Goal: Task Accomplishment & Management: Use online tool/utility

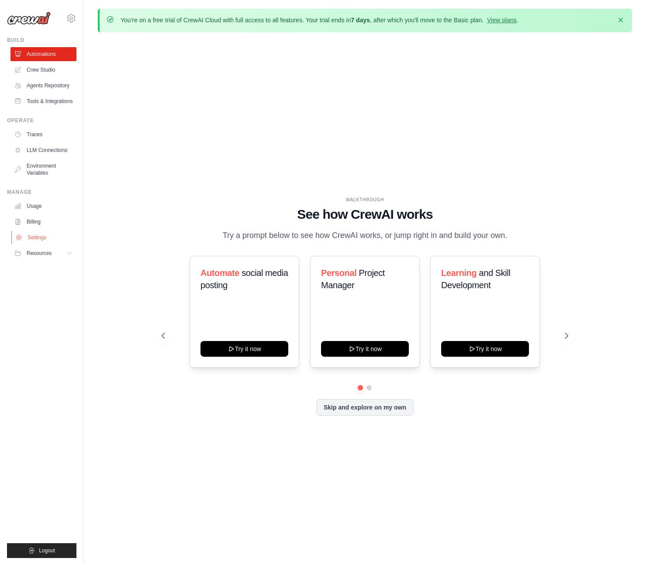
click at [34, 234] on link "Settings" at bounding box center [44, 237] width 66 height 14
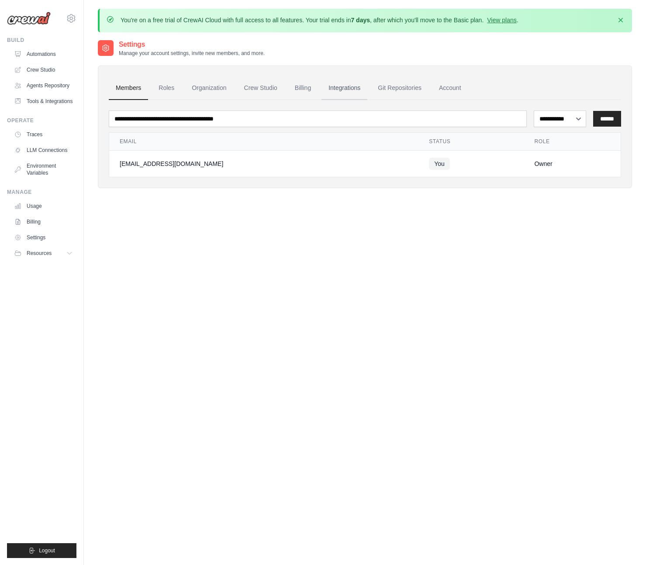
click at [360, 90] on link "Integrations" at bounding box center [344, 88] width 46 height 24
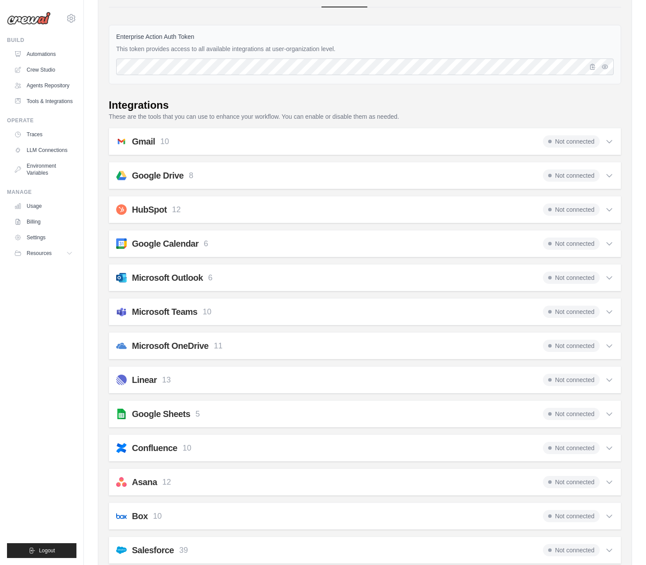
scroll to position [93, 0]
click at [243, 403] on div "Google Sheets 5 Not connected Select all Retrieve properties and data of a spre…" at bounding box center [365, 412] width 512 height 27
click at [584, 412] on span "Not connected" at bounding box center [571, 413] width 57 height 12
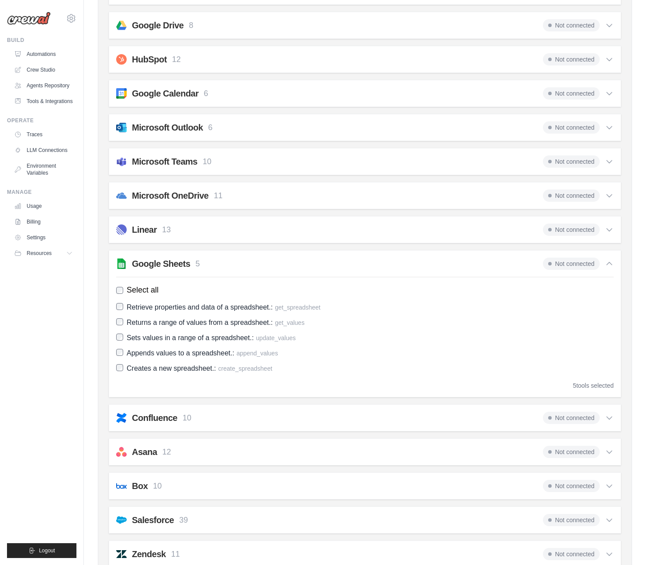
scroll to position [272, 0]
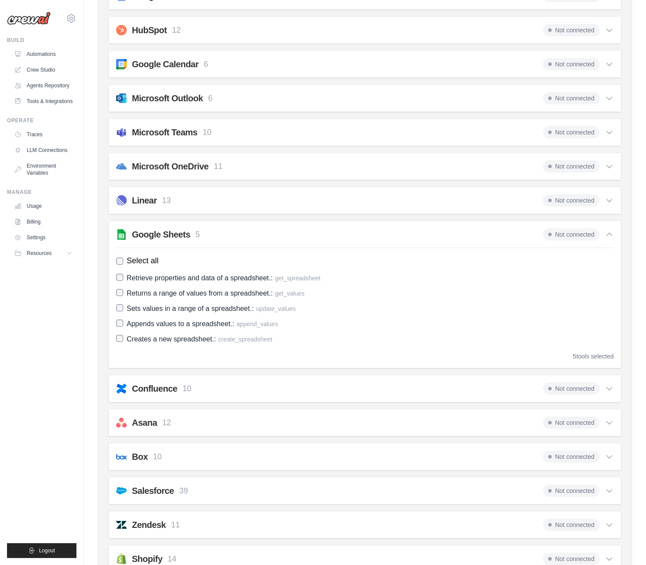
click at [576, 234] on span "Not connected" at bounding box center [571, 234] width 57 height 12
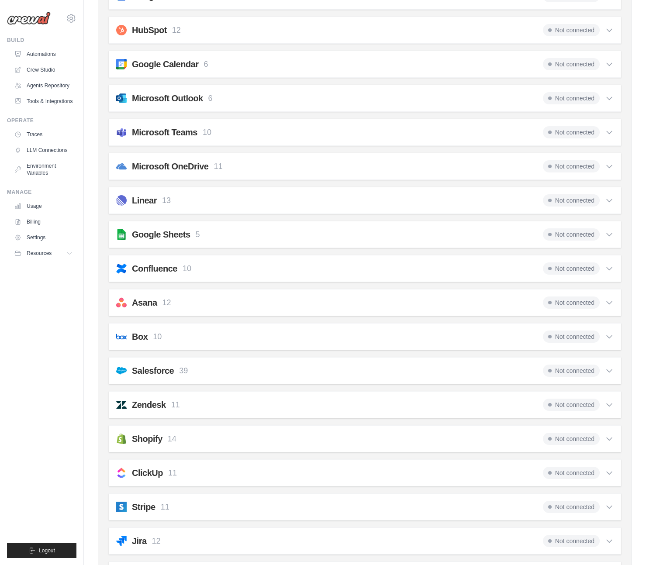
click at [576, 234] on span "Not connected" at bounding box center [571, 234] width 57 height 12
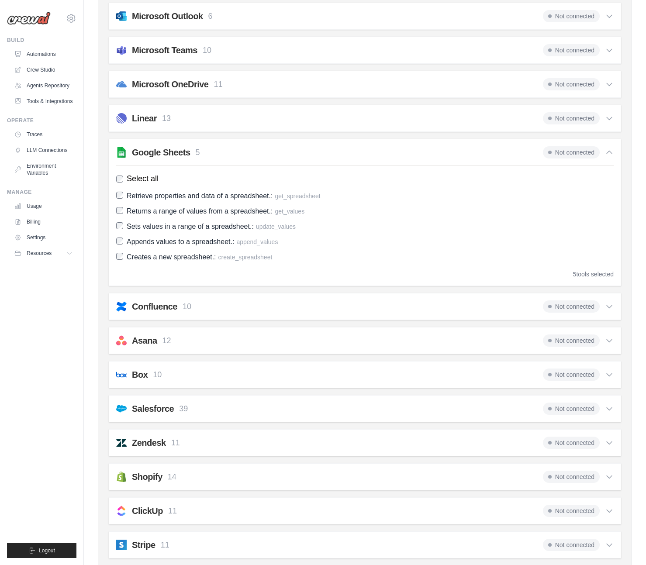
scroll to position [355, 0]
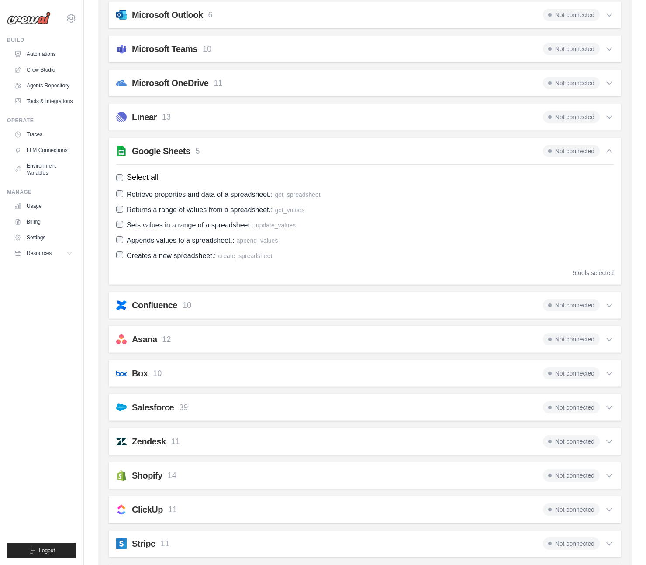
click at [283, 334] on div "Asana 12 Not connected" at bounding box center [364, 339] width 497 height 12
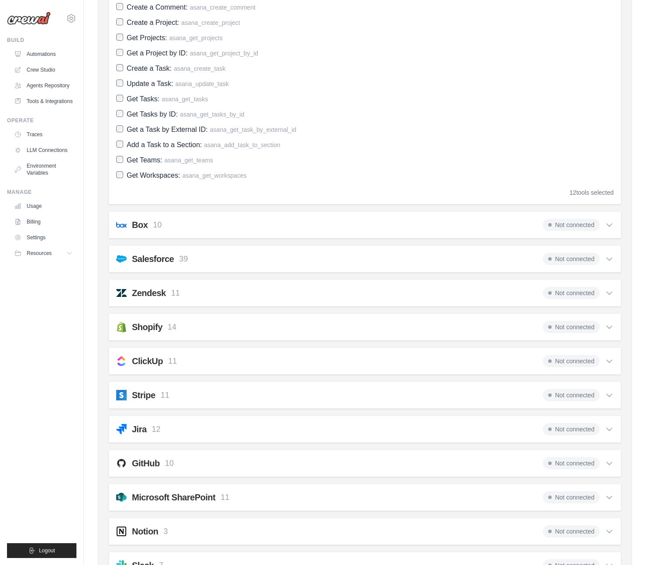
scroll to position [682, 0]
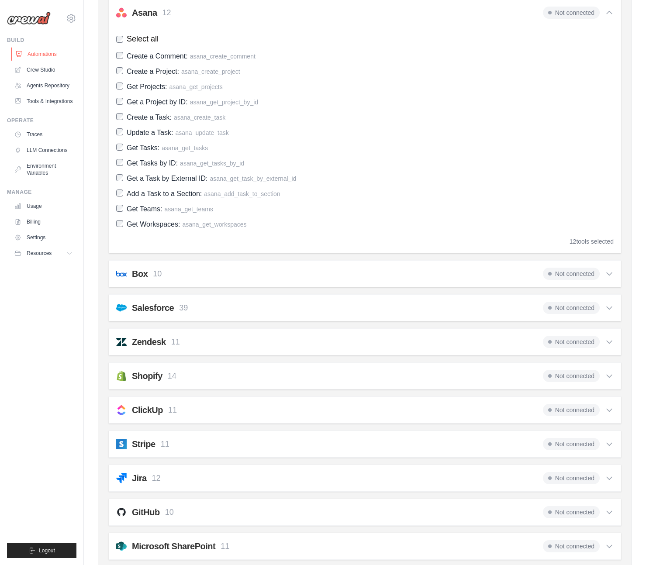
click at [40, 50] on link "Automations" at bounding box center [44, 54] width 66 height 14
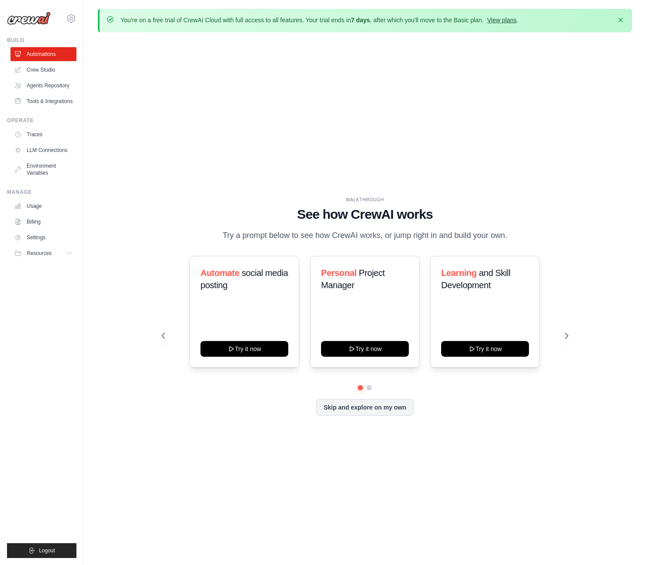
click at [497, 22] on link "View plans" at bounding box center [501, 20] width 29 height 7
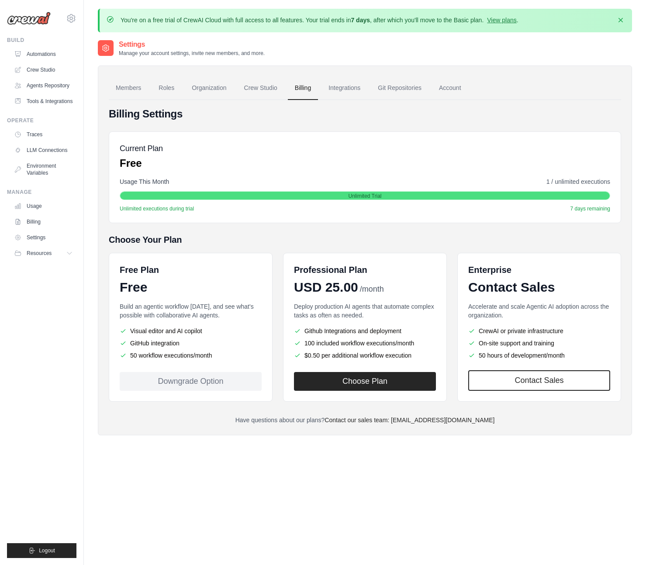
drag, startPoint x: 208, startPoint y: 385, endPoint x: 203, endPoint y: 384, distance: 4.9
click at [208, 385] on div "Downgrade Option" at bounding box center [191, 381] width 142 height 19
click at [447, 89] on link "Account" at bounding box center [450, 88] width 36 height 24
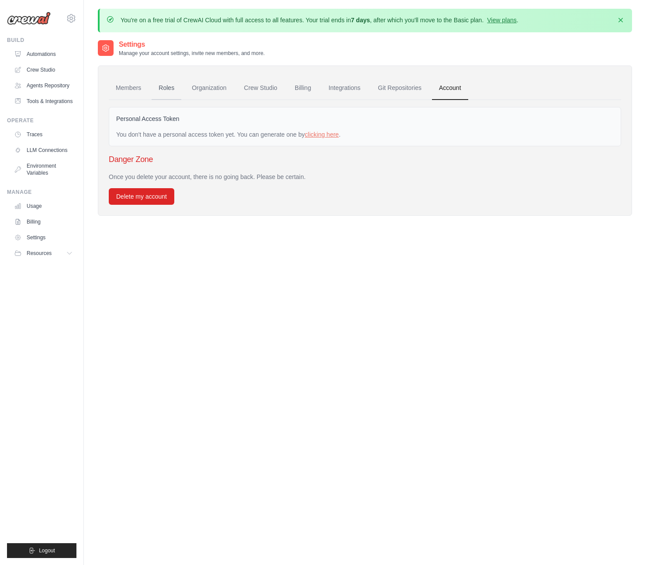
click at [177, 94] on link "Roles" at bounding box center [166, 88] width 30 height 24
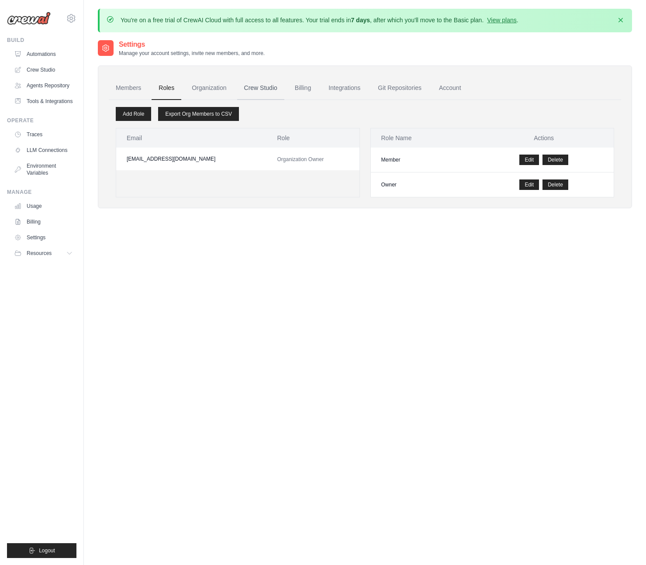
drag, startPoint x: 256, startPoint y: 91, endPoint x: 250, endPoint y: 91, distance: 6.1
click at [256, 91] on link "Crew Studio" at bounding box center [260, 88] width 47 height 24
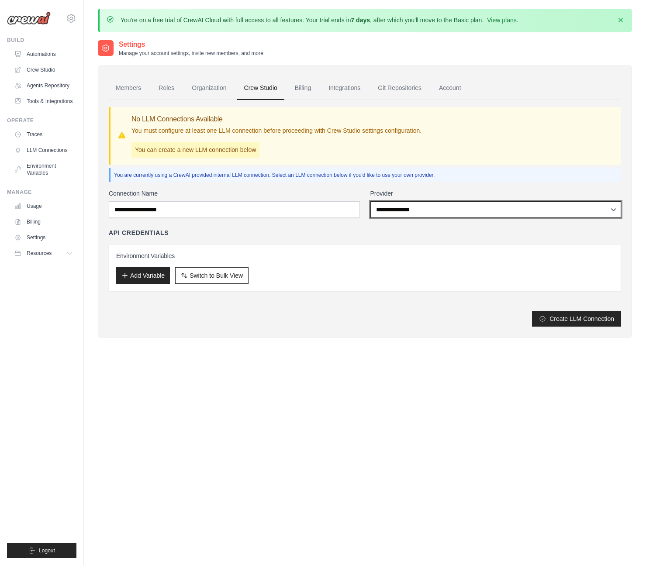
click at [470, 212] on select "**********" at bounding box center [495, 209] width 251 height 17
click at [310, 92] on link "Billing" at bounding box center [303, 88] width 30 height 24
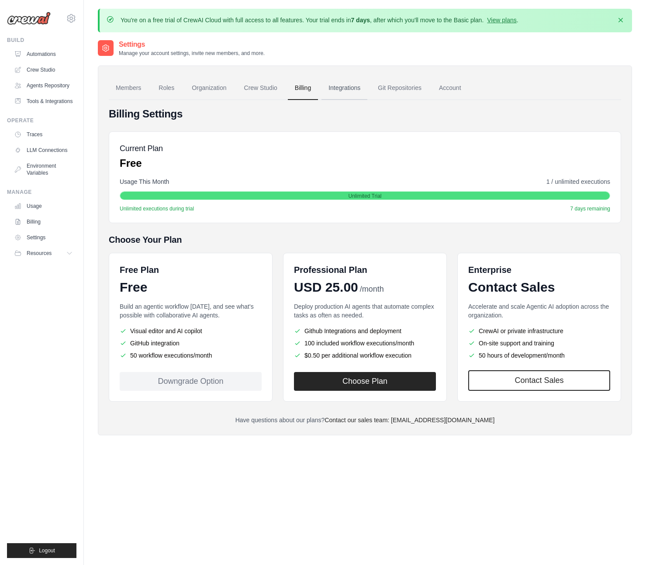
click at [346, 87] on link "Integrations" at bounding box center [344, 88] width 46 height 24
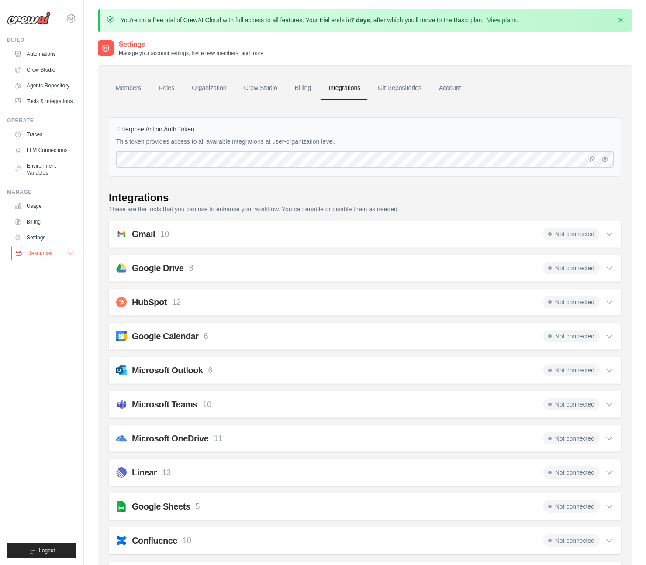
click at [58, 248] on button "Resources" at bounding box center [44, 253] width 66 height 14
click at [71, 16] on icon at bounding box center [71, 18] width 10 height 10
click at [620, 17] on icon "button" at bounding box center [620, 19] width 9 height 9
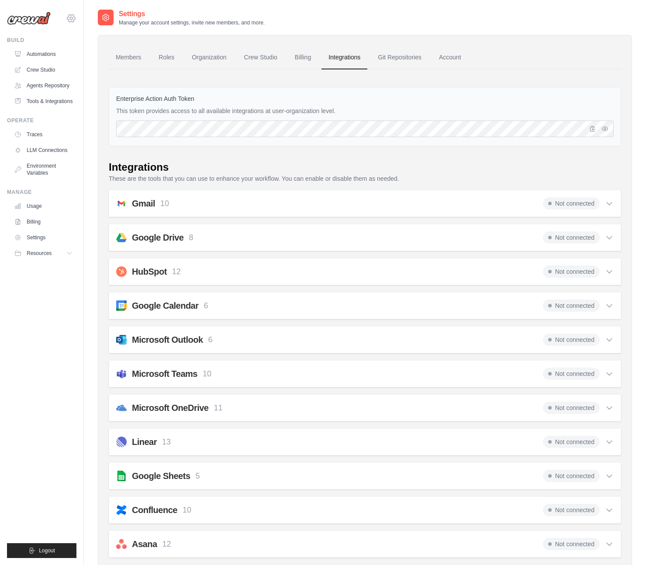
click at [69, 18] on icon at bounding box center [71, 18] width 10 height 10
click at [93, 36] on div "[EMAIL_ADDRESS][DOMAIN_NAME]" at bounding box center [107, 33] width 69 height 9
click at [93, 54] on span "Settings" at bounding box center [108, 54] width 69 height 9
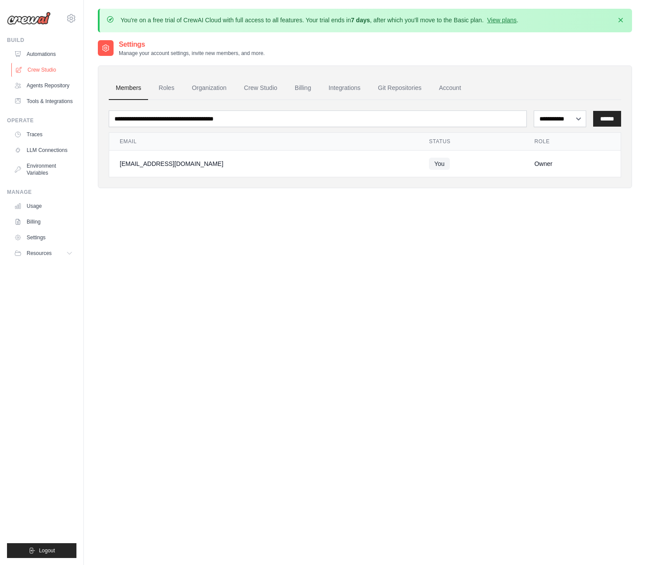
click at [25, 69] on link "Crew Studio" at bounding box center [44, 70] width 66 height 14
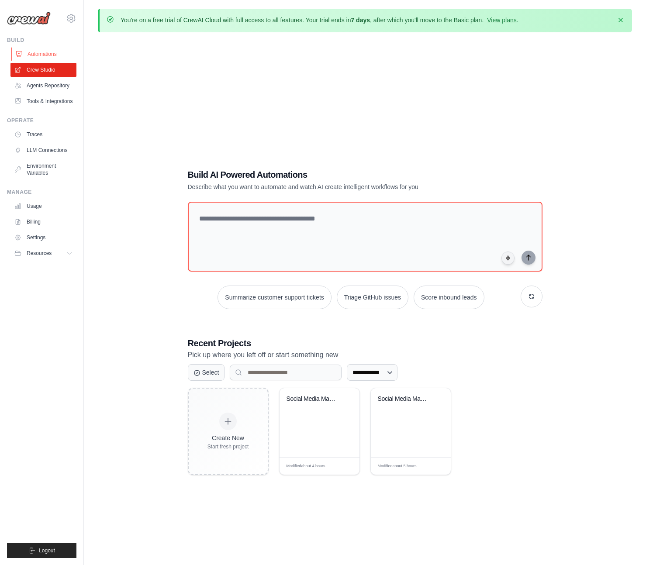
click at [38, 58] on link "Automations" at bounding box center [44, 54] width 66 height 14
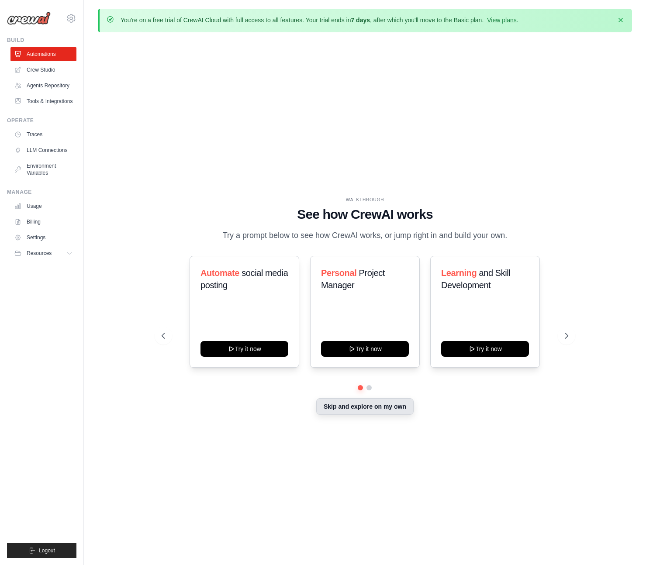
click at [383, 406] on button "Skip and explore on my own" at bounding box center [364, 406] width 97 height 17
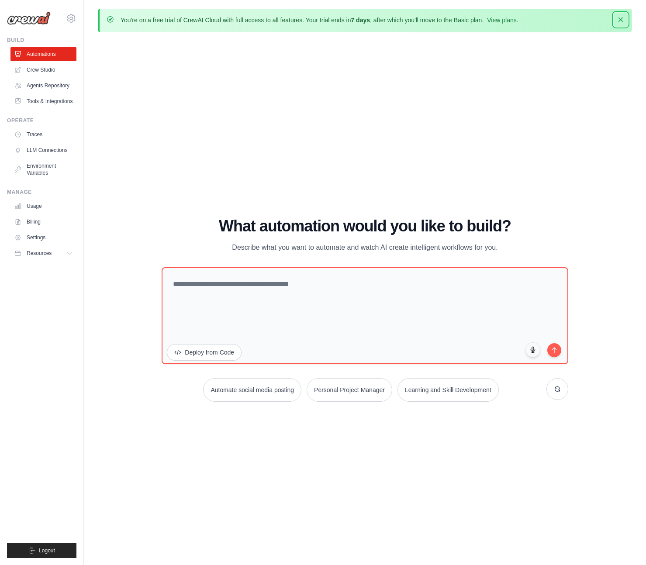
click at [625, 19] on button "Dismiss" at bounding box center [620, 20] width 14 height 14
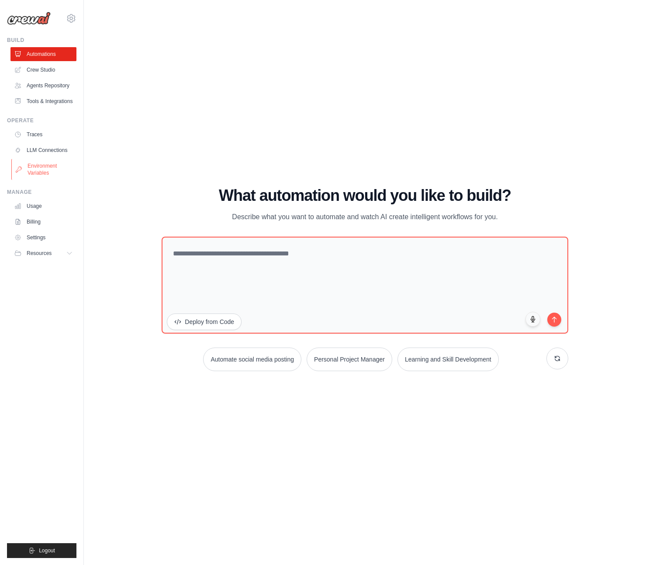
click at [31, 175] on link "Environment Variables" at bounding box center [44, 169] width 66 height 21
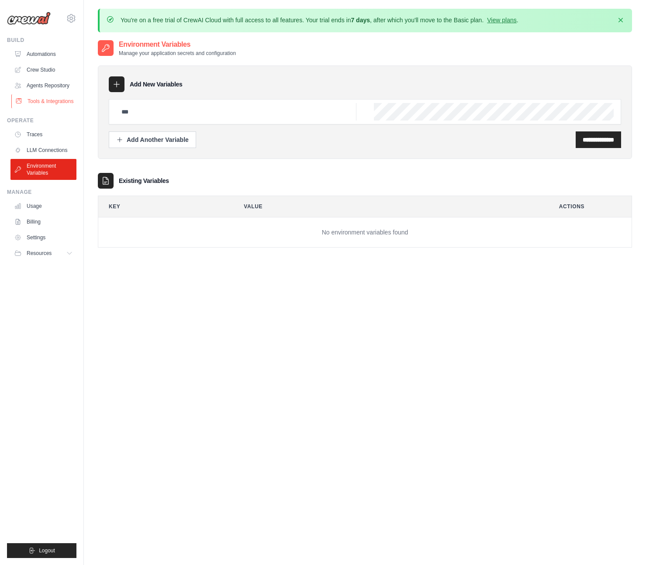
click at [44, 95] on link "Tools & Integrations" at bounding box center [44, 101] width 66 height 14
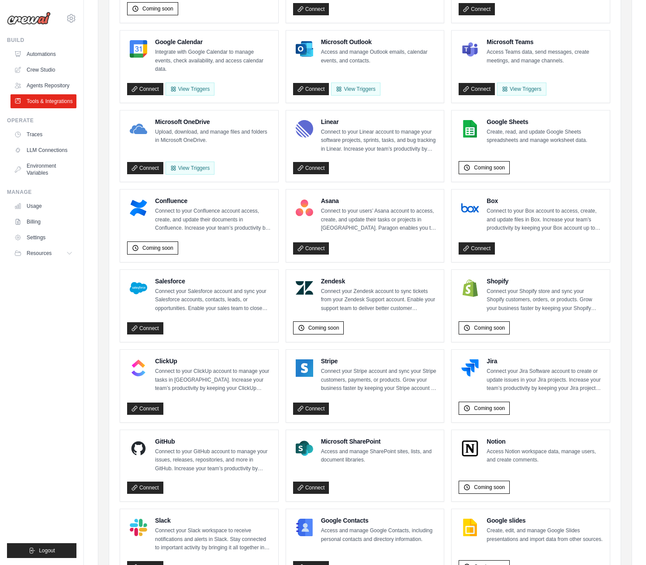
scroll to position [190, 0]
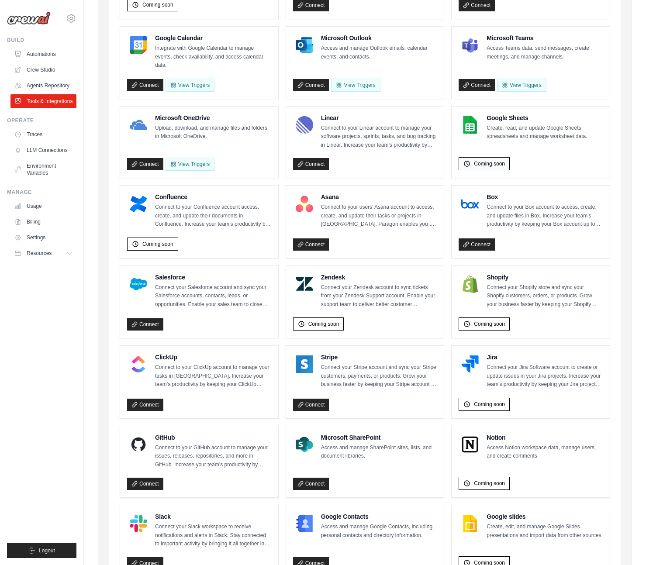
click at [497, 162] on span "Coming soon" at bounding box center [489, 163] width 31 height 7
drag, startPoint x: 510, startPoint y: 169, endPoint x: 485, endPoint y: 165, distance: 24.6
click at [501, 167] on div "Coming soon" at bounding box center [530, 162] width 144 height 17
click at [485, 165] on span "Coming soon" at bounding box center [489, 163] width 31 height 7
click at [523, 162] on div "Coming soon" at bounding box center [530, 162] width 144 height 17
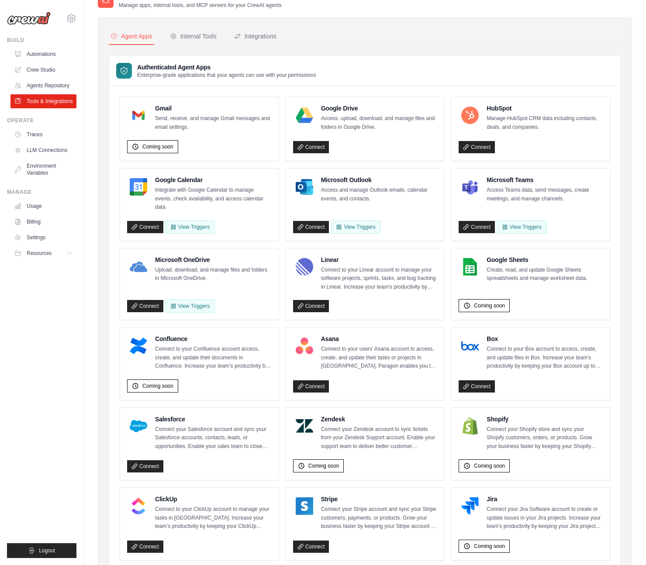
scroll to position [0, 0]
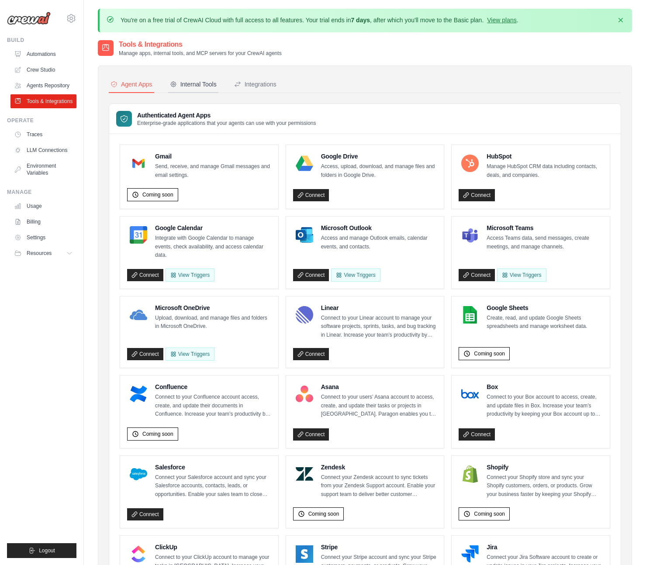
drag, startPoint x: 202, startPoint y: 84, endPoint x: 196, endPoint y: 85, distance: 5.7
click at [202, 85] on div "Internal Tools" at bounding box center [193, 84] width 47 height 9
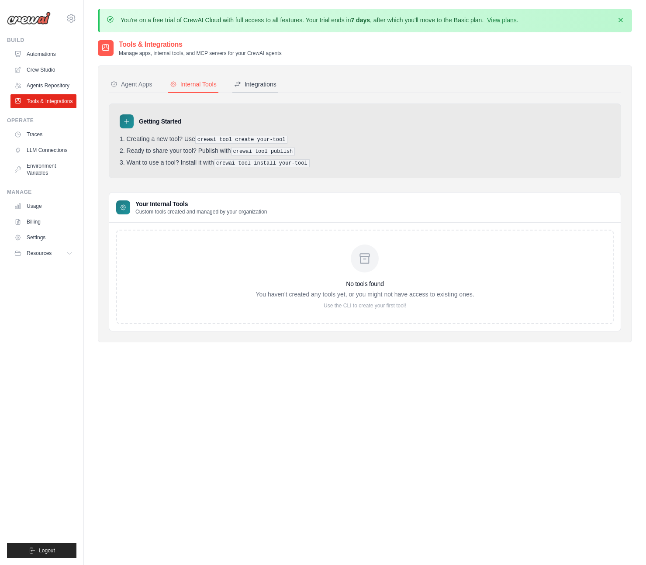
click at [261, 83] on div "Integrations" at bounding box center [255, 84] width 42 height 9
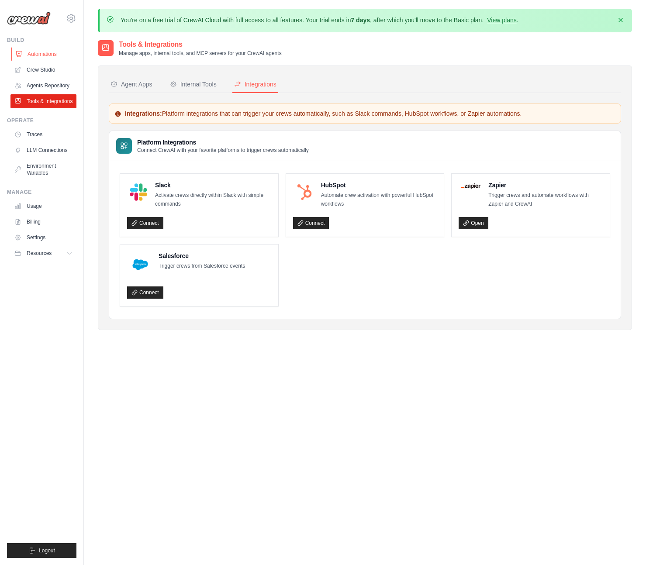
click at [43, 57] on link "Automations" at bounding box center [44, 54] width 66 height 14
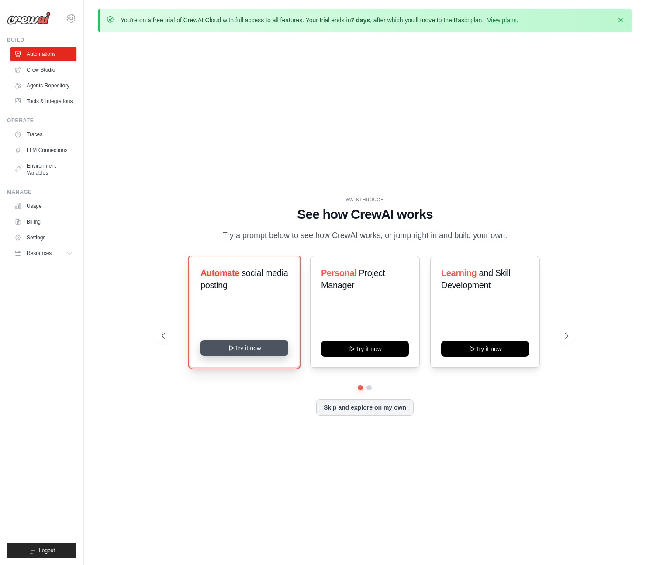
click at [266, 348] on button "Try it now" at bounding box center [244, 348] width 88 height 16
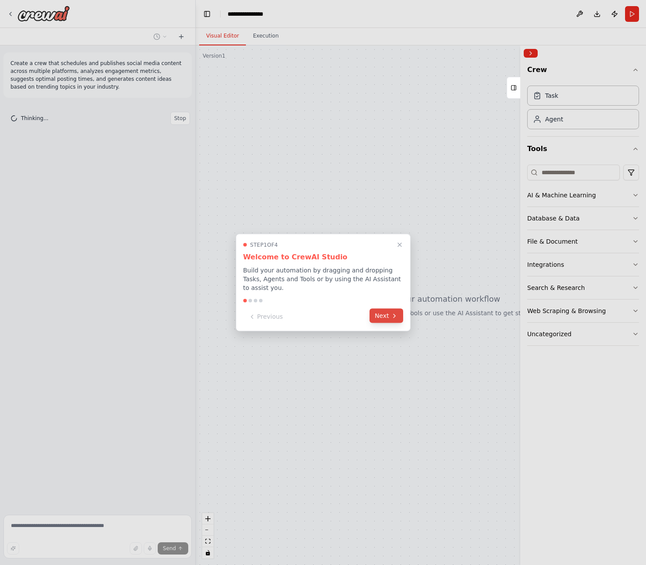
click at [393, 314] on icon at bounding box center [394, 315] width 2 height 3
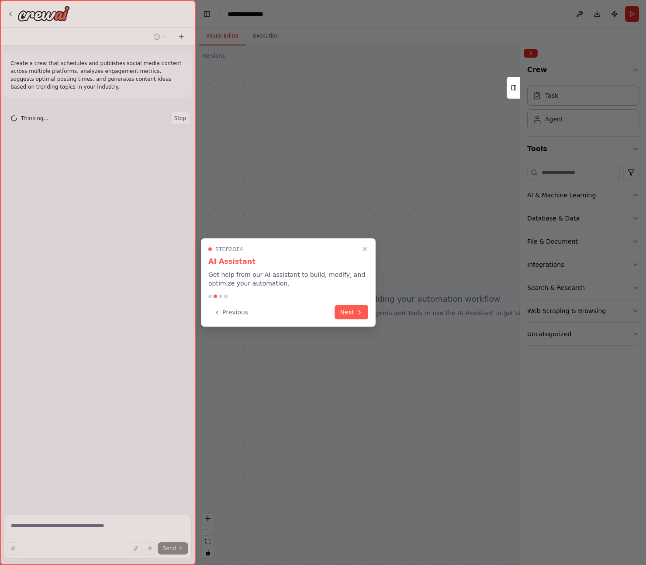
click at [371, 247] on div "Step 2 of 4 AI Assistant Get help from our AI assistant to build, modify, and o…" at bounding box center [288, 282] width 175 height 89
click at [364, 251] on icon "Close walkthrough" at bounding box center [364, 249] width 7 height 7
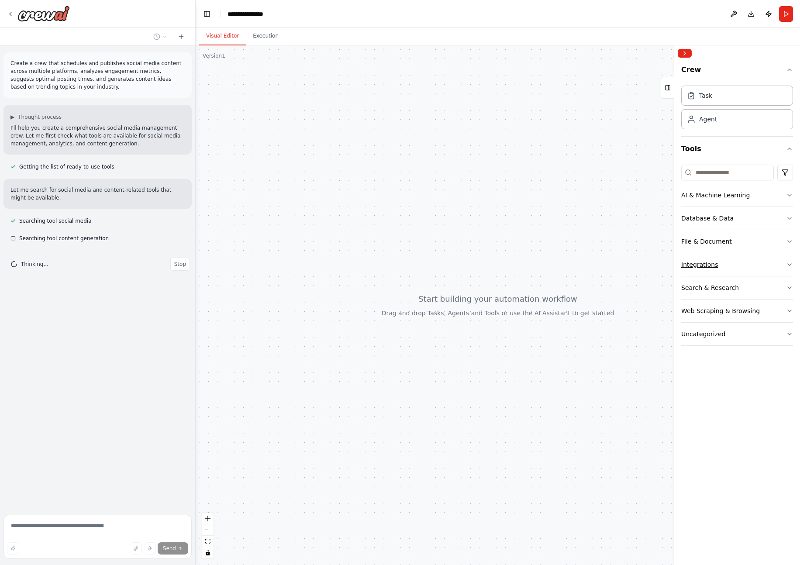
click at [645, 262] on icon "button" at bounding box center [789, 264] width 7 height 7
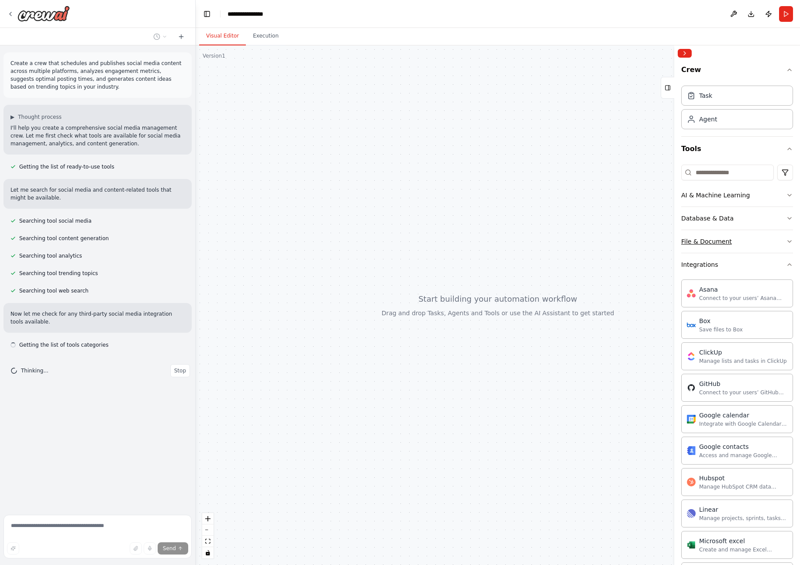
click at [645, 235] on button "File & Document" at bounding box center [737, 241] width 112 height 23
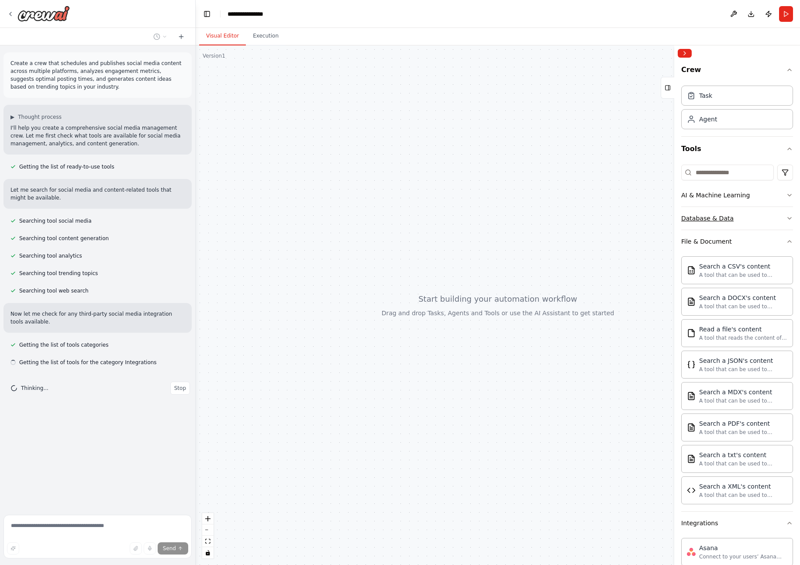
click at [645, 218] on button "Database & Data" at bounding box center [737, 218] width 112 height 23
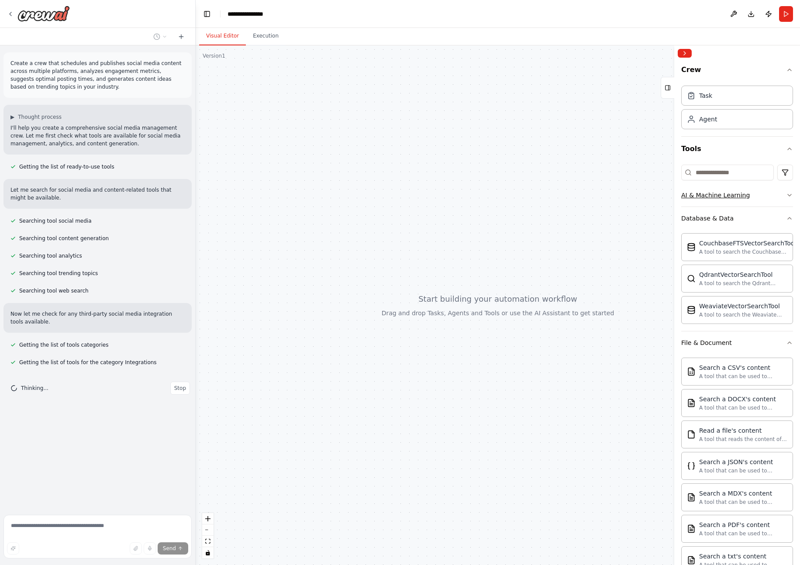
click at [645, 199] on button "AI & Machine Learning" at bounding box center [737, 195] width 112 height 23
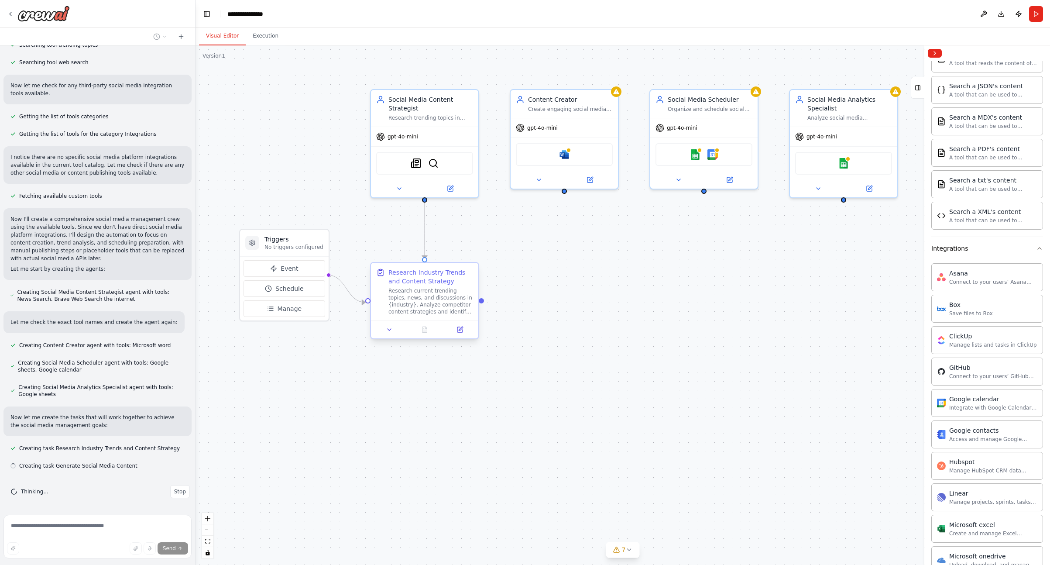
scroll to position [229, 0]
click at [563, 152] on img at bounding box center [564, 153] width 10 height 10
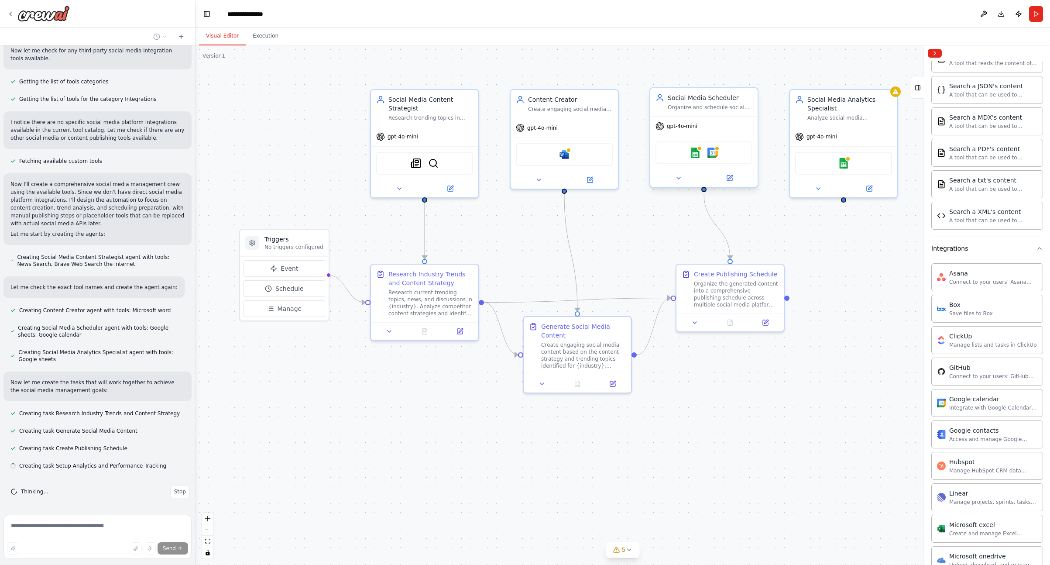
scroll to position [264, 0]
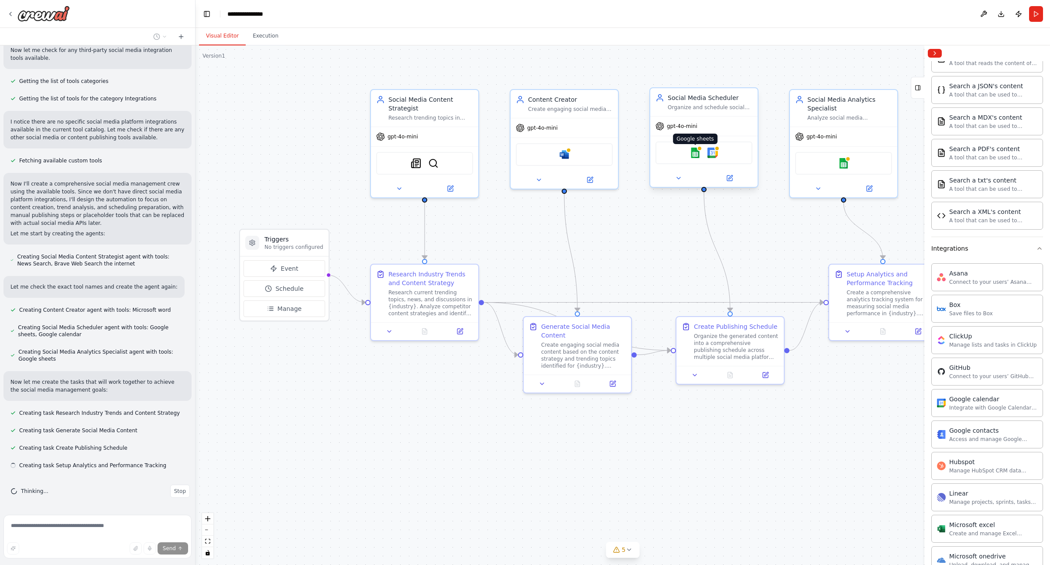
click at [645, 155] on img at bounding box center [695, 153] width 10 height 10
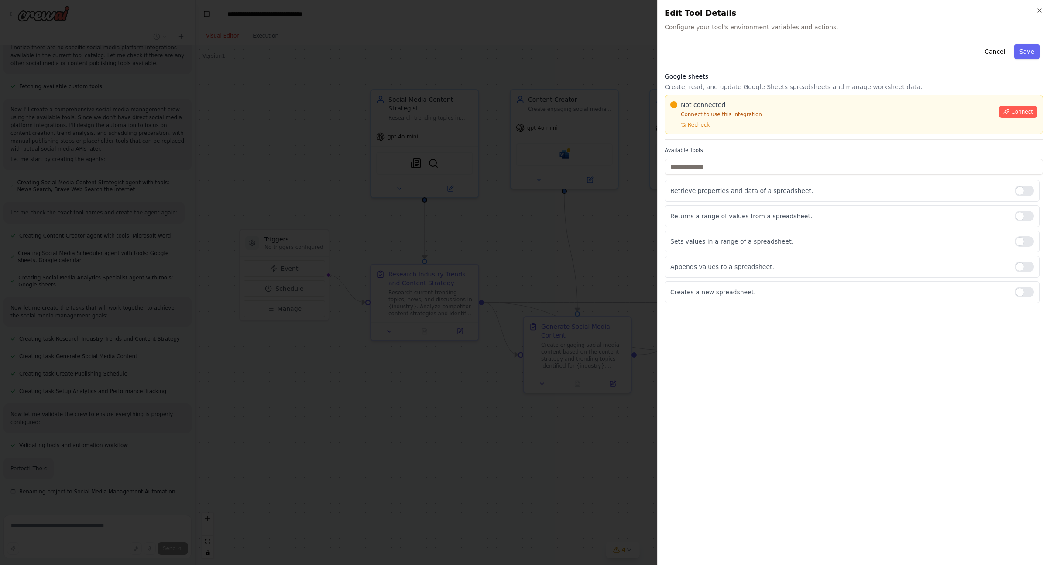
scroll to position [339, 0]
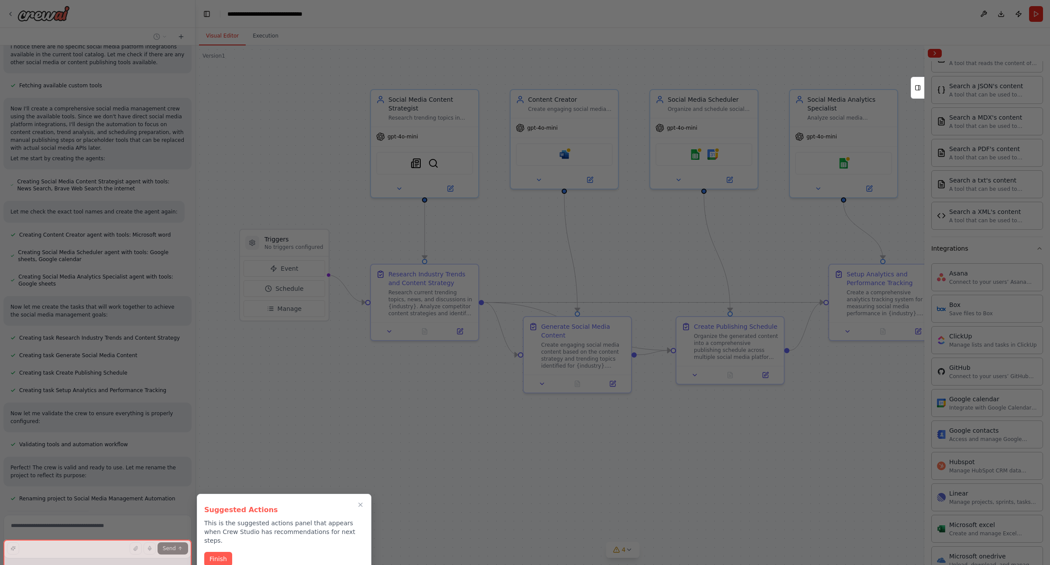
click at [645, 179] on div at bounding box center [525, 282] width 1050 height 565
click at [216, 557] on button "Finish" at bounding box center [218, 558] width 28 height 14
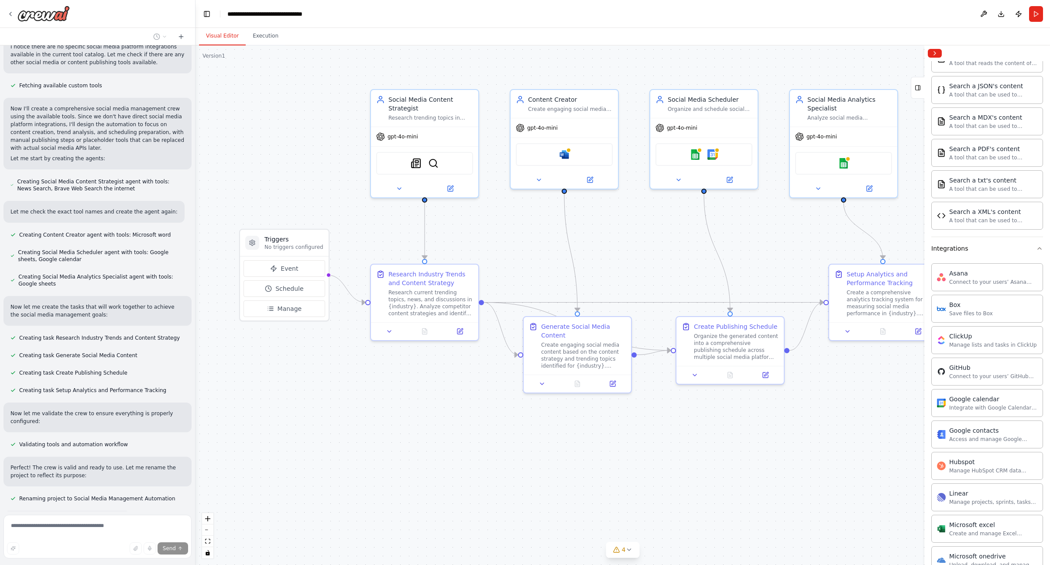
click at [645, 185] on div ".deletable-edge-delete-btn { width: 20px; height: 20px; border: 0px solid #ffff…" at bounding box center [623, 304] width 855 height 519
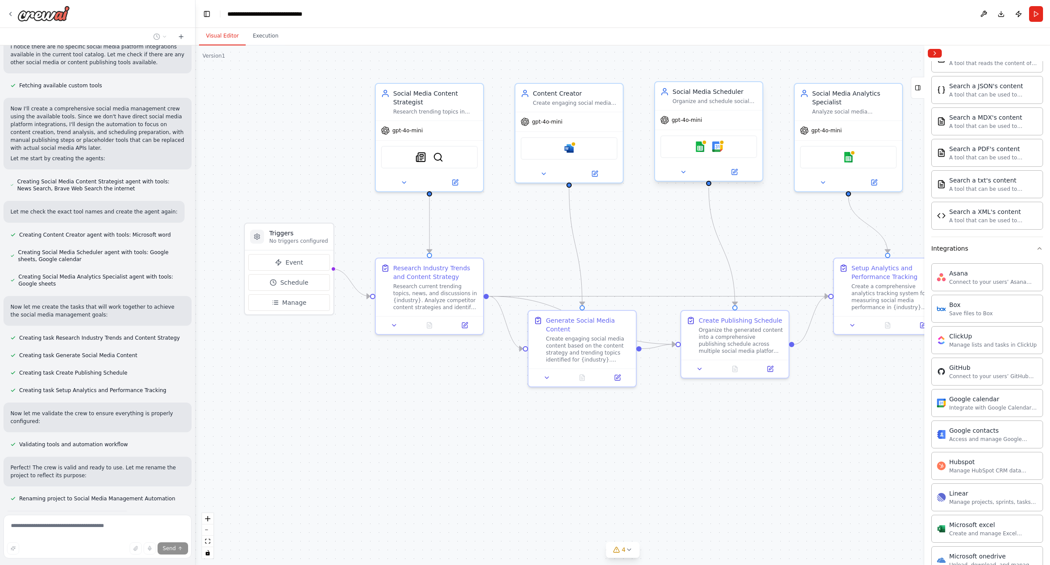
click at [645, 182] on div "Social Media Scheduler Organize and schedule social media content across multip…" at bounding box center [708, 133] width 109 height 100
click at [645, 177] on button at bounding box center [683, 172] width 49 height 10
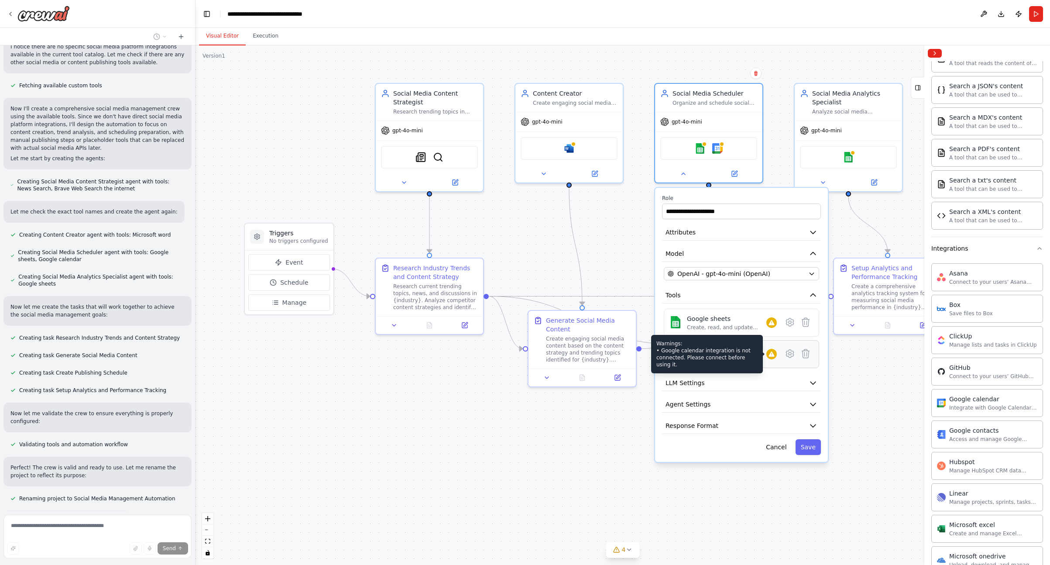
click at [645, 357] on icon at bounding box center [772, 353] width 6 height 5
click at [645, 356] on icon at bounding box center [790, 353] width 10 height 10
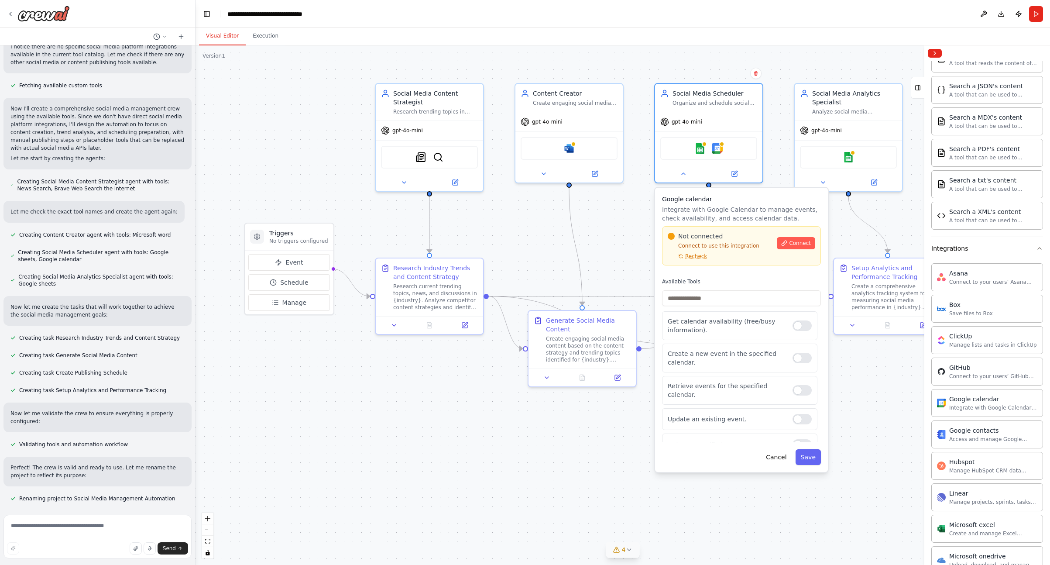
click at [628, 555] on button "4" at bounding box center [623, 550] width 34 height 16
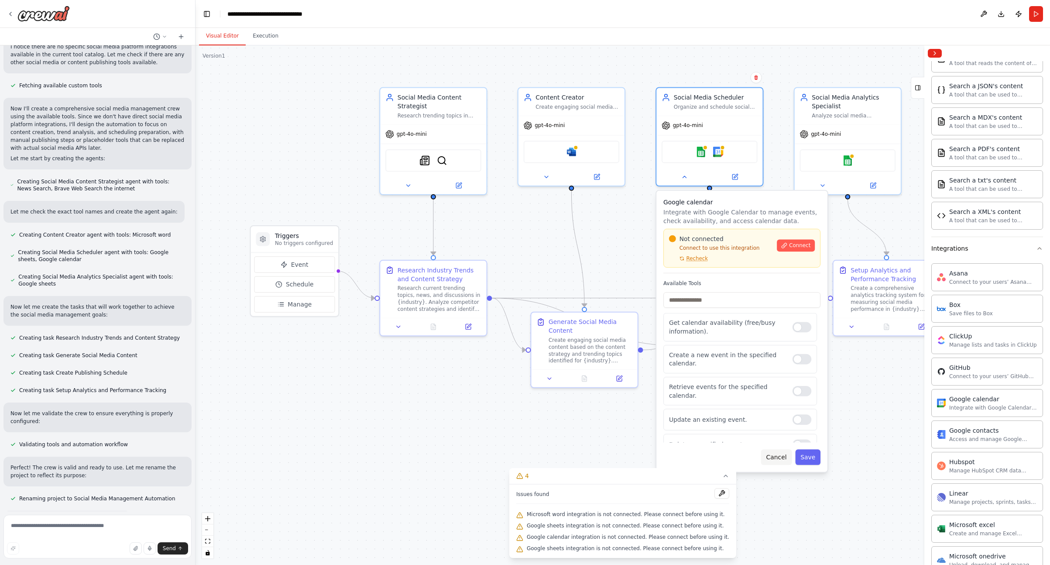
click at [645, 460] on button "Cancel" at bounding box center [776, 457] width 31 height 16
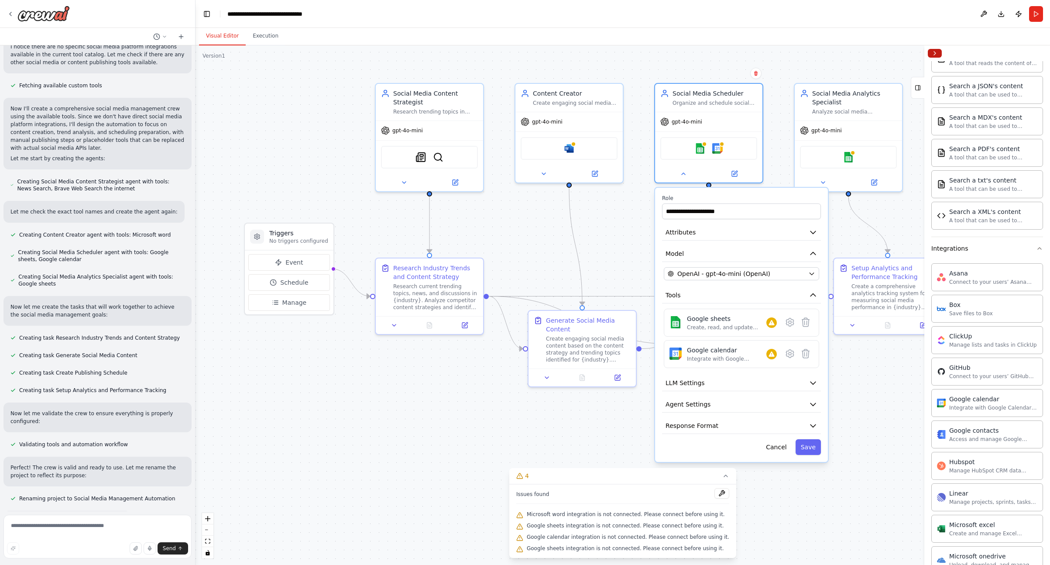
drag, startPoint x: 941, startPoint y: 55, endPoint x: 935, endPoint y: 56, distance: 5.3
click at [645, 56] on button "Collapse right sidebar" at bounding box center [935, 53] width 14 height 9
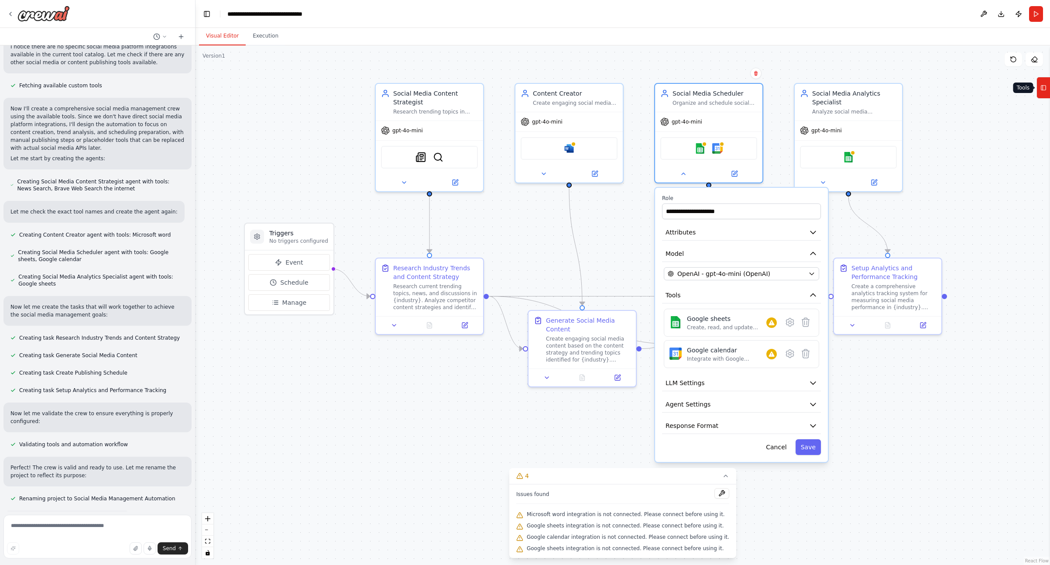
click at [645, 89] on icon at bounding box center [1044, 88] width 6 height 14
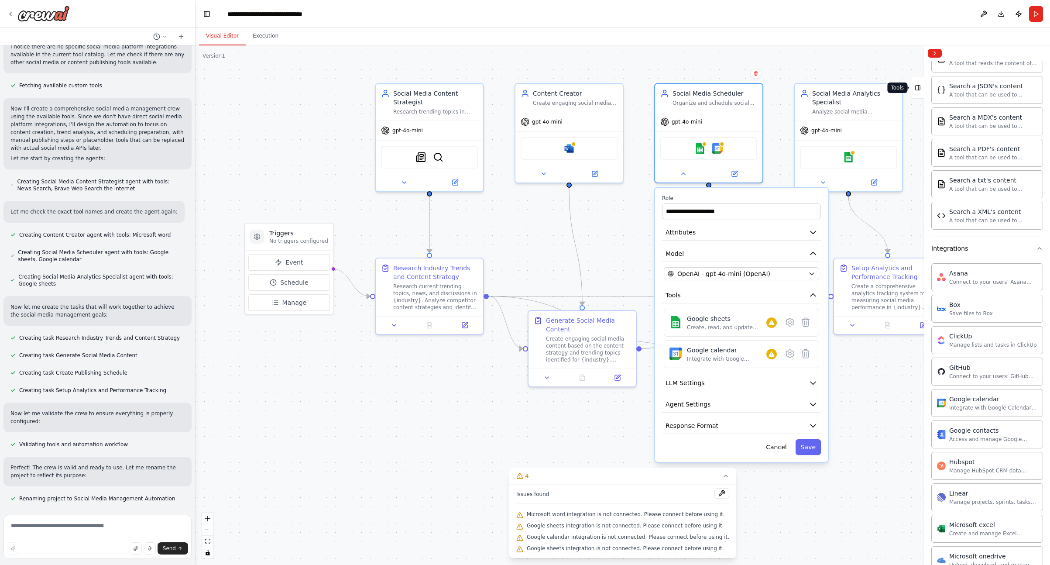
click at [645, 89] on icon at bounding box center [918, 88] width 6 height 14
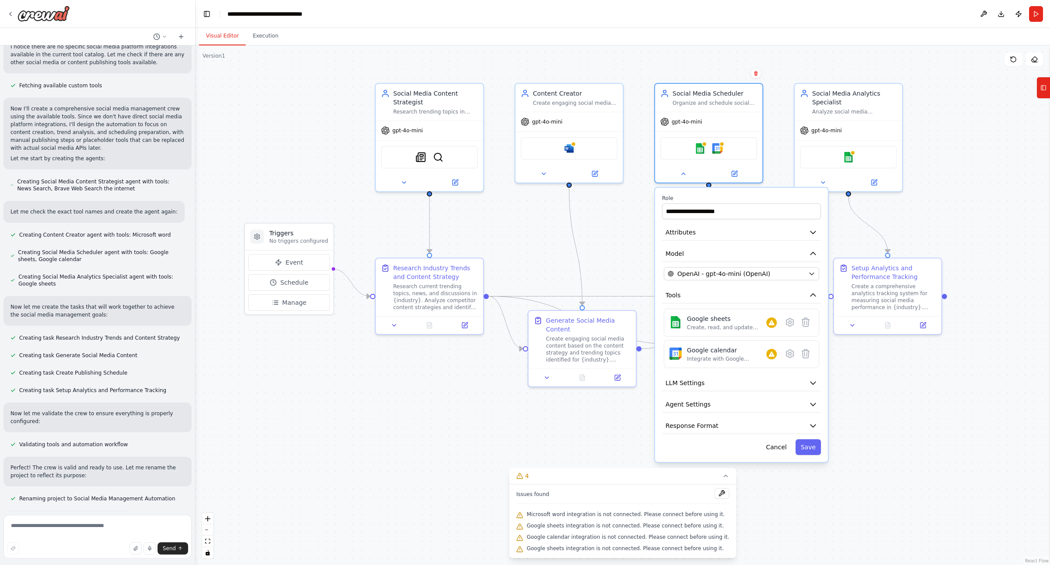
drag, startPoint x: 1040, startPoint y: 91, endPoint x: 1018, endPoint y: 105, distance: 25.9
click at [645, 91] on button "Tools" at bounding box center [1044, 88] width 14 height 22
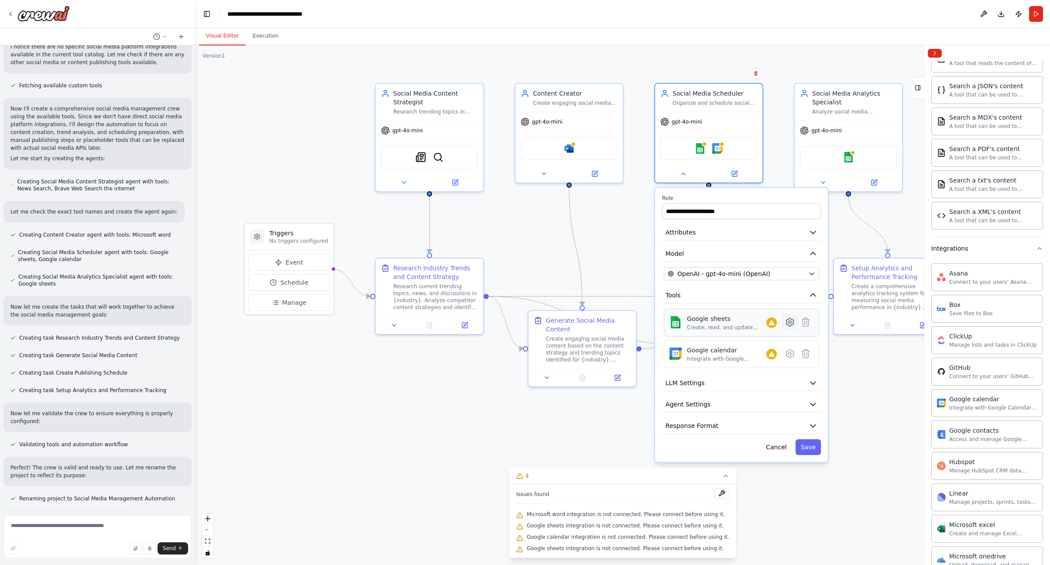
click at [645, 323] on icon at bounding box center [790, 322] width 3 height 3
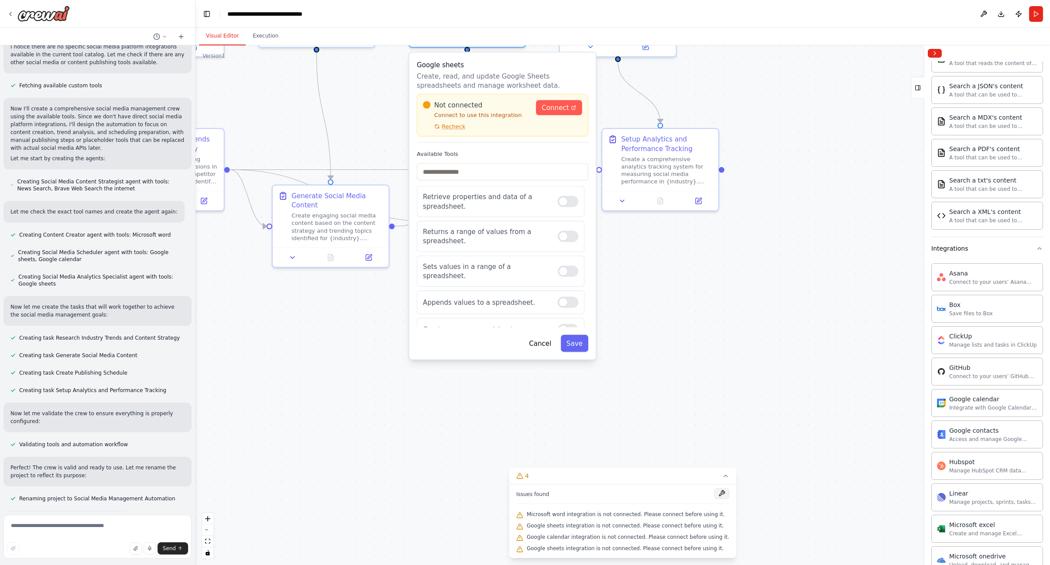
click at [645, 492] on button at bounding box center [722, 493] width 15 height 10
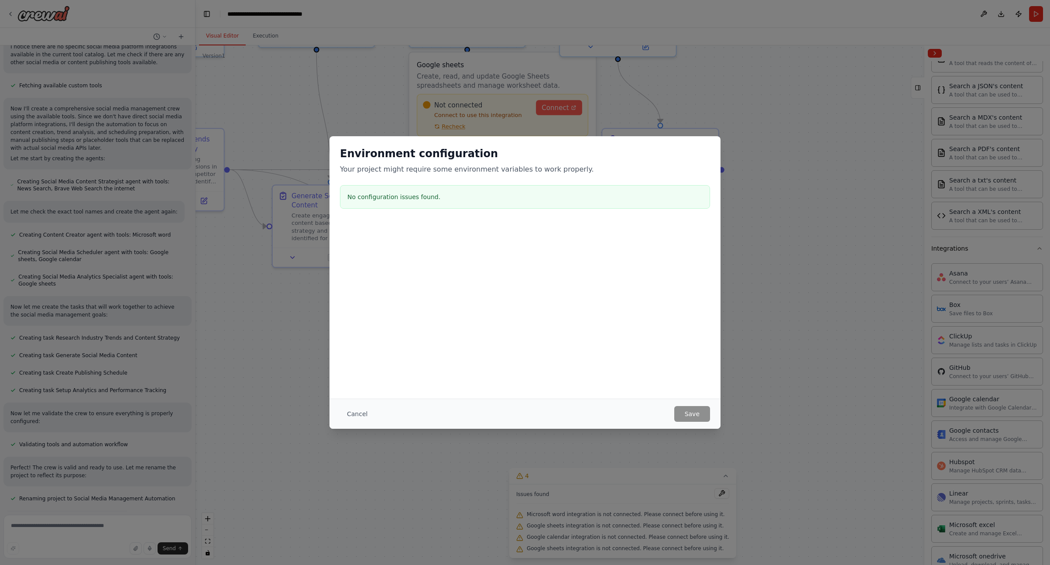
click at [645, 492] on div "Environment configuration Your project might require some environment variables…" at bounding box center [525, 282] width 1050 height 565
click at [357, 415] on button "Cancel" at bounding box center [357, 414] width 34 height 16
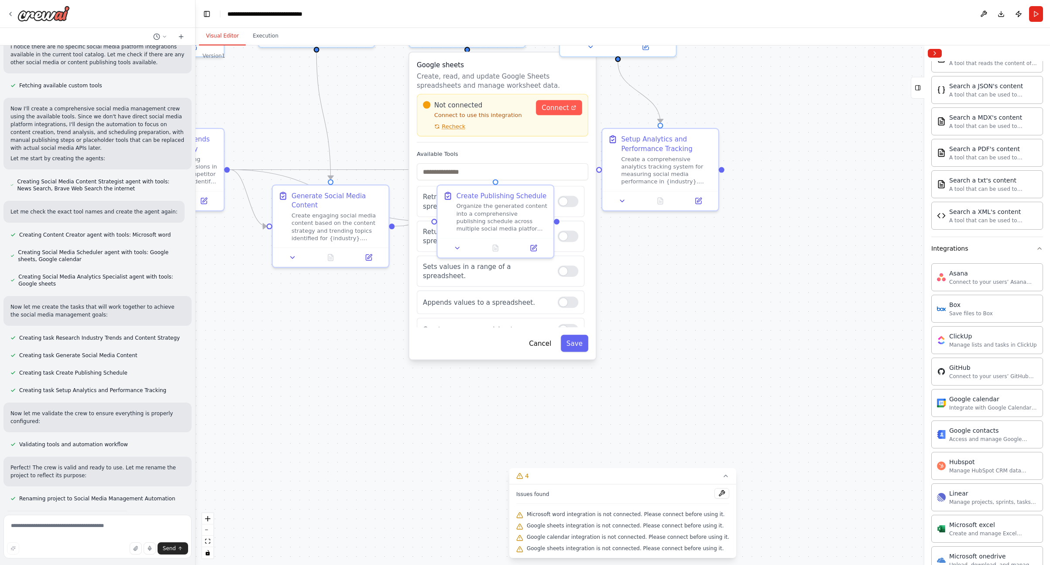
click at [645, 490] on button at bounding box center [722, 493] width 15 height 10
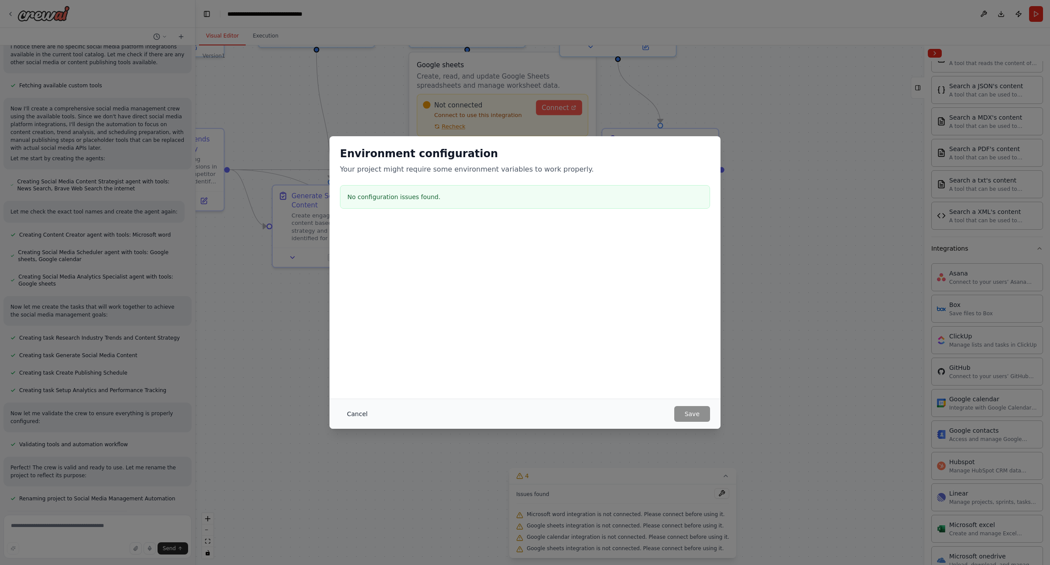
click at [361, 417] on button "Cancel" at bounding box center [357, 414] width 34 height 16
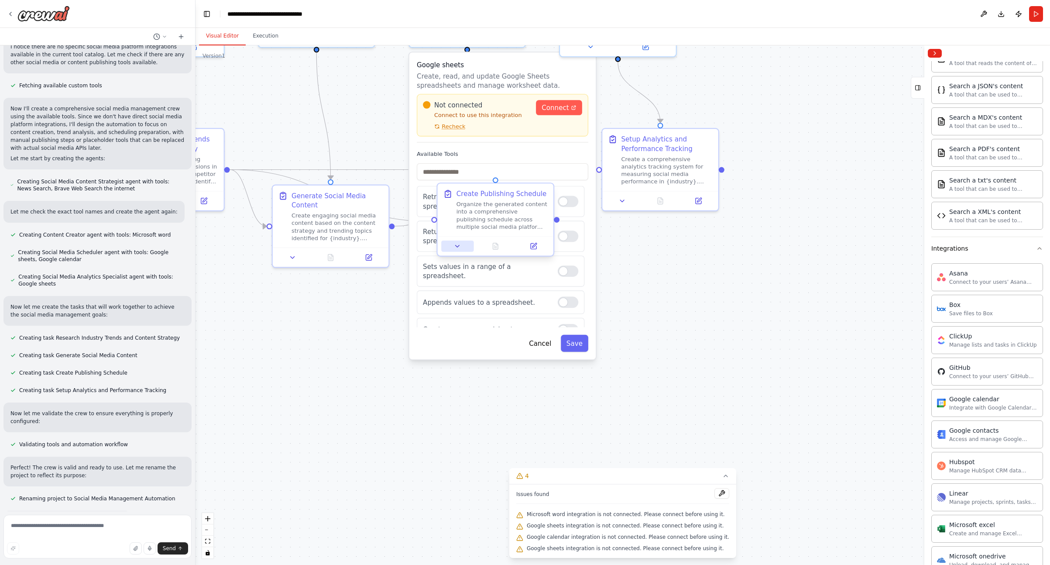
drag, startPoint x: 463, startPoint y: 244, endPoint x: 455, endPoint y: 244, distance: 8.3
click at [463, 244] on button at bounding box center [457, 246] width 32 height 11
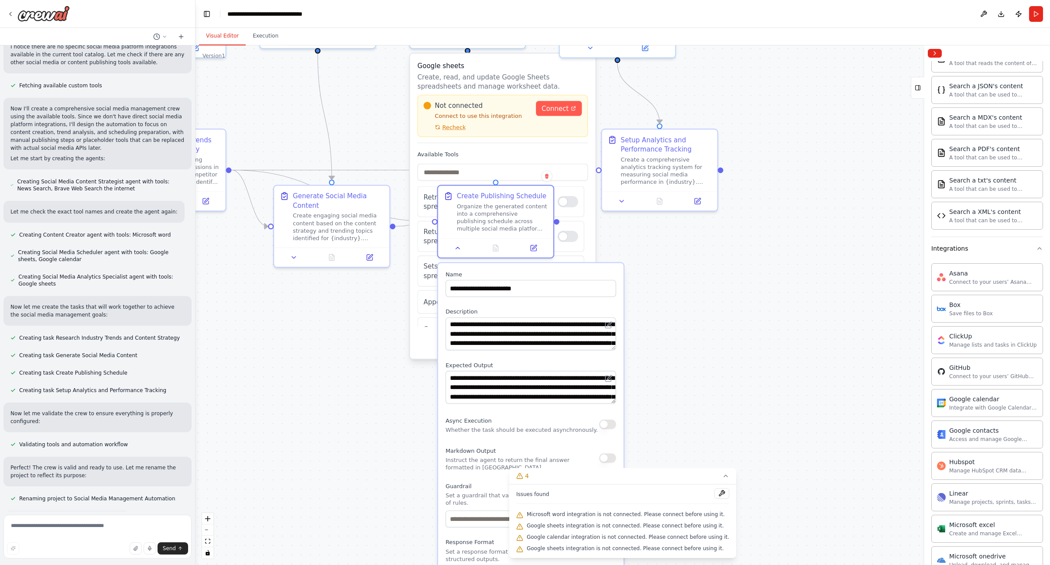
click at [645, 279] on div ".deletable-edge-delete-btn { width: 20px; height: 20px; border: 0px solid #ffff…" at bounding box center [623, 304] width 855 height 519
click at [404, 288] on div ".deletable-edge-delete-btn { width: 20px; height: 20px; border: 0px solid #ffff…" at bounding box center [623, 304] width 855 height 519
click at [374, 251] on button at bounding box center [370, 255] width 32 height 11
click at [568, 155] on label "Available Tools" at bounding box center [503, 154] width 171 height 7
click at [485, 119] on p "Connect to use this integration" at bounding box center [477, 115] width 107 height 7
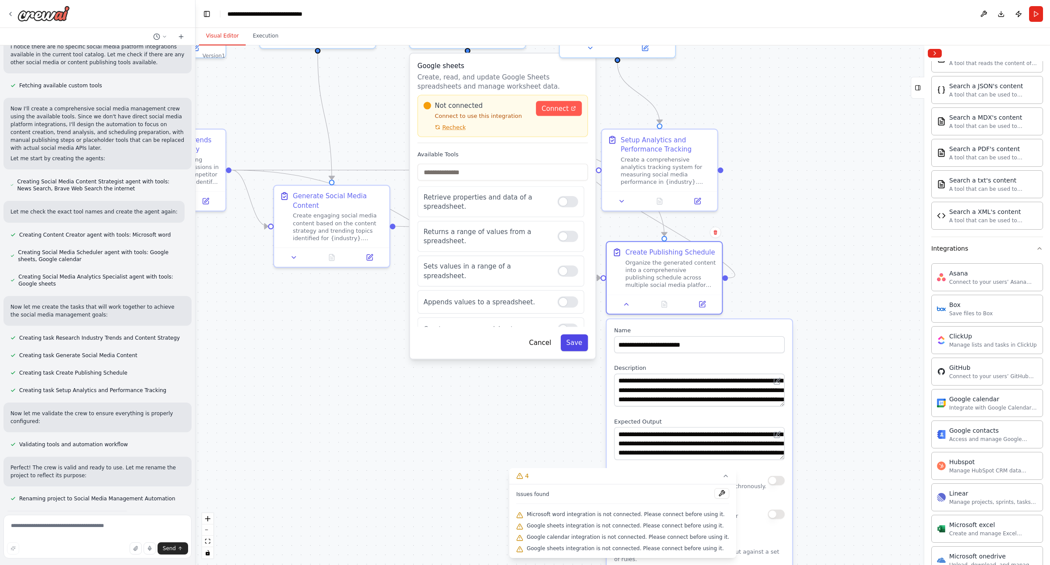
drag, startPoint x: 500, startPoint y: 195, endPoint x: 575, endPoint y: 340, distance: 163.2
click at [645, 253] on div "Create Publishing Schedule" at bounding box center [670, 252] width 89 height 9
click at [544, 349] on button "Cancel" at bounding box center [540, 342] width 34 height 17
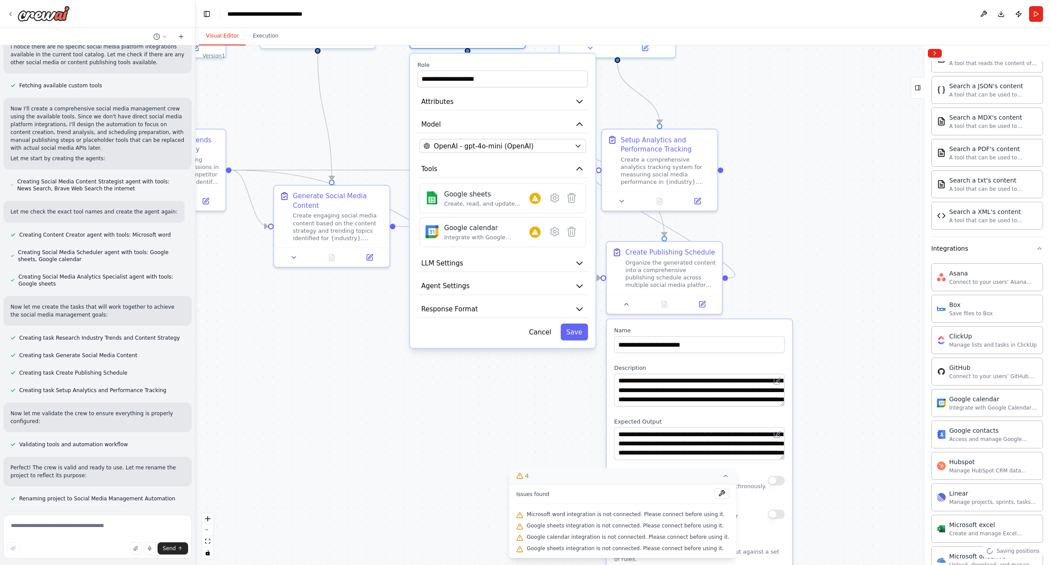
click at [645, 479] on icon at bounding box center [725, 475] width 7 height 7
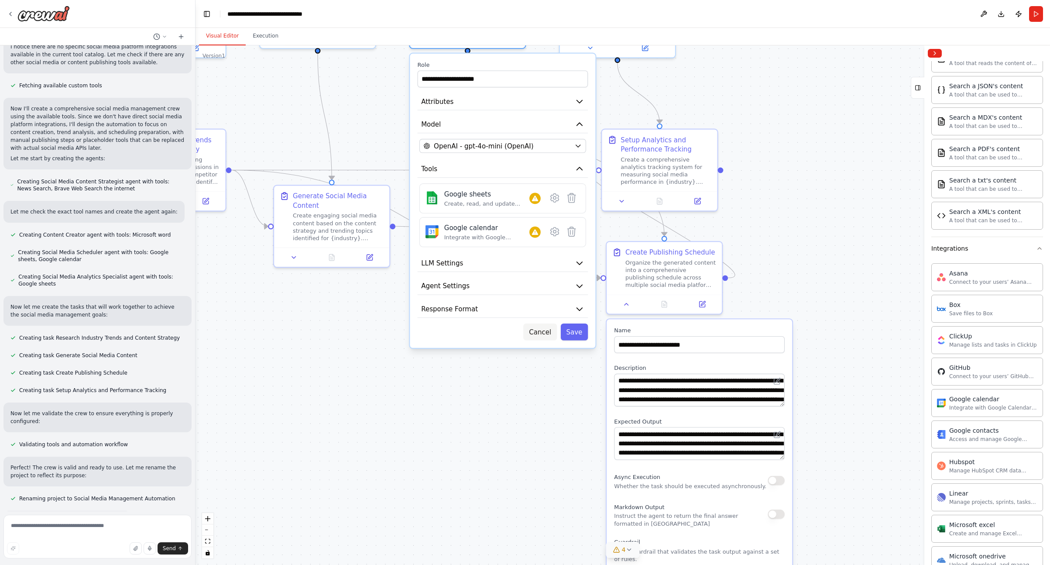
click at [542, 329] on button "Cancel" at bounding box center [540, 331] width 34 height 17
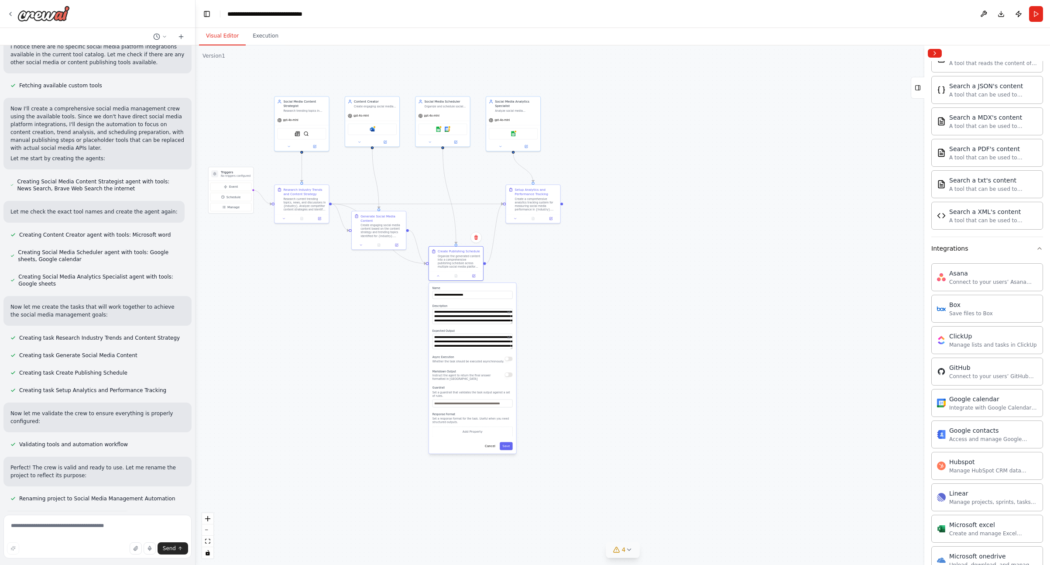
drag, startPoint x: 529, startPoint y: 291, endPoint x: 448, endPoint y: 297, distance: 81.0
click at [450, 298] on div "**********" at bounding box center [472, 368] width 87 height 171
click at [439, 277] on button at bounding box center [438, 274] width 15 height 5
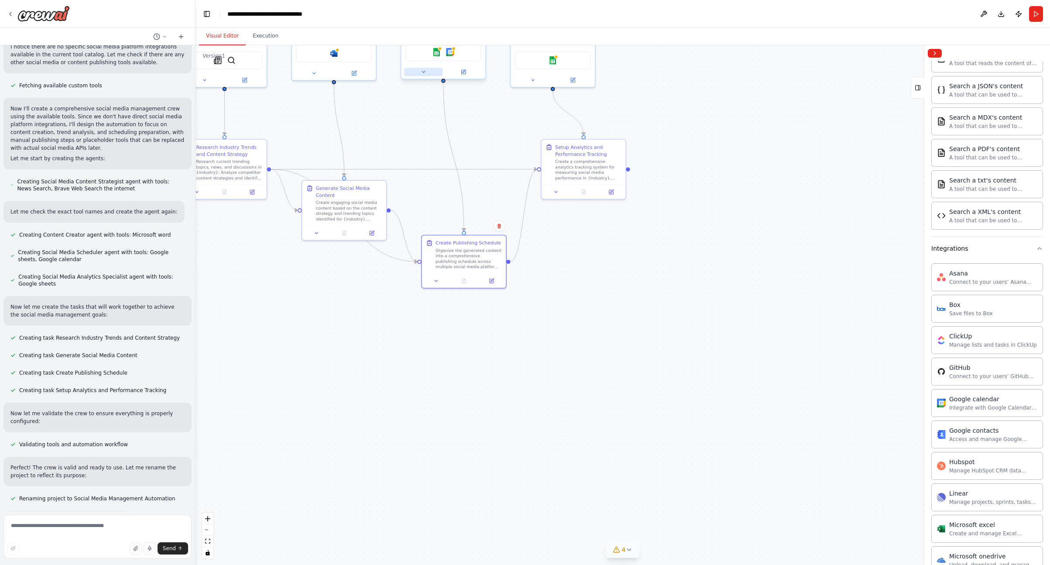
click at [426, 71] on icon at bounding box center [424, 72] width 6 height 6
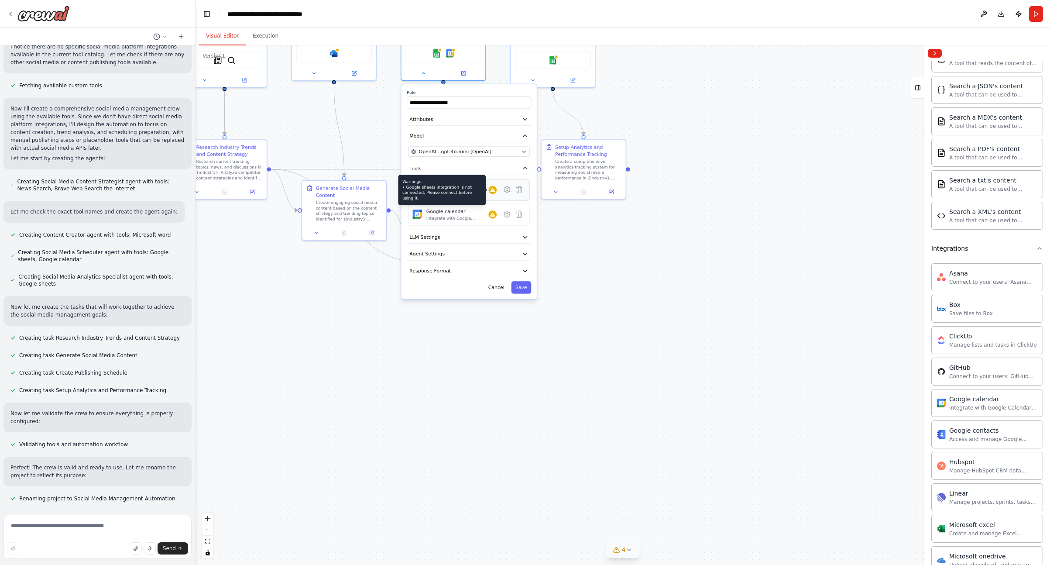
click at [493, 193] on icon at bounding box center [493, 190] width 6 height 6
click at [493, 216] on icon at bounding box center [493, 215] width 4 height 4
click at [509, 217] on icon at bounding box center [507, 214] width 8 height 8
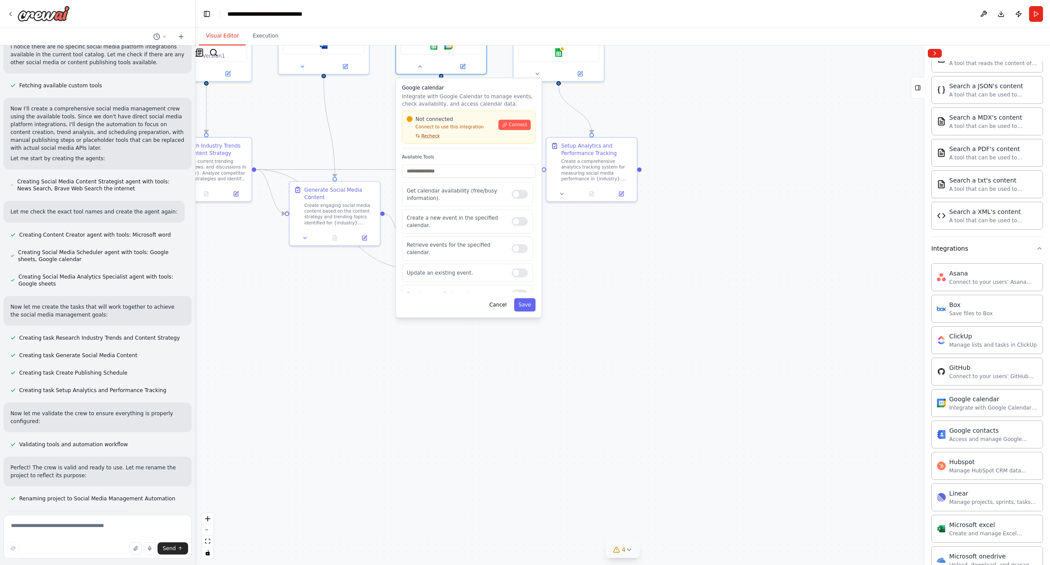
click at [430, 138] on span "Recheck" at bounding box center [431, 136] width 18 height 6
click at [462, 151] on div "Google calendar Integrate with Google Calendar to manage events, check availabi…" at bounding box center [469, 198] width 146 height 240
click at [635, 550] on button "4" at bounding box center [623, 550] width 34 height 16
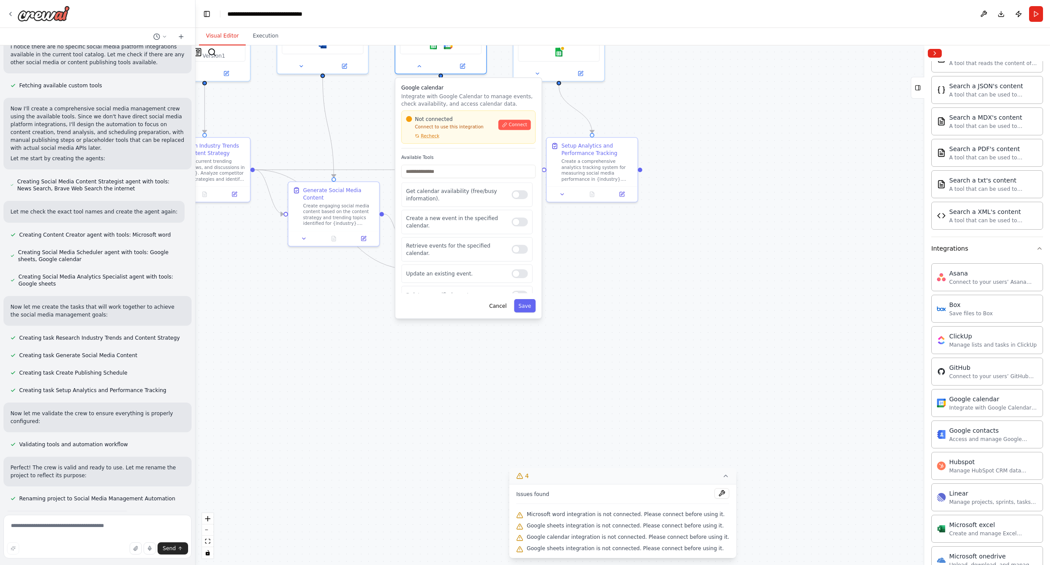
click at [645, 478] on icon at bounding box center [725, 475] width 7 height 7
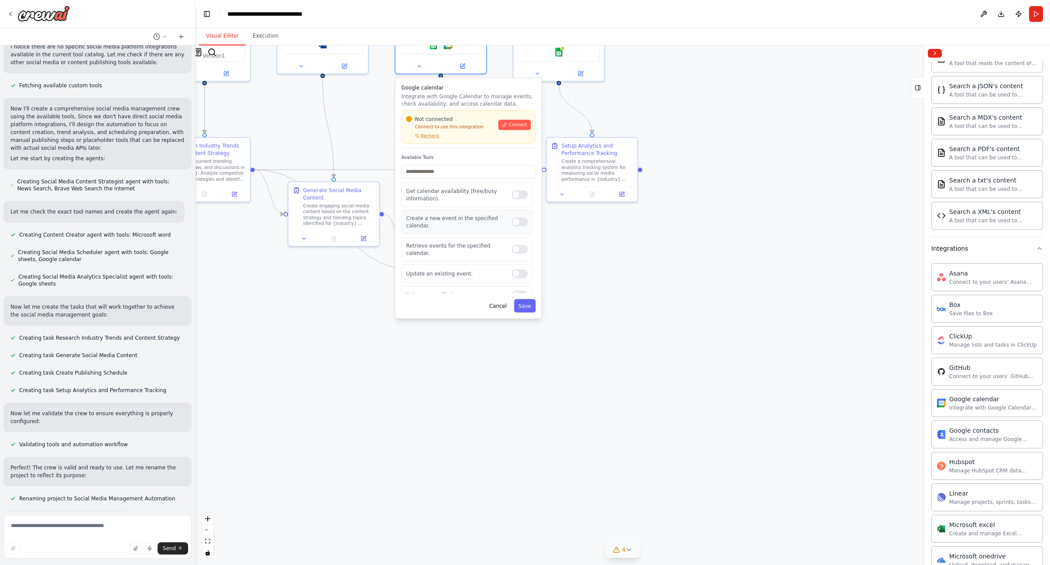
scroll to position [38, 0]
click at [497, 308] on button "Cancel" at bounding box center [498, 305] width 26 height 13
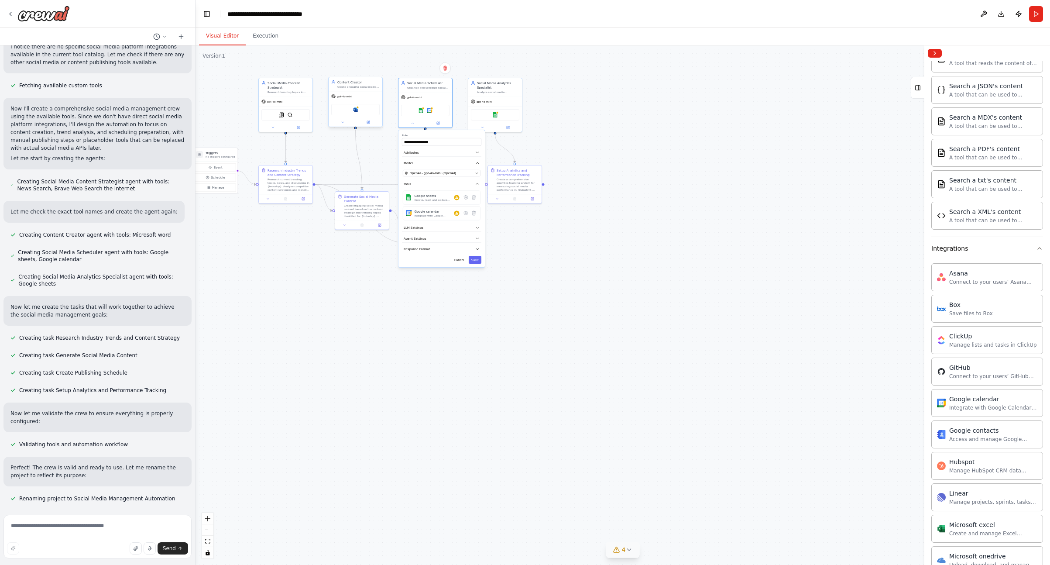
click at [356, 117] on div "Microsoft word" at bounding box center [356, 109] width 54 height 17
click at [357, 110] on img at bounding box center [355, 109] width 5 height 5
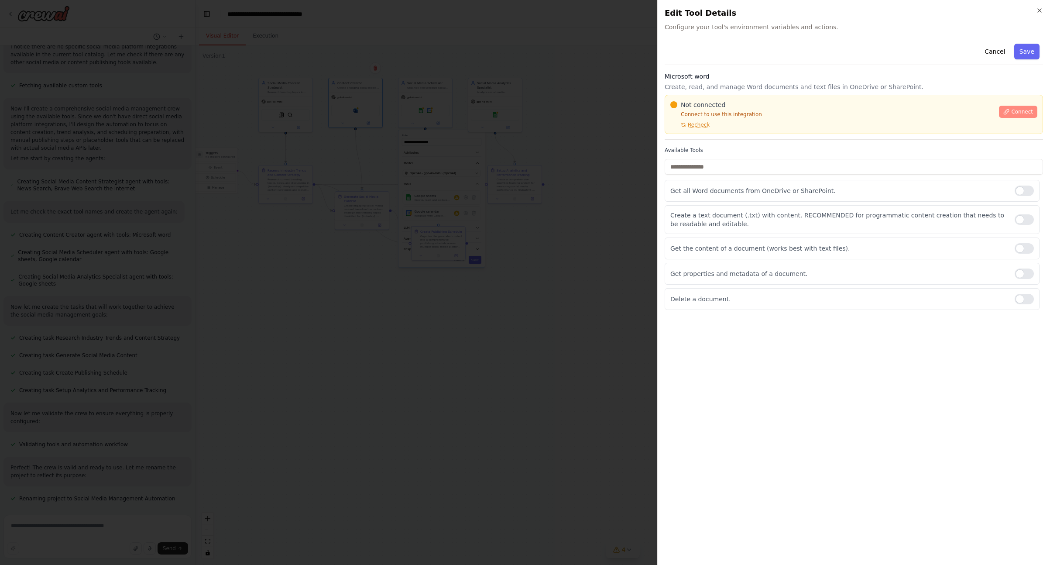
click at [645, 110] on icon at bounding box center [1007, 112] width 6 height 6
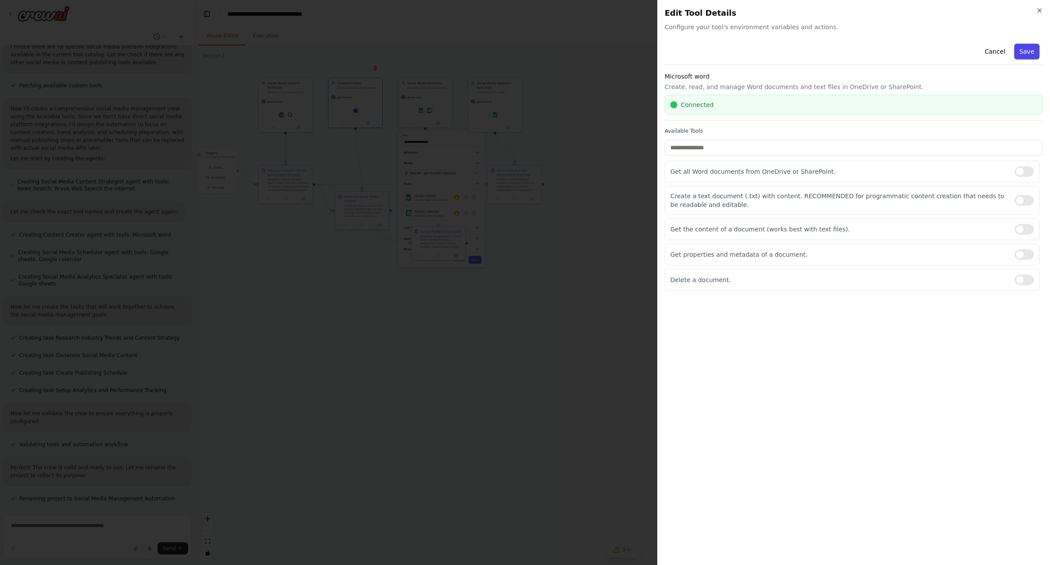
drag, startPoint x: 1001, startPoint y: 53, endPoint x: 1029, endPoint y: 52, distance: 28.0
click at [645, 52] on div "Cancel Save" at bounding box center [854, 52] width 378 height 25
click at [645, 52] on button "Save" at bounding box center [1027, 52] width 25 height 16
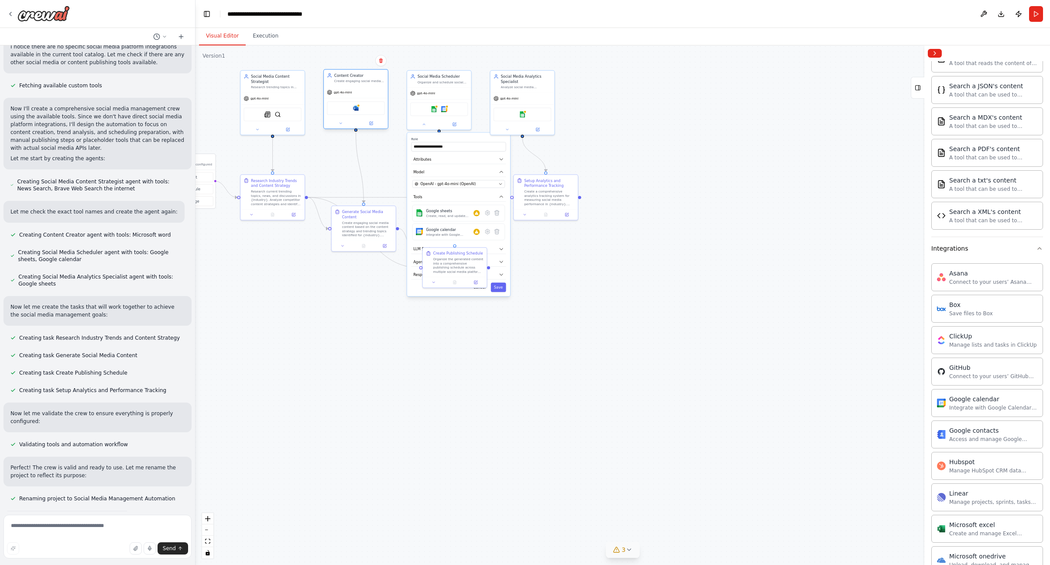
click at [365, 103] on div "Microsoft word" at bounding box center [356, 108] width 58 height 14
click at [337, 124] on button at bounding box center [340, 123] width 29 height 6
click at [476, 229] on div at bounding box center [477, 232] width 6 height 6
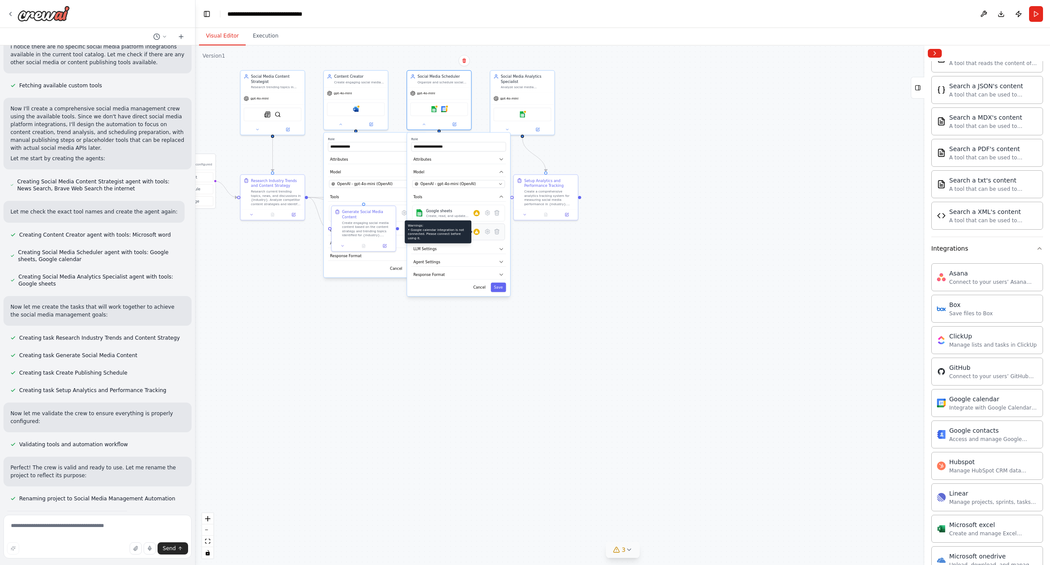
click at [475, 234] on div at bounding box center [477, 232] width 6 height 6
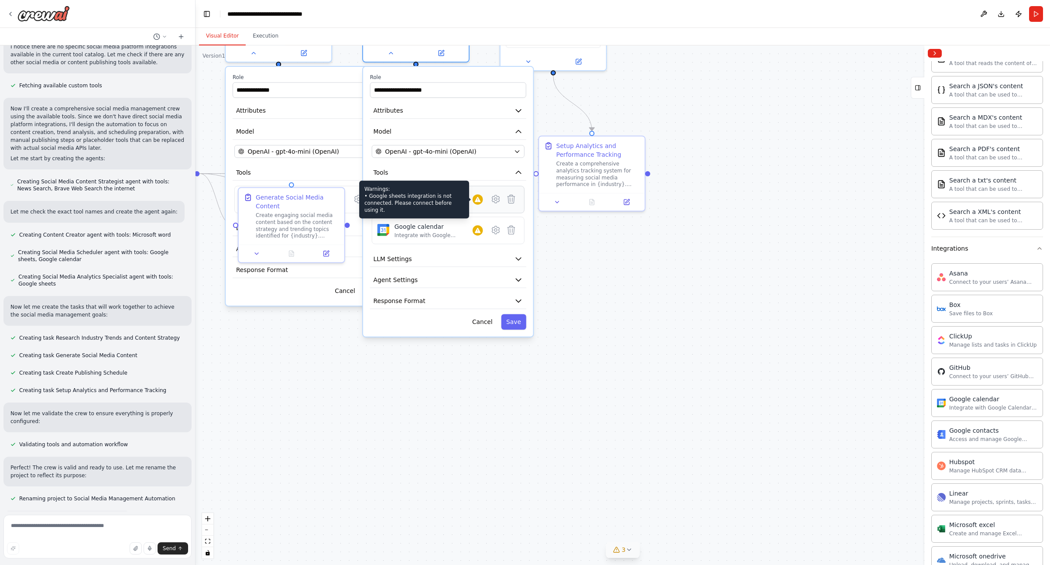
click at [478, 200] on icon at bounding box center [478, 199] width 6 height 5
drag, startPoint x: 483, startPoint y: 191, endPoint x: 445, endPoint y: 193, distance: 38.0
click at [483, 191] on div "Google sheets Create, read, and update Google Sheets spreadsheets and manage wo…" at bounding box center [448, 199] width 142 height 16
click at [432, 196] on div "Google sheets" at bounding box center [434, 195] width 78 height 9
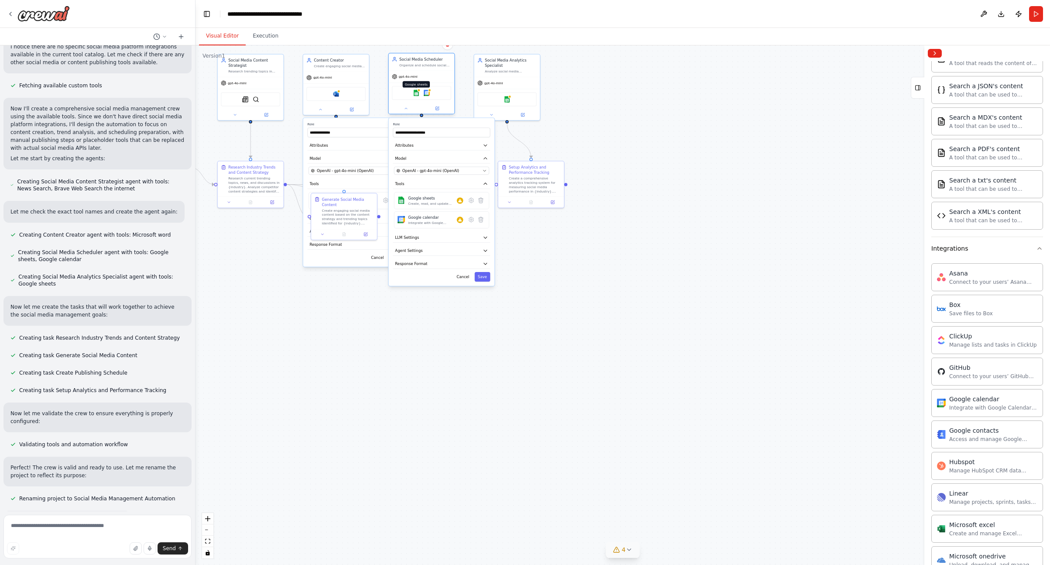
click at [416, 94] on img at bounding box center [416, 92] width 7 height 7
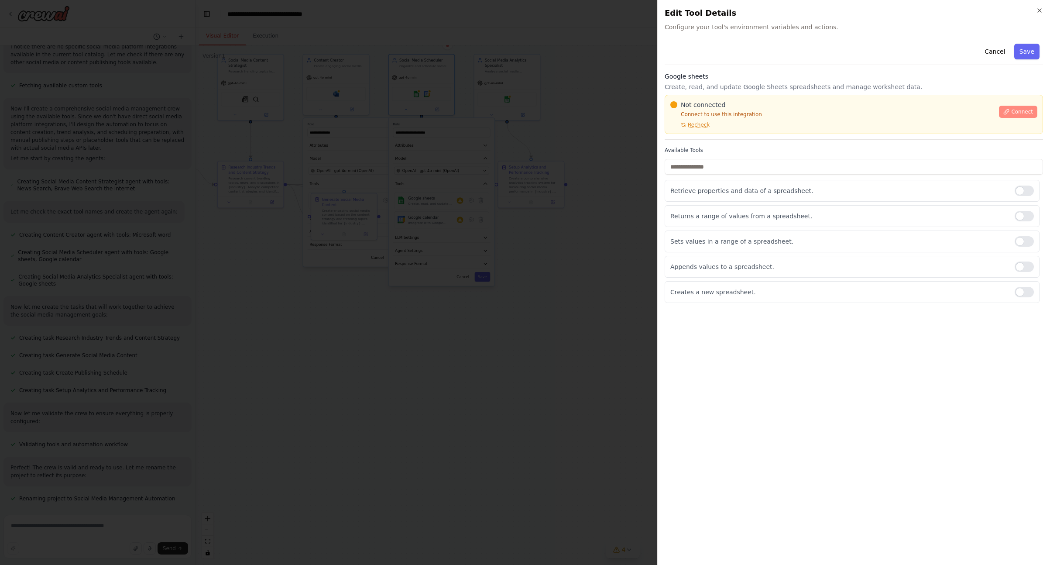
click at [645, 114] on span "Connect" at bounding box center [1022, 111] width 22 height 7
click at [645, 110] on span "Connect" at bounding box center [1022, 111] width 22 height 7
click at [645, 128] on div "Not connected Connect to use this integration Recheck Connect" at bounding box center [854, 114] width 378 height 39
click at [645, 126] on div "Not connected Connect to use this integration Recheck" at bounding box center [832, 114] width 323 height 28
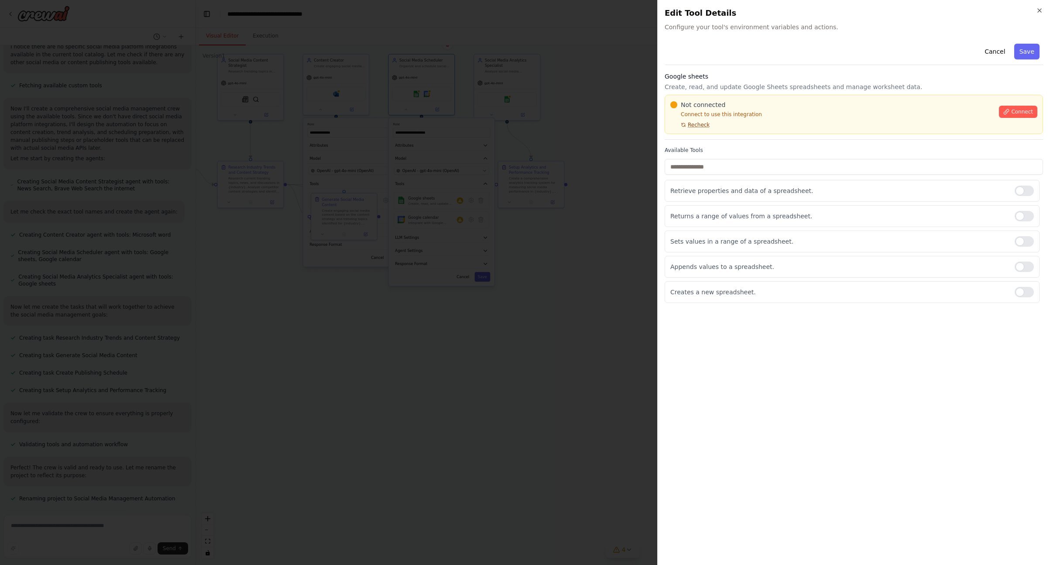
click at [645, 122] on span "Recheck" at bounding box center [699, 124] width 22 height 7
click at [645, 115] on button "Connect" at bounding box center [1018, 112] width 38 height 12
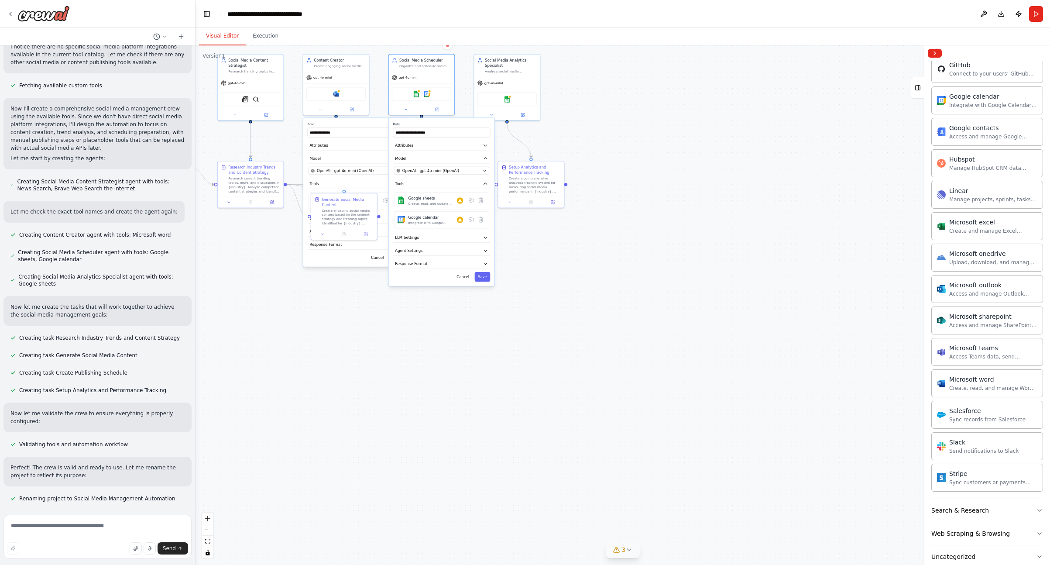
scroll to position [829, 0]
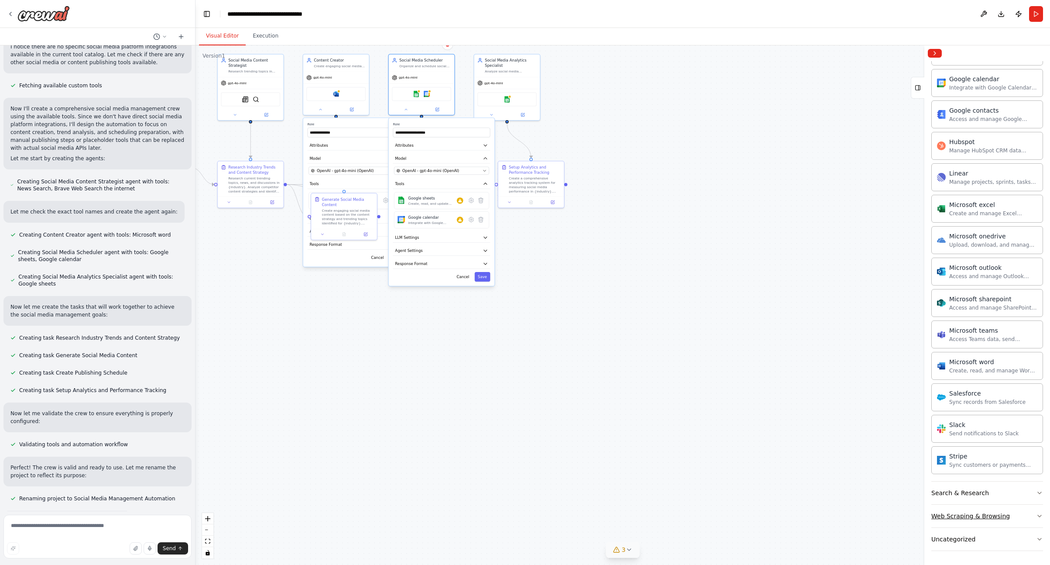
click at [645, 519] on button "Web Scraping & Browsing" at bounding box center [988, 516] width 112 height 23
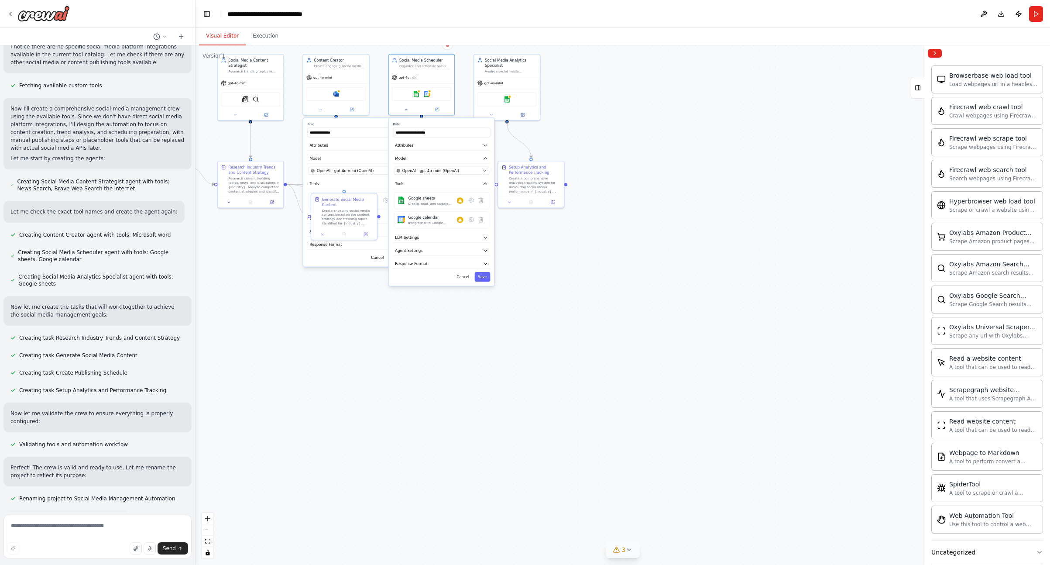
scroll to position [1307, 0]
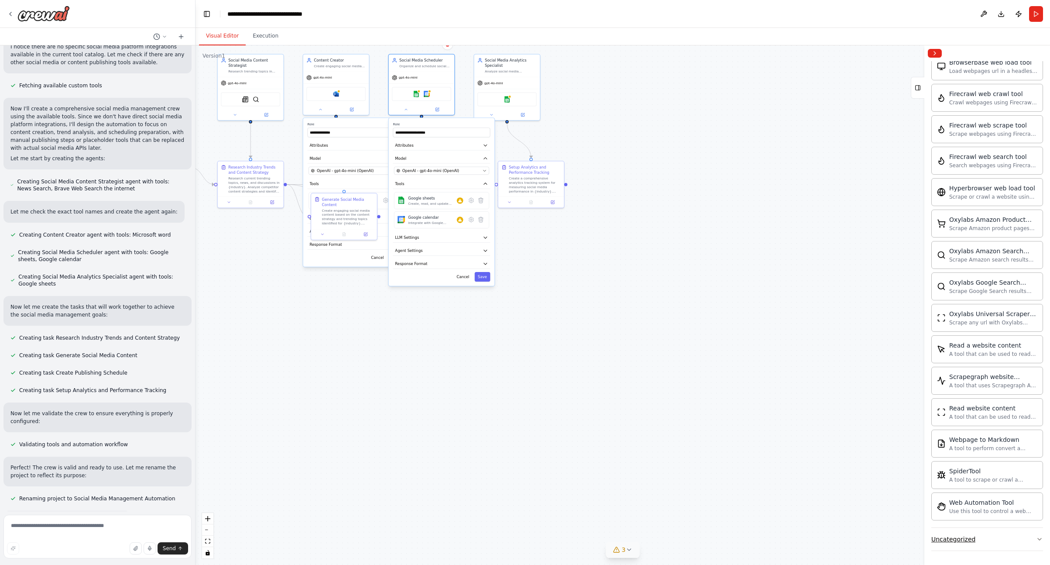
click at [645, 537] on button "Uncategorized" at bounding box center [988, 539] width 112 height 23
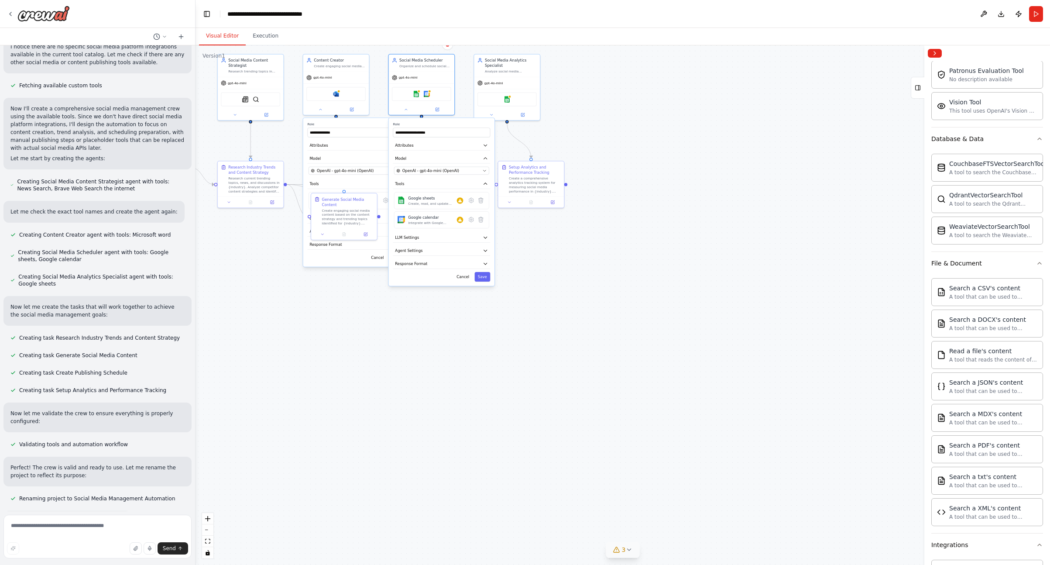
scroll to position [0, 0]
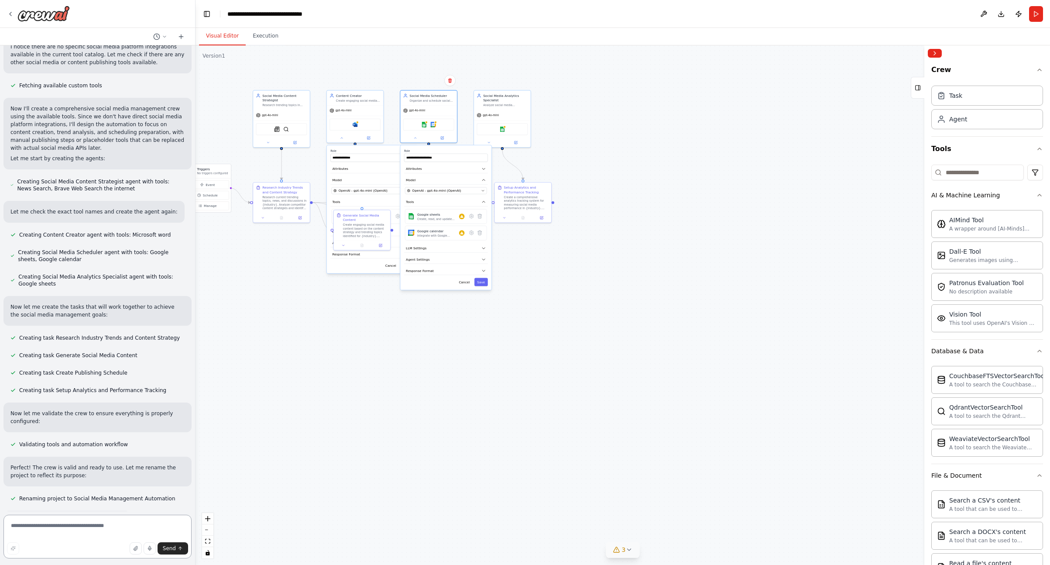
click at [76, 526] on textarea at bounding box center [97, 537] width 188 height 44
type textarea "**********"
click at [464, 220] on div "Google calendar Integrate with Google Calendar to manage events, check availabi…" at bounding box center [440, 216] width 47 height 9
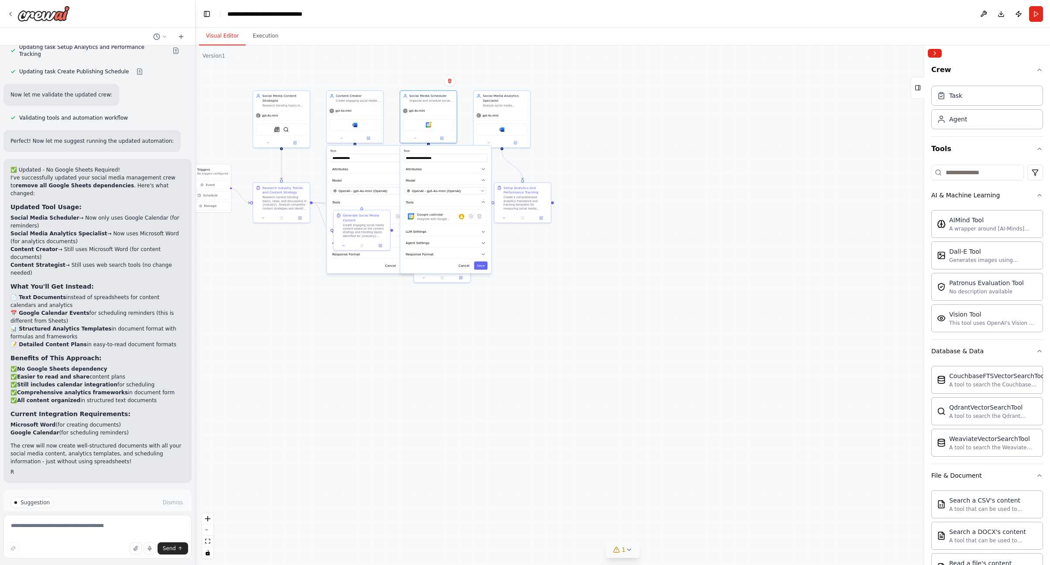
scroll to position [1500, 0]
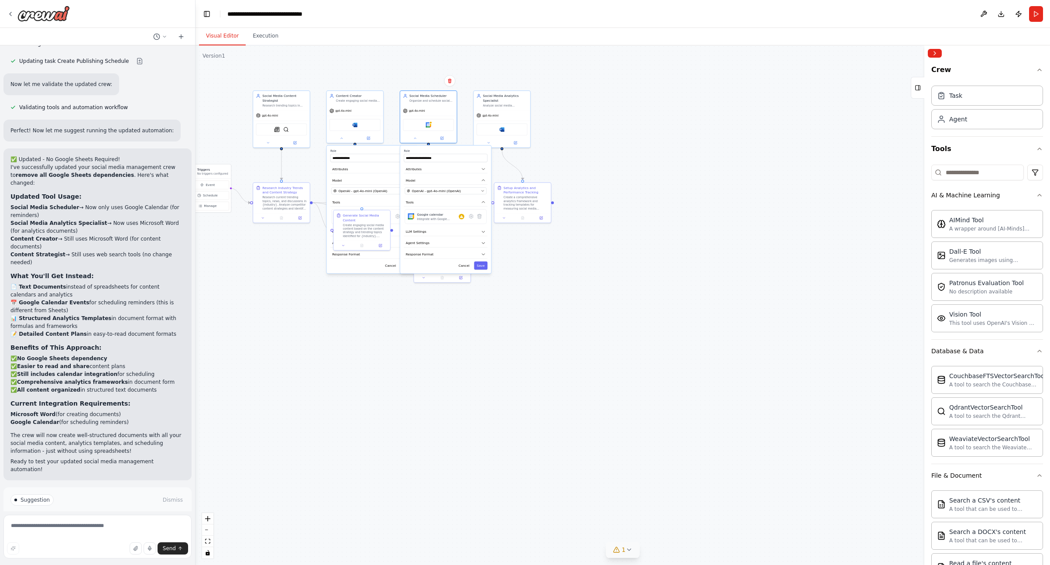
click at [136, 530] on button "Run Automation" at bounding box center [97, 537] width 174 height 14
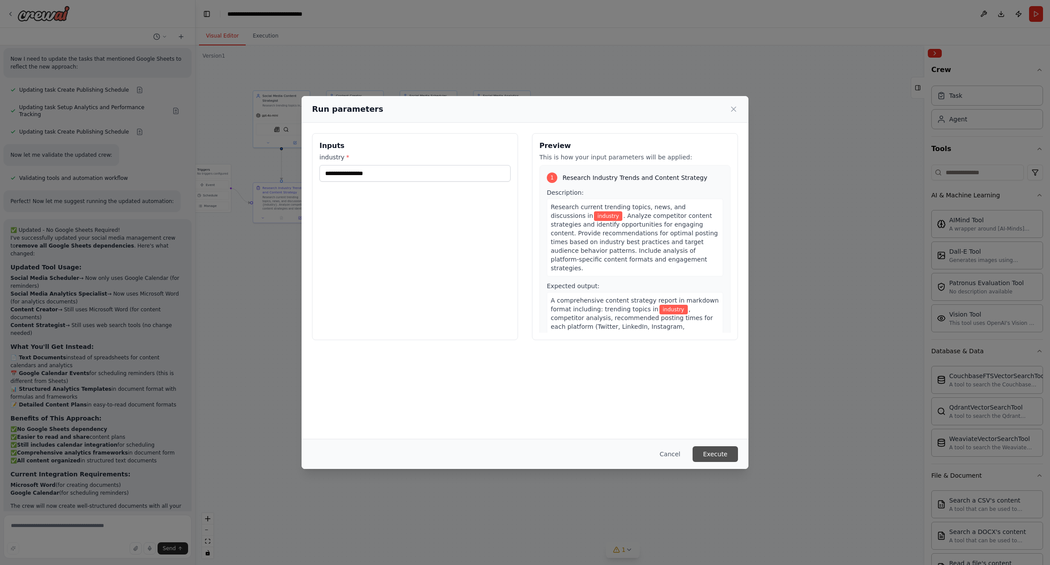
click at [645, 451] on button "Execute" at bounding box center [715, 454] width 45 height 16
click at [386, 174] on input "industry *" at bounding box center [415, 173] width 191 height 17
type input "**"
click at [645, 447] on button "Execute" at bounding box center [715, 454] width 45 height 16
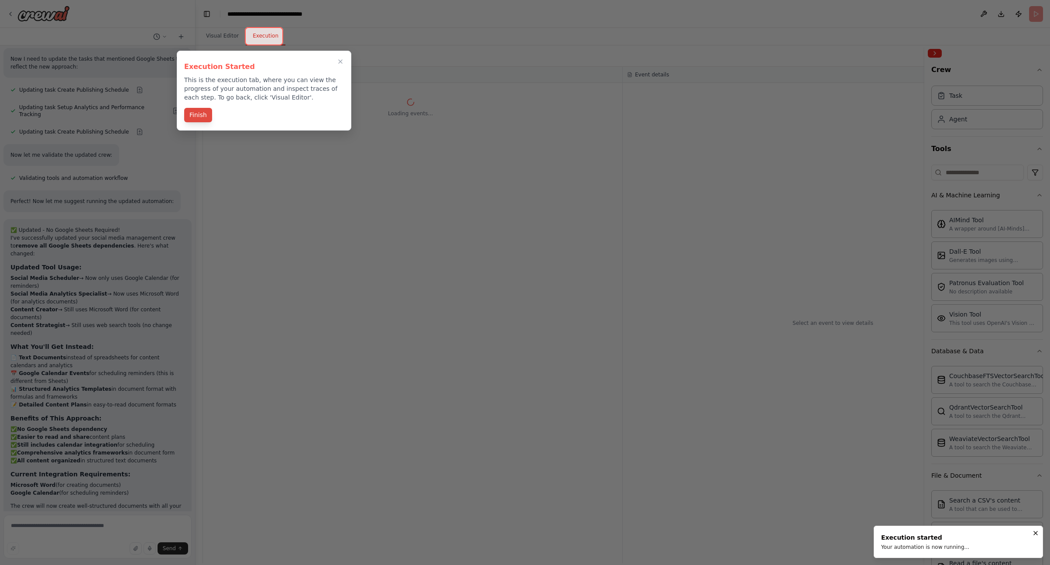
click at [199, 113] on button "Finish" at bounding box center [198, 115] width 28 height 14
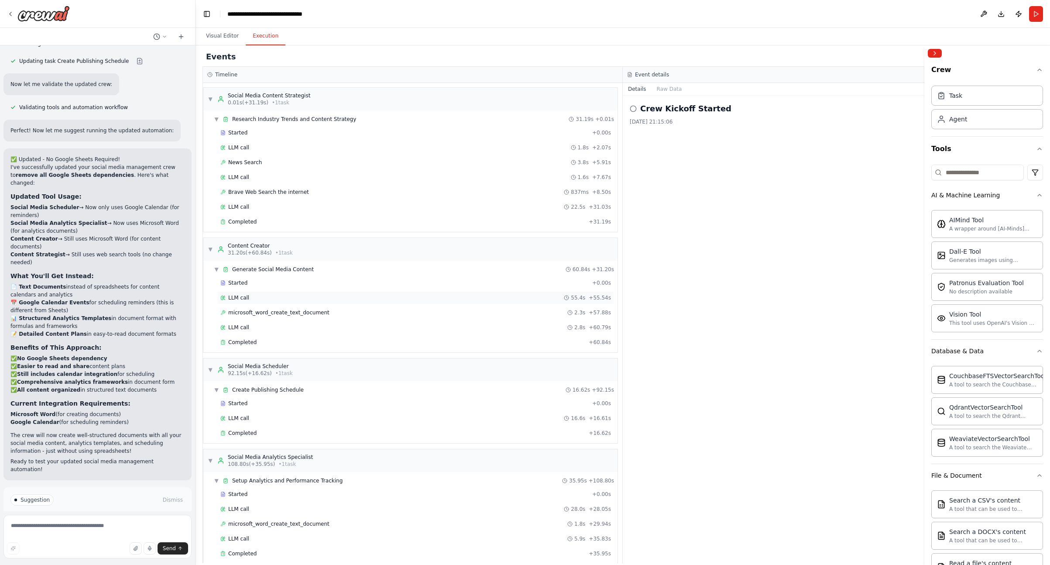
scroll to position [10, 0]
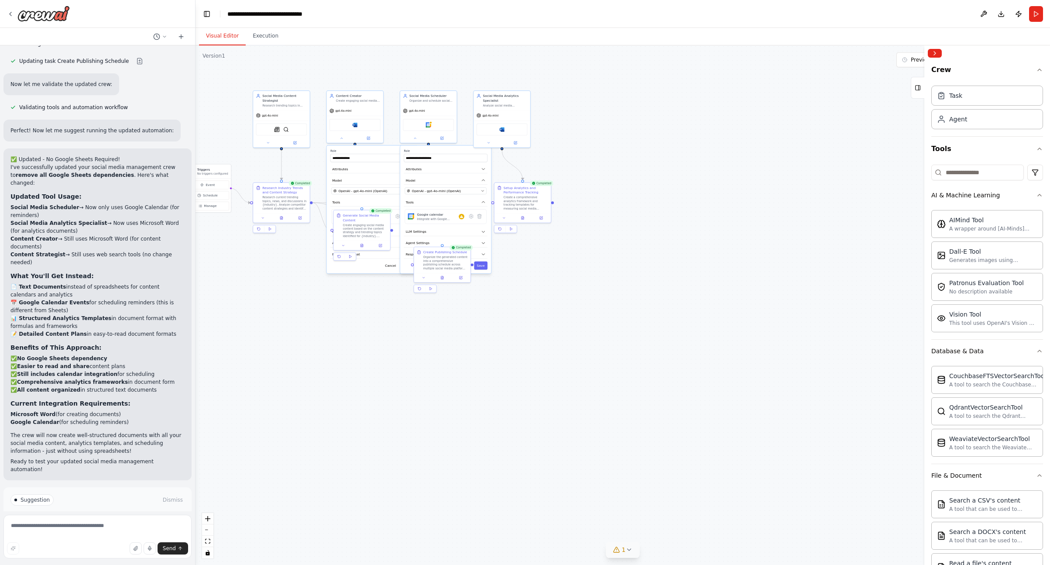
click at [229, 36] on button "Visual Editor" at bounding box center [222, 36] width 47 height 18
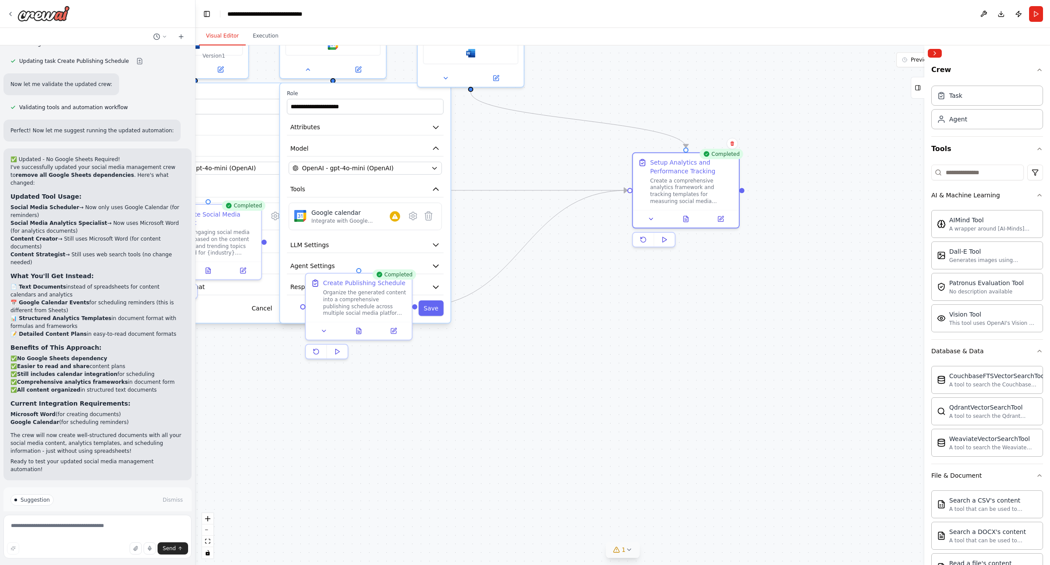
drag, startPoint x: 474, startPoint y: 207, endPoint x: 479, endPoint y: 193, distance: 15.3
click at [645, 206] on div "Setup Analytics and Performance Tracking Create a comprehensive analytics frame…" at bounding box center [686, 181] width 106 height 57
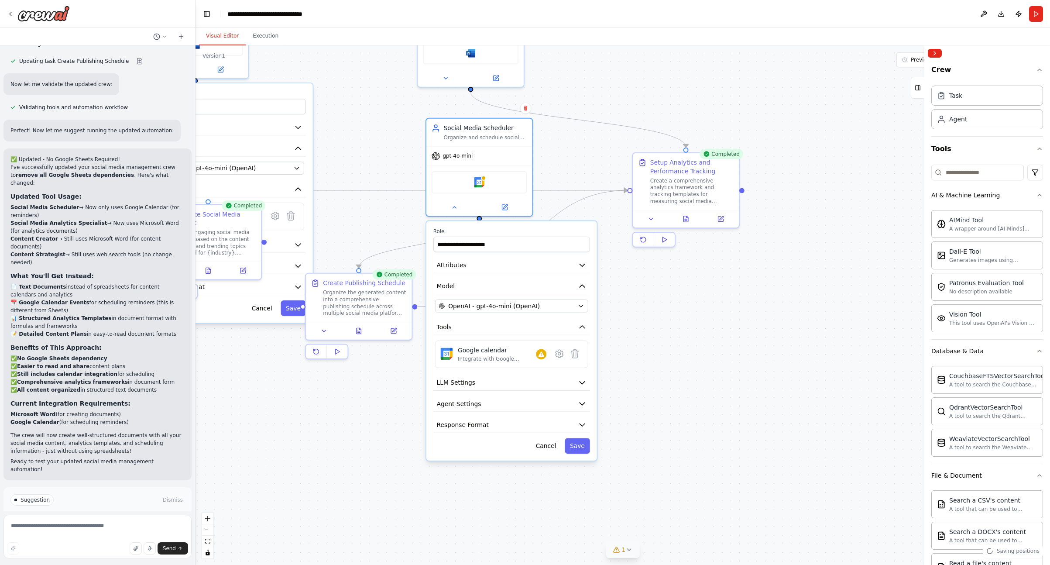
drag, startPoint x: 393, startPoint y: 175, endPoint x: 533, endPoint y: 316, distance: 198.8
click at [535, 316] on div "**********" at bounding box center [511, 340] width 171 height 239
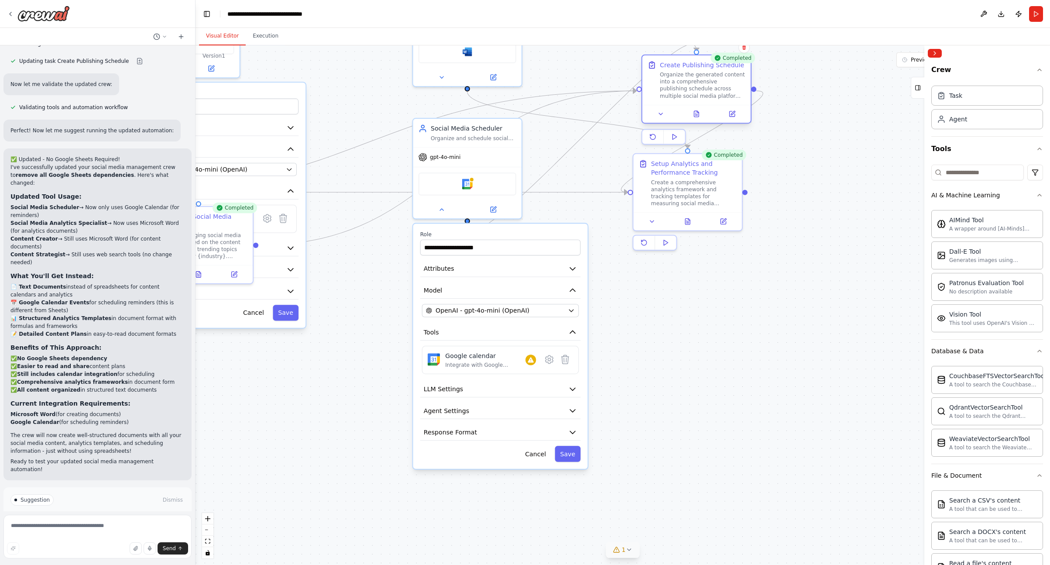
drag, startPoint x: 357, startPoint y: 287, endPoint x: 693, endPoint y: 78, distance: 396.1
click at [645, 76] on div "Organize the generated content into a comprehensive publishing schedule across …" at bounding box center [703, 85] width 86 height 28
drag, startPoint x: 339, startPoint y: 312, endPoint x: 337, endPoint y: 304, distance: 8.2
click at [339, 312] on div ".deletable-edge-delete-btn { width: 20px; height: 20px; border: 0px solid #ffff…" at bounding box center [623, 304] width 855 height 519
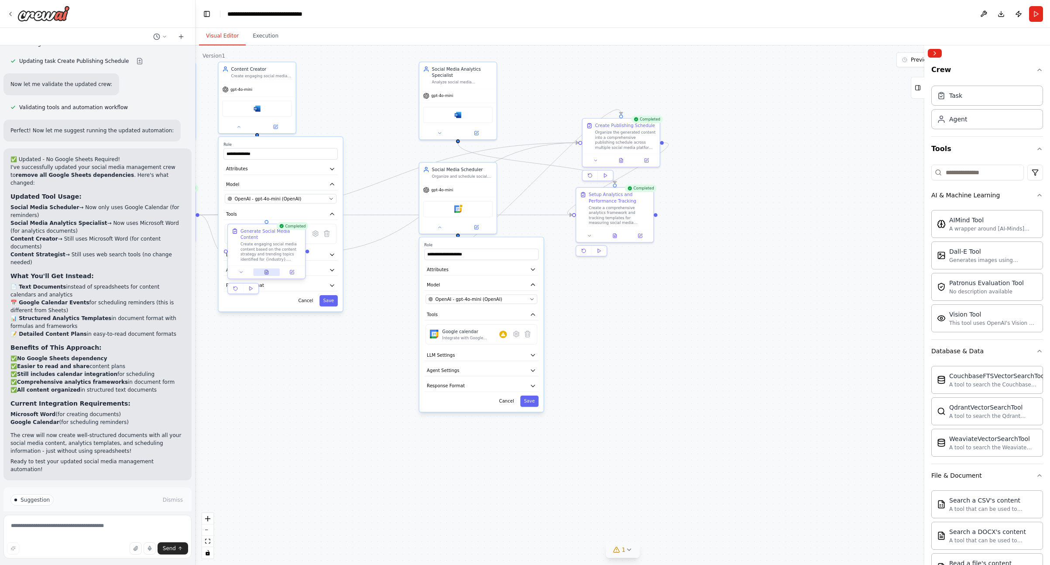
click at [267, 272] on icon at bounding box center [267, 272] width 2 height 0
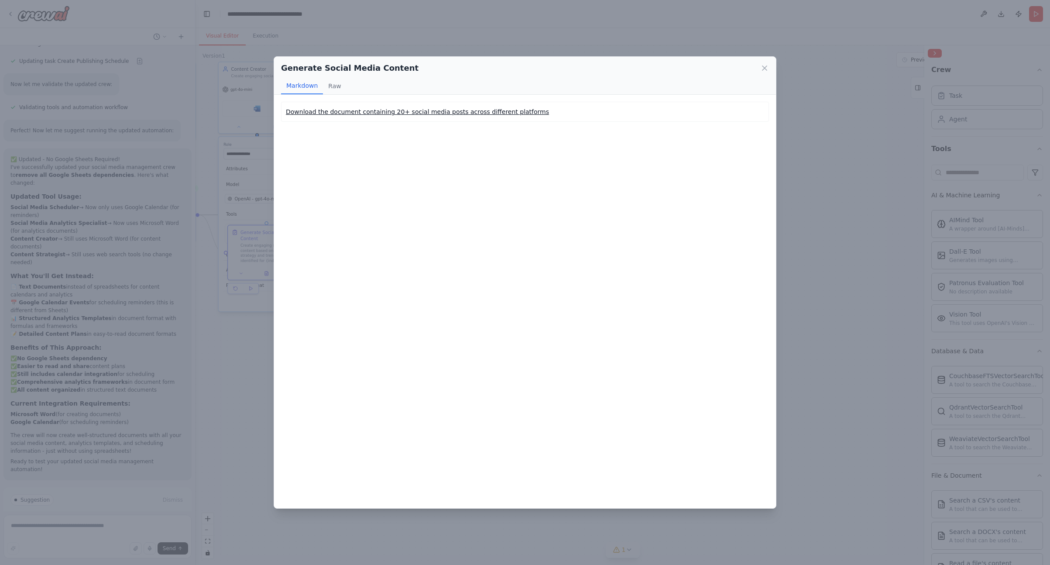
drag, startPoint x: 768, startPoint y: 68, endPoint x: 763, endPoint y: 70, distance: 5.9
click at [645, 68] on icon at bounding box center [764, 68] width 9 height 9
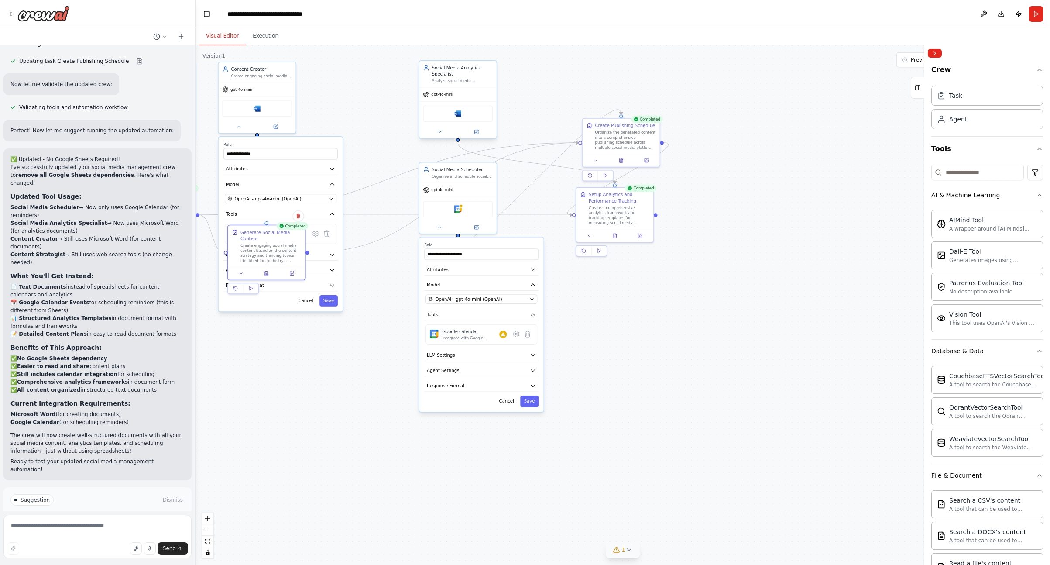
click at [477, 110] on div "Microsoft word" at bounding box center [458, 114] width 70 height 16
click at [478, 132] on icon at bounding box center [476, 131] width 5 height 5
click at [444, 134] on button at bounding box center [439, 131] width 35 height 7
click at [443, 133] on button at bounding box center [439, 131] width 35 height 7
click at [462, 210] on div "Google calendar" at bounding box center [458, 207] width 70 height 16
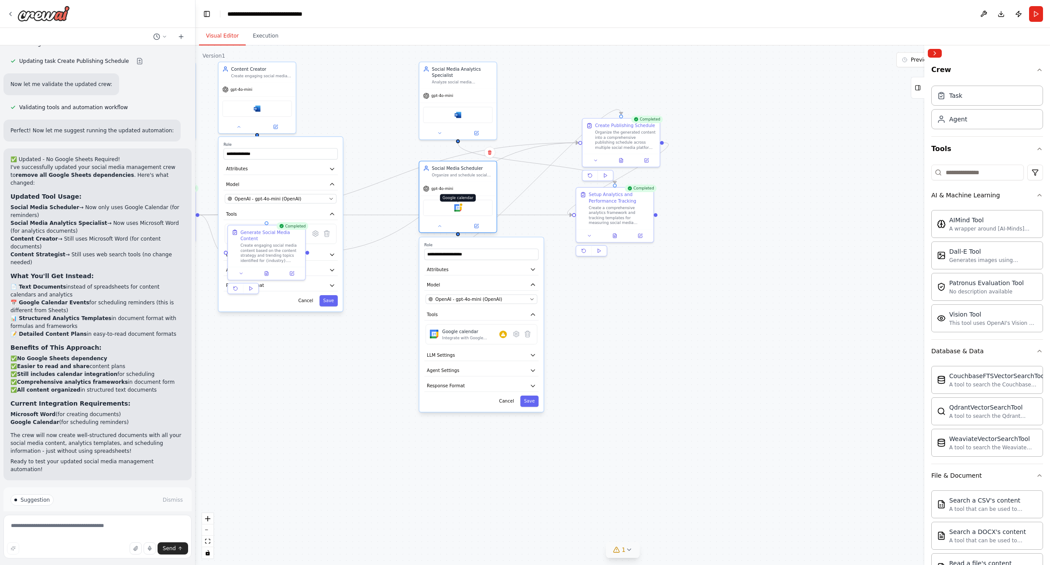
click at [457, 211] on img at bounding box center [457, 207] width 7 height 7
click at [86, 536] on textarea at bounding box center [97, 537] width 188 height 44
type textarea "**********"
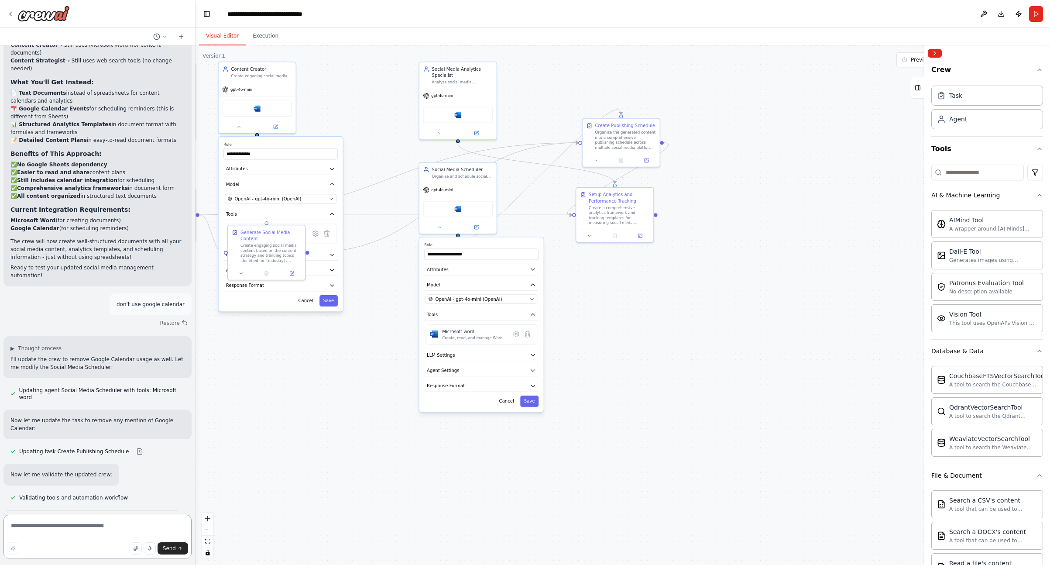
scroll to position [2040, 0]
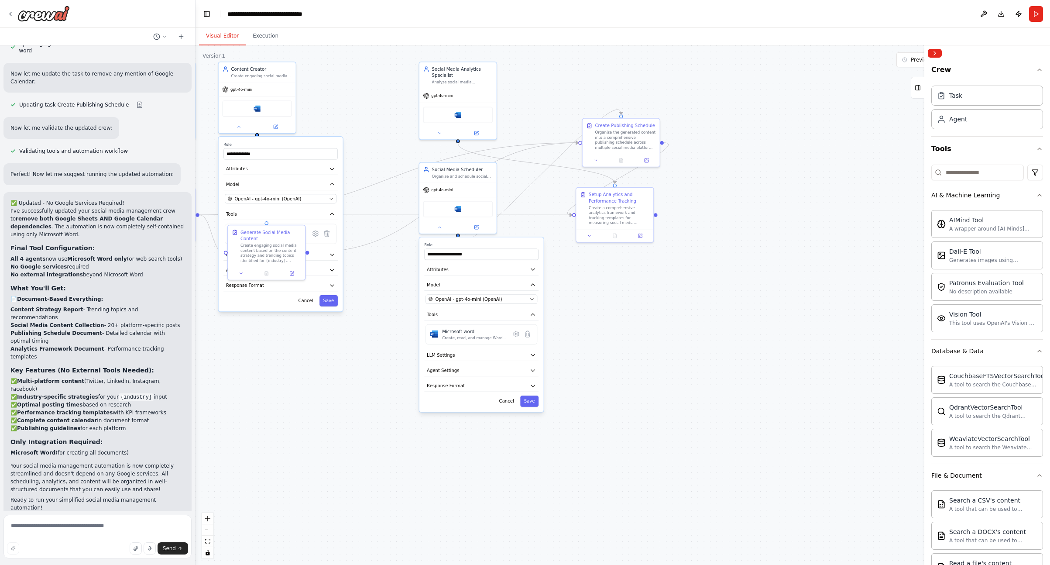
click at [119, 564] on span "Run Automation" at bounding box center [101, 575] width 42 height 7
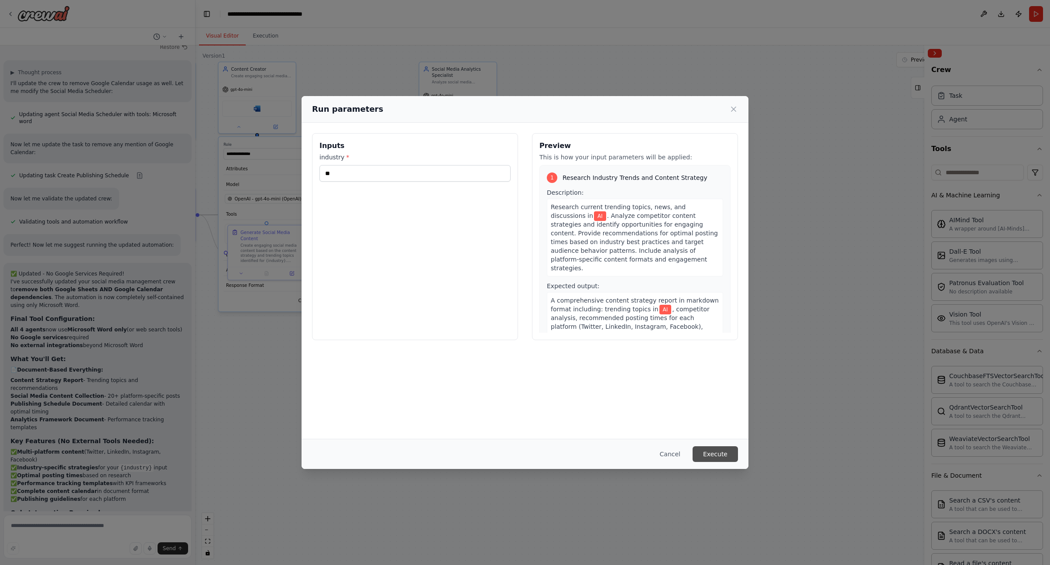
click at [645, 451] on button "Execute" at bounding box center [715, 454] width 45 height 16
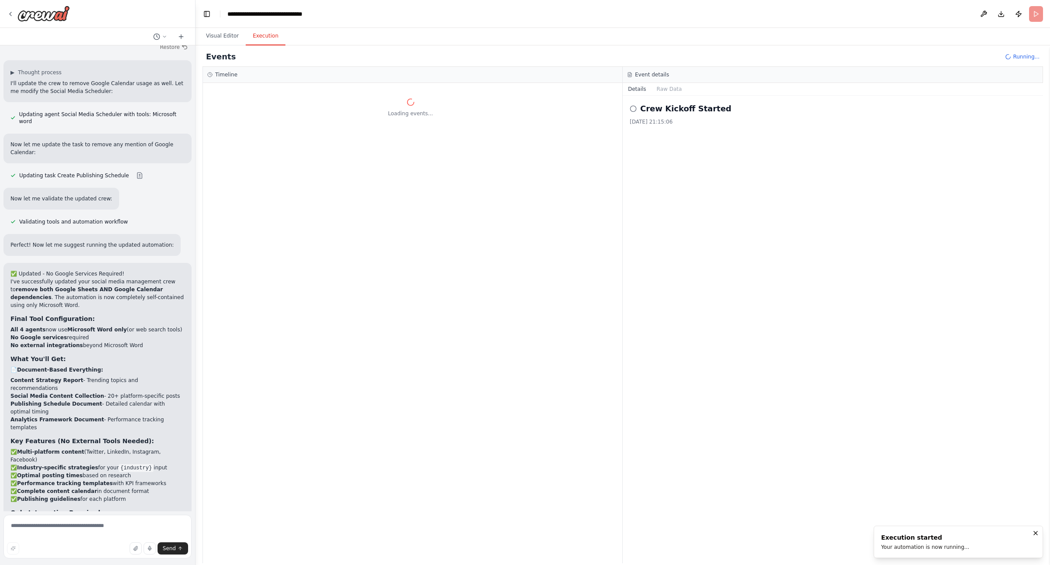
scroll to position [0, 0]
click at [211, 14] on button "Toggle Left Sidebar" at bounding box center [207, 14] width 12 height 12
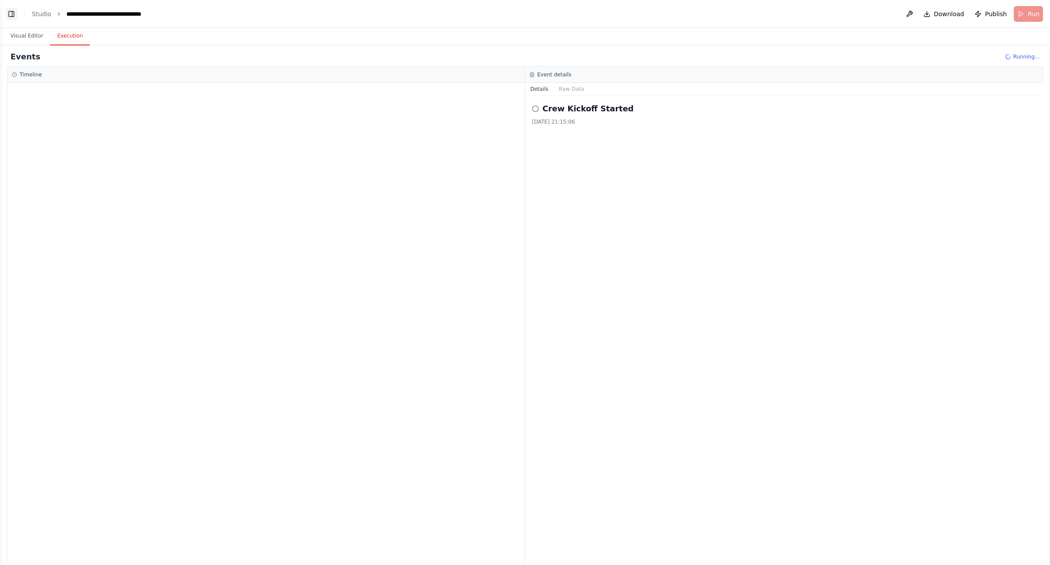
click at [15, 17] on button "Toggle Left Sidebar" at bounding box center [11, 14] width 12 height 12
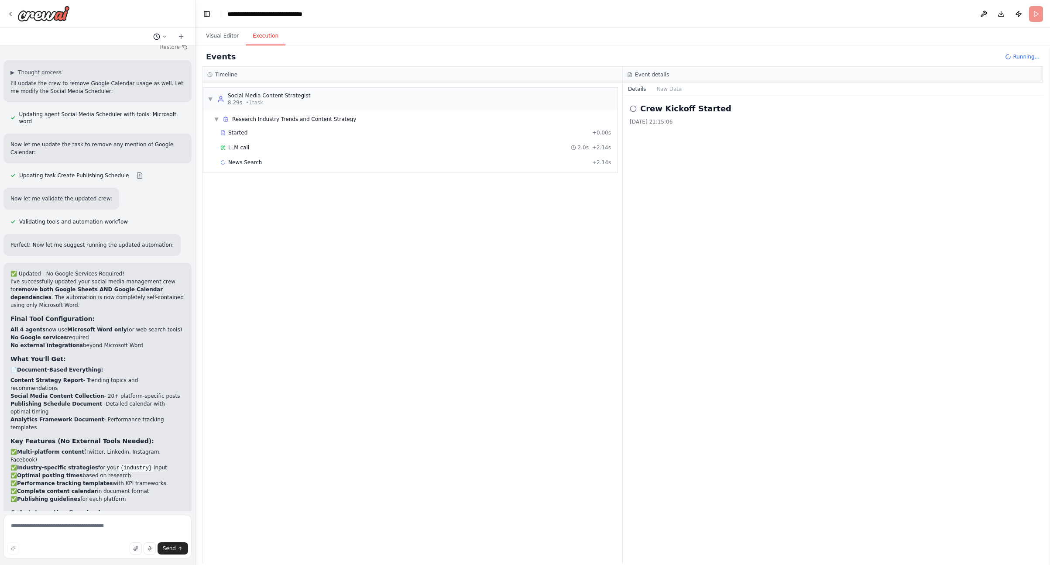
click at [164, 37] on icon at bounding box center [164, 36] width 3 height 1
click at [462, 265] on div "▼ Social Media Content Strategist 8.29s • 1 task ▼ Research Industry Trends and…" at bounding box center [413, 323] width 420 height 480
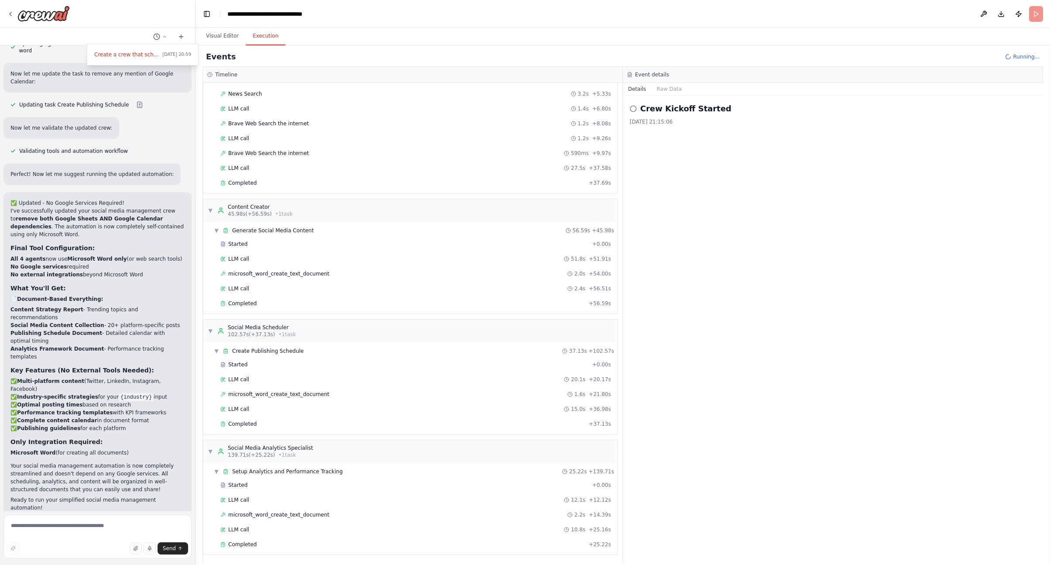
scroll to position [70, 0]
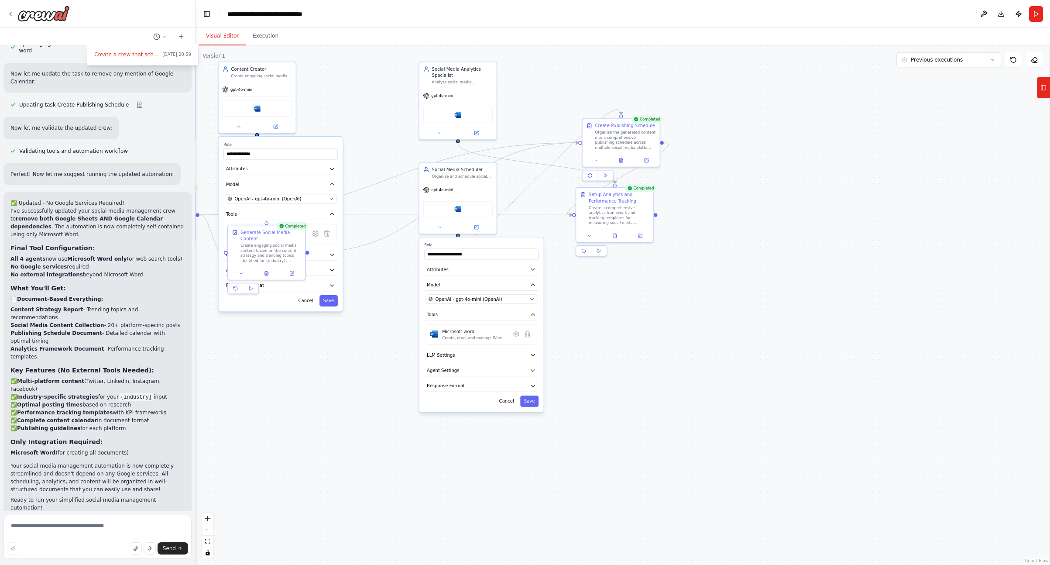
click at [228, 37] on button "Visual Editor" at bounding box center [222, 36] width 47 height 18
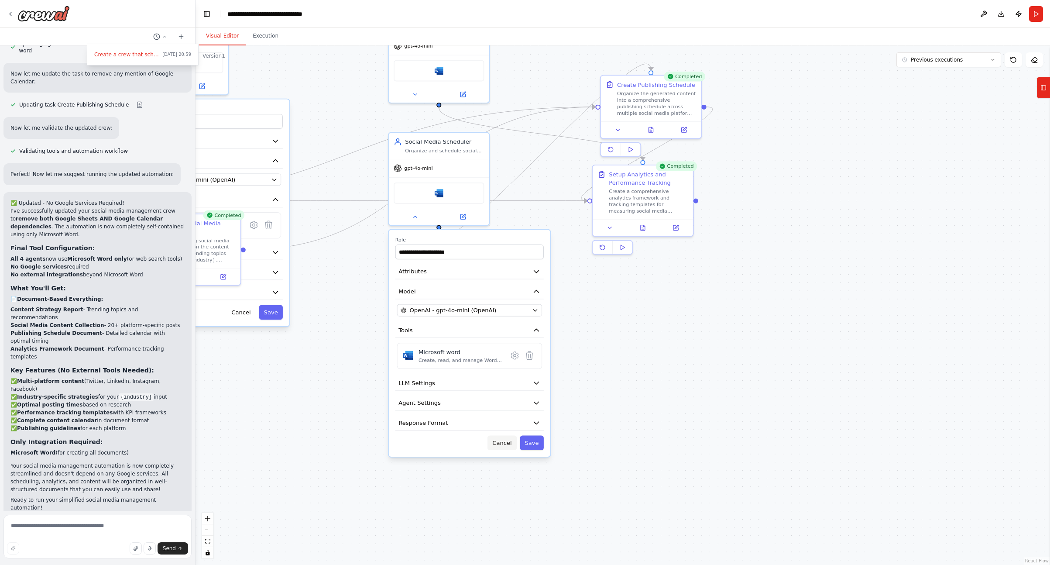
drag, startPoint x: 507, startPoint y: 442, endPoint x: 512, endPoint y: 436, distance: 8.0
click at [506, 442] on button "Cancel" at bounding box center [502, 442] width 29 height 15
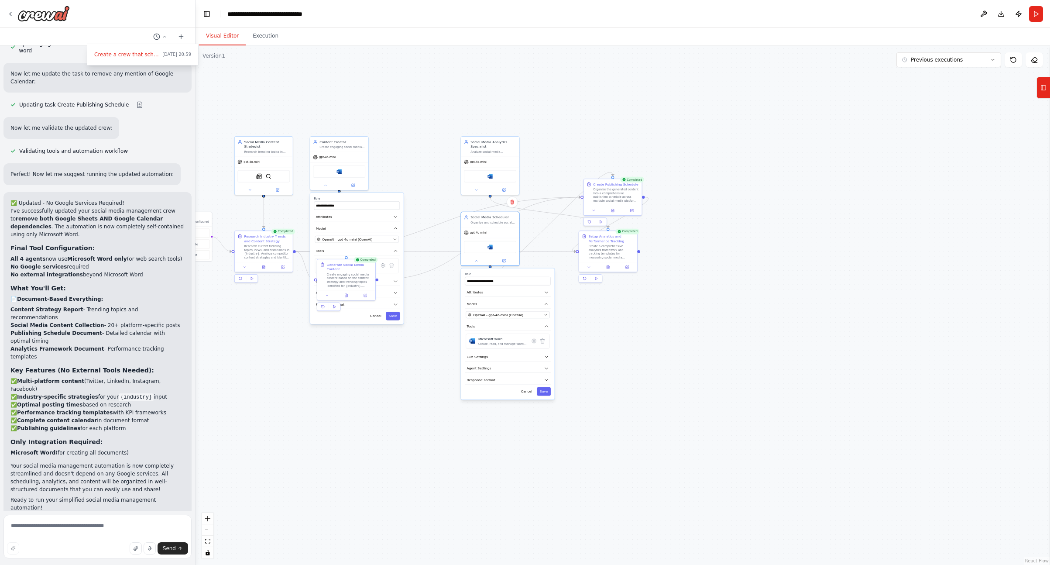
drag, startPoint x: 392, startPoint y: 111, endPoint x: 406, endPoint y: 248, distance: 137.8
click at [392, 111] on div ".deletable-edge-delete-btn { width: 20px; height: 20px; border: 0px solid #ffff…" at bounding box center [623, 304] width 855 height 519
click at [381, 202] on input "**********" at bounding box center [357, 205] width 86 height 8
click at [362, 183] on button at bounding box center [353, 185] width 27 height 6
click at [499, 162] on div "gpt-4o-mini" at bounding box center [490, 161] width 58 height 10
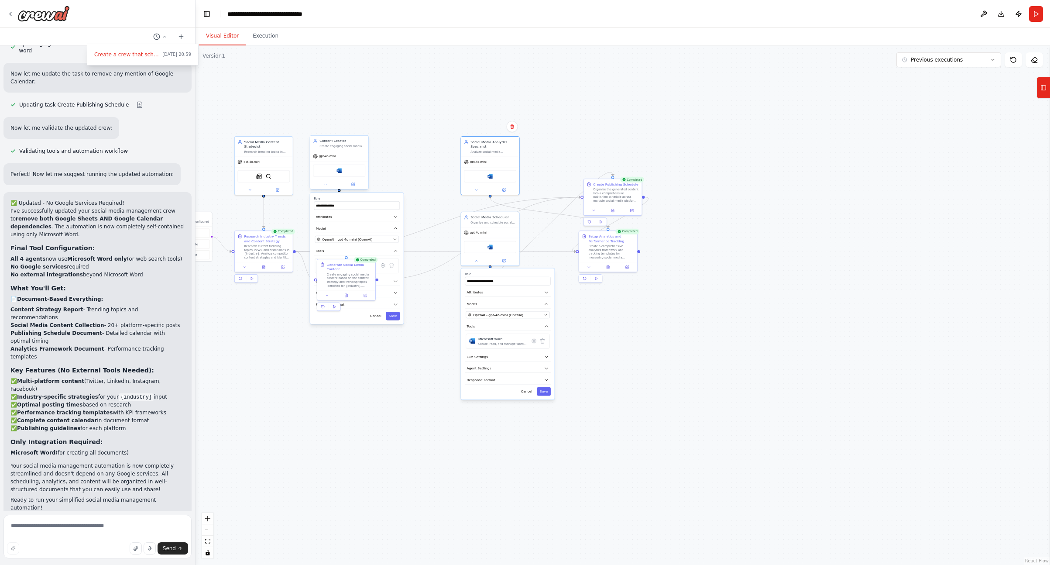
click at [328, 189] on div "Content Creator Create engaging social media content including posts, captions,…" at bounding box center [339, 162] width 59 height 54
click at [323, 185] on icon at bounding box center [325, 184] width 4 height 4
drag, startPoint x: 278, startPoint y: 165, endPoint x: 283, endPoint y: 174, distance: 10.6
click at [278, 165] on div "gpt-4o-mini" at bounding box center [264, 161] width 58 height 10
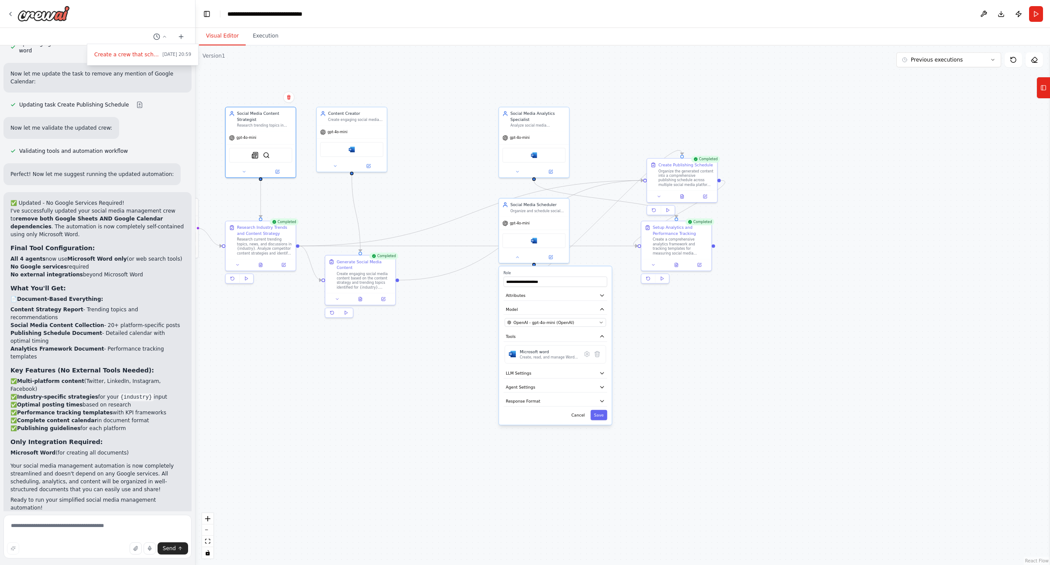
click at [104, 490] on div at bounding box center [98, 282] width 196 height 565
click at [133, 564] on button "Improve automation" at bounding box center [97, 575] width 174 height 14
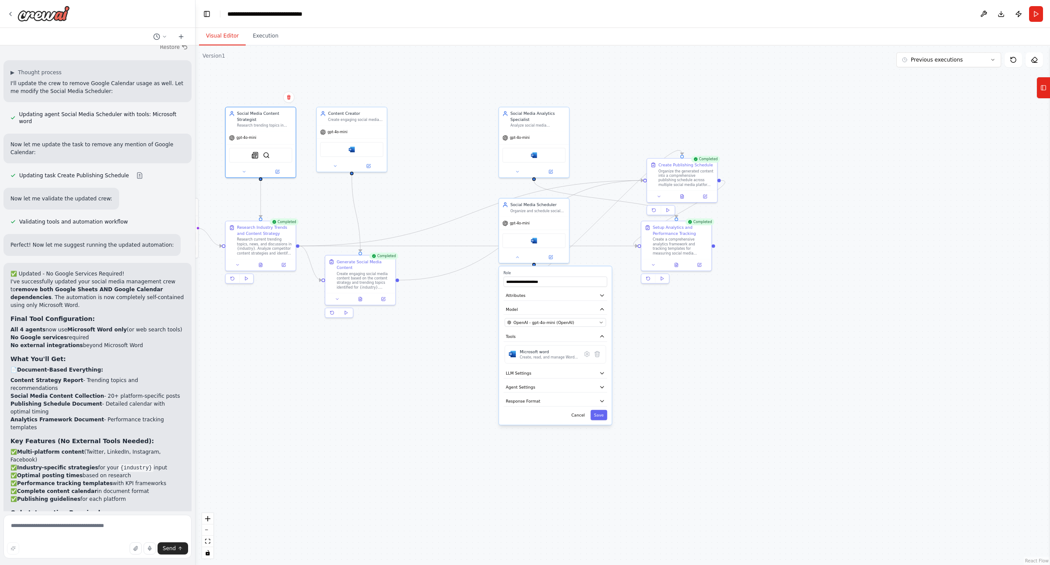
scroll to position [2004, 0]
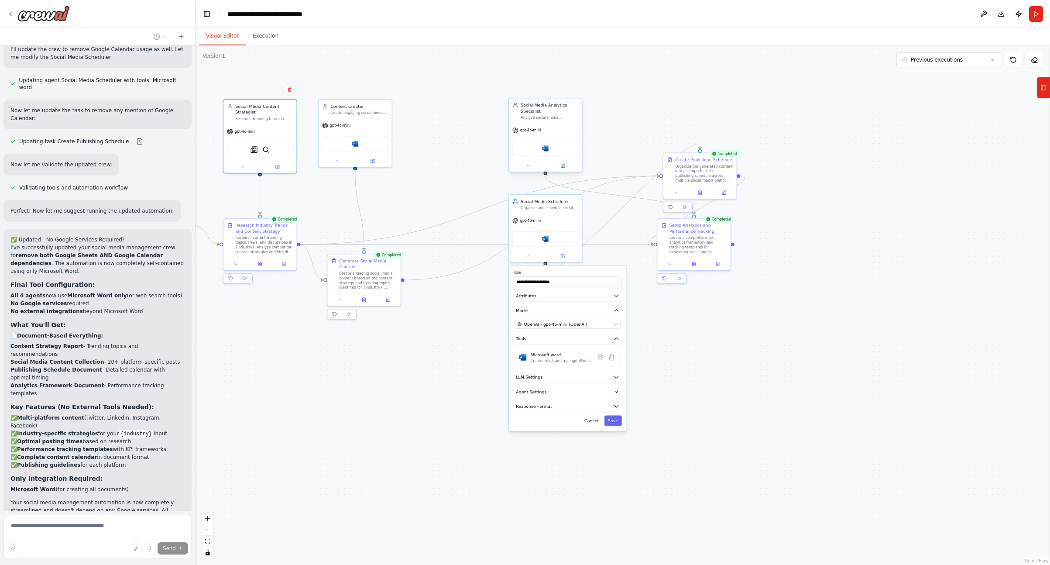
click at [573, 118] on div "Analyze social media performance data, track engagement metrics, and provide ac…" at bounding box center [550, 117] width 58 height 5
drag, startPoint x: 574, startPoint y: 122, endPoint x: 865, endPoint y: 137, distance: 291.6
click at [645, 137] on div "Social Media Analytics Specialist Analyze social media performance data, track …" at bounding box center [836, 128] width 73 height 25
drag, startPoint x: 731, startPoint y: 176, endPoint x: 464, endPoint y: 163, distance: 267.0
click at [488, 132] on div "Organize the generated content into a comprehensive publishing schedule across …" at bounding box center [461, 131] width 58 height 19
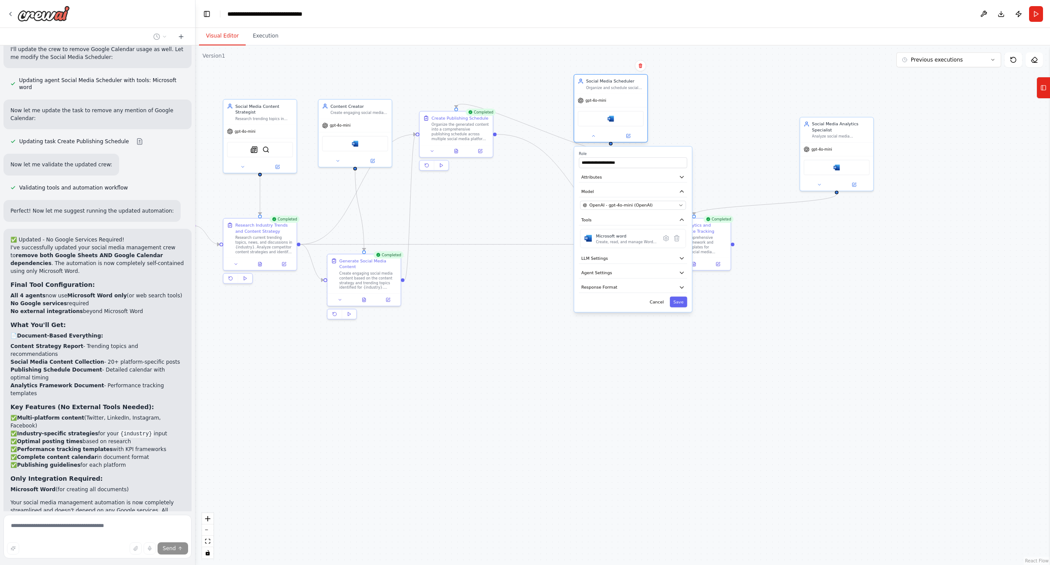
drag, startPoint x: 546, startPoint y: 214, endPoint x: 609, endPoint y: 103, distance: 127.5
click at [611, 97] on div "gpt-4o-mini" at bounding box center [610, 100] width 73 height 13
click at [594, 136] on button at bounding box center [595, 133] width 34 height 7
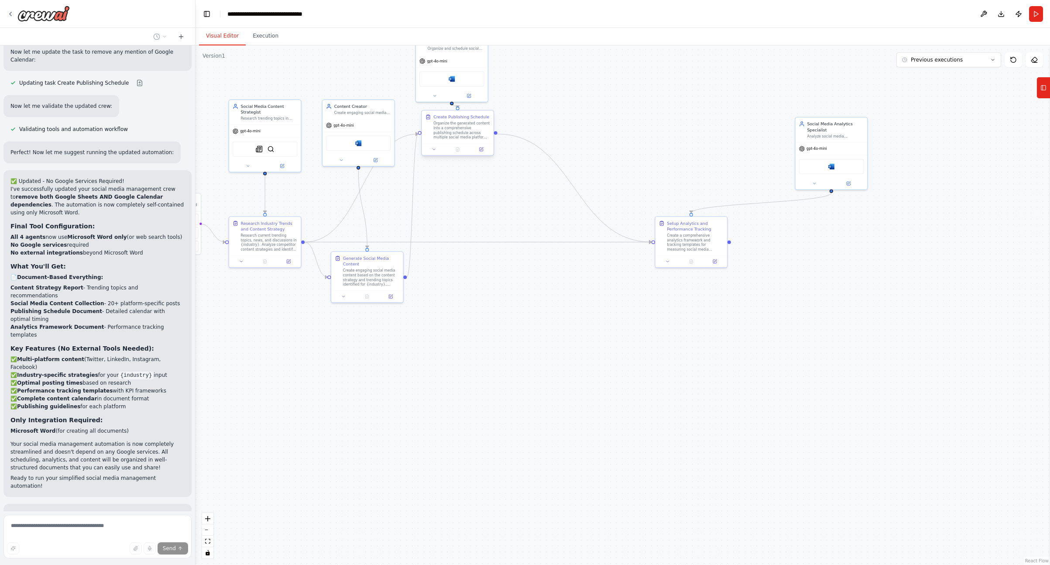
drag, startPoint x: 615, startPoint y: 115, endPoint x: 464, endPoint y: 146, distance: 154.1
click at [458, 76] on div "Microsoft word" at bounding box center [452, 78] width 65 height 15
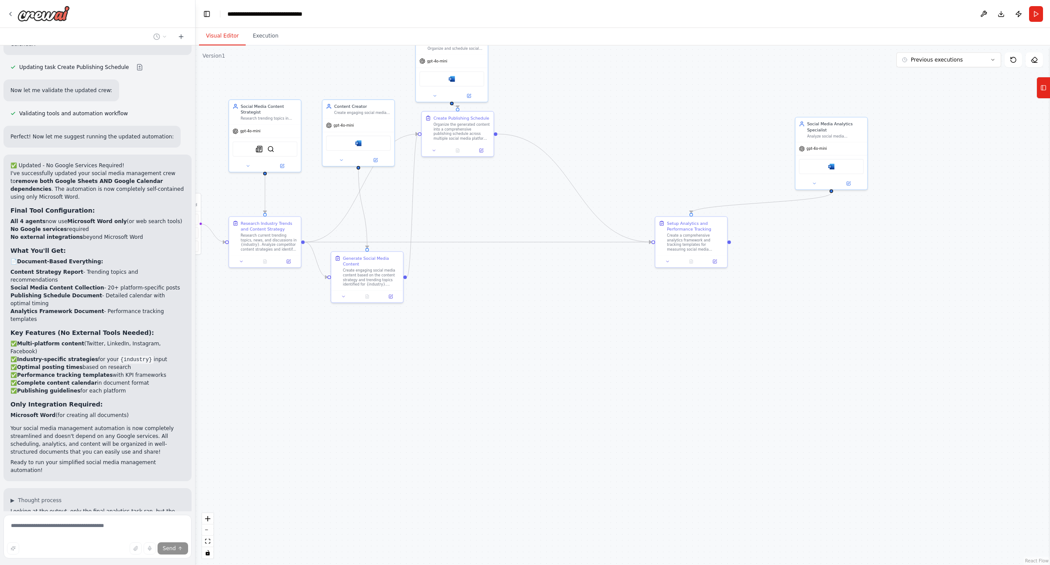
click at [462, 258] on div ".deletable-edge-delete-btn { width: 20px; height: 20px; border: 0px solid #ffff…" at bounding box center [623, 304] width 855 height 519
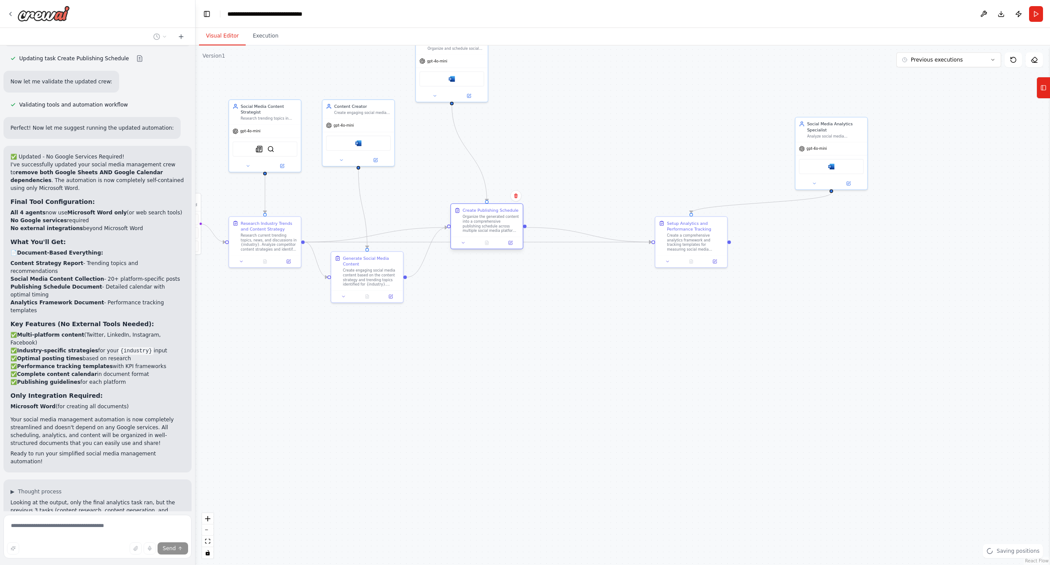
scroll to position [2096, 0]
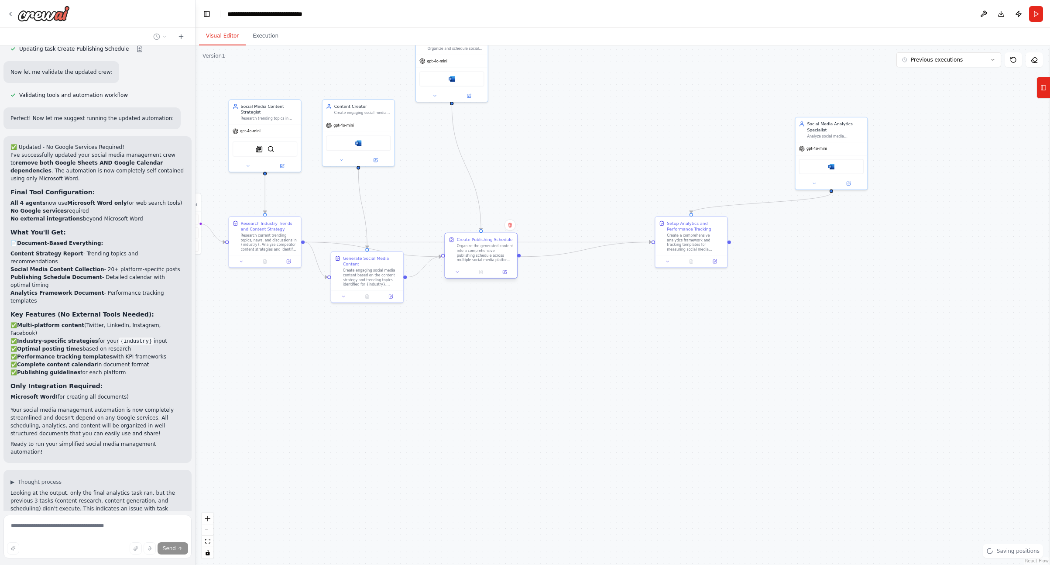
drag, startPoint x: 454, startPoint y: 140, endPoint x: 475, endPoint y: 260, distance: 121.9
click at [476, 266] on div "Create Publishing Schedule Organize the generated content into a comprehensive …" at bounding box center [481, 249] width 72 height 33
drag, startPoint x: 469, startPoint y: 64, endPoint x: 473, endPoint y: 128, distance: 64.7
click at [475, 130] on div "gpt-4o-mini" at bounding box center [458, 124] width 72 height 13
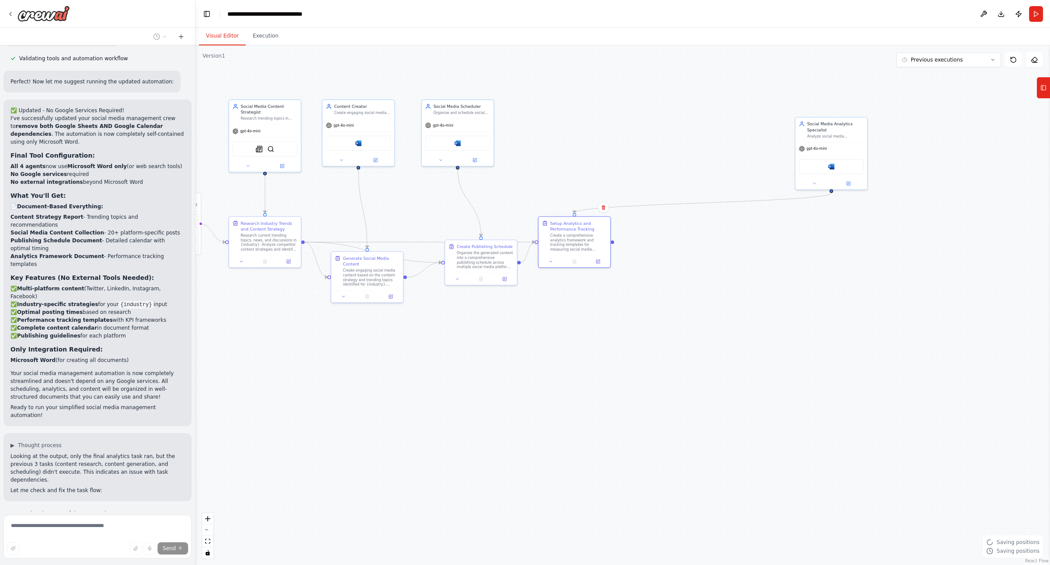
drag, startPoint x: 673, startPoint y: 245, endPoint x: 726, endPoint y: 182, distance: 82.7
click at [566, 241] on div "Create a comprehensive analytics framework and tracking templates for measuring…" at bounding box center [578, 242] width 57 height 19
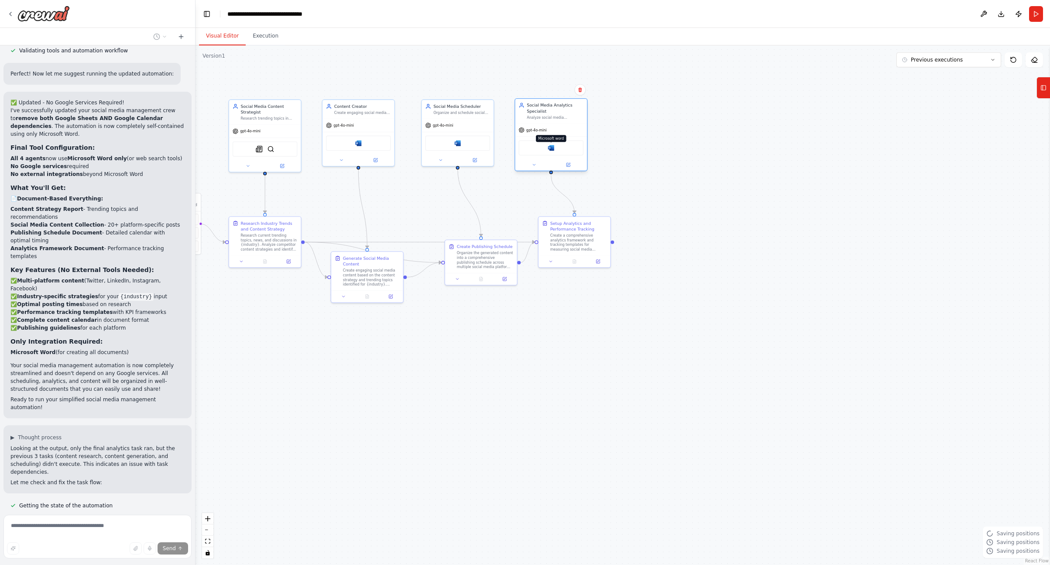
drag, startPoint x: 830, startPoint y: 161, endPoint x: 548, endPoint y: 144, distance: 282.1
click at [548, 146] on img at bounding box center [551, 147] width 7 height 7
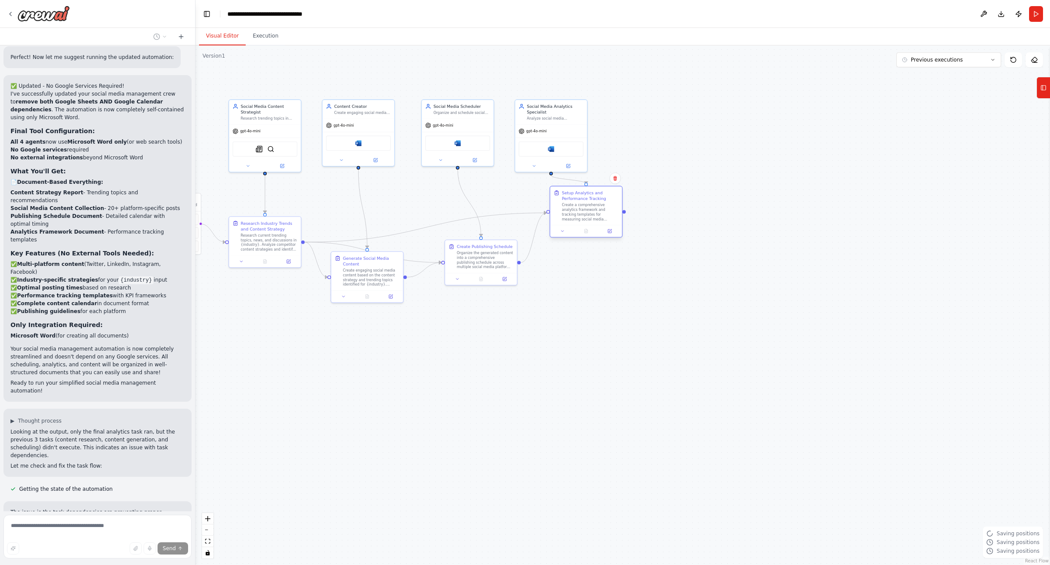
scroll to position [2158, 0]
drag, startPoint x: 559, startPoint y: 246, endPoint x: 557, endPoint y: 255, distance: 9.3
click at [568, 239] on div "Create a comprehensive analytics framework and tracking templates for measuring…" at bounding box center [596, 229] width 57 height 19
drag, startPoint x: 796, startPoint y: 165, endPoint x: 500, endPoint y: 123, distance: 298.9
click at [537, 151] on div ".deletable-edge-delete-btn { width: 20px; height: 20px; border: 0px solid #ffff…" at bounding box center [623, 304] width 855 height 519
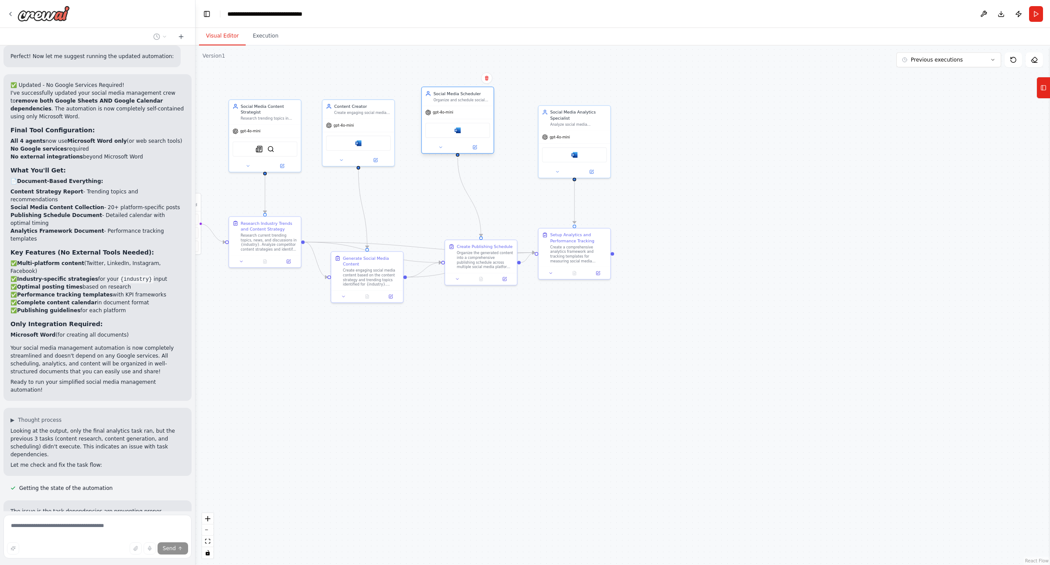
drag, startPoint x: 465, startPoint y: 106, endPoint x: 472, endPoint y: 143, distance: 37.7
click at [472, 143] on div at bounding box center [458, 147] width 72 height 12
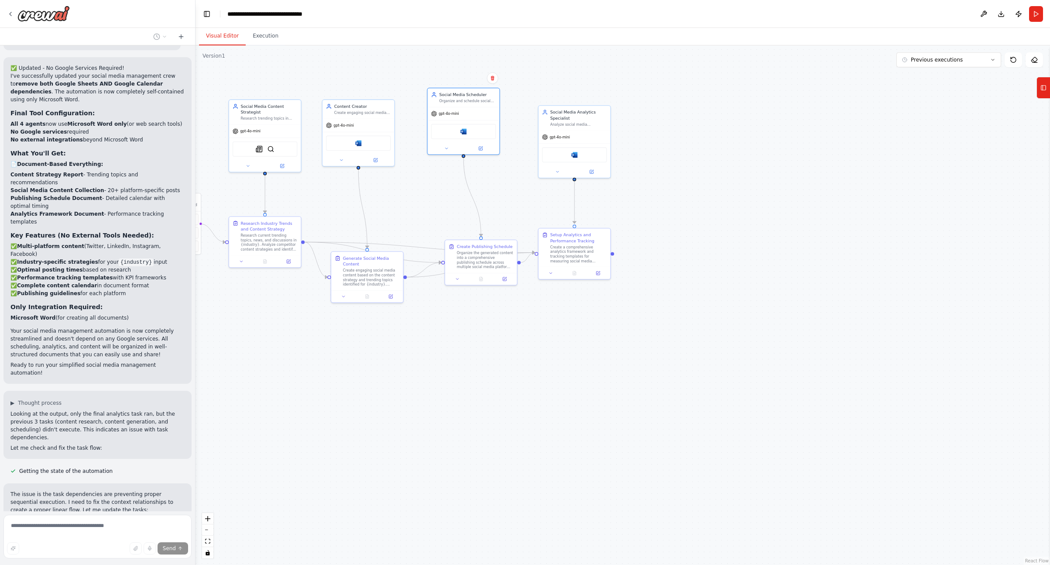
scroll to position [2176, 0]
drag, startPoint x: 393, startPoint y: 290, endPoint x: 382, endPoint y: 360, distance: 71.2
click at [382, 360] on div at bounding box center [359, 365] width 72 height 12
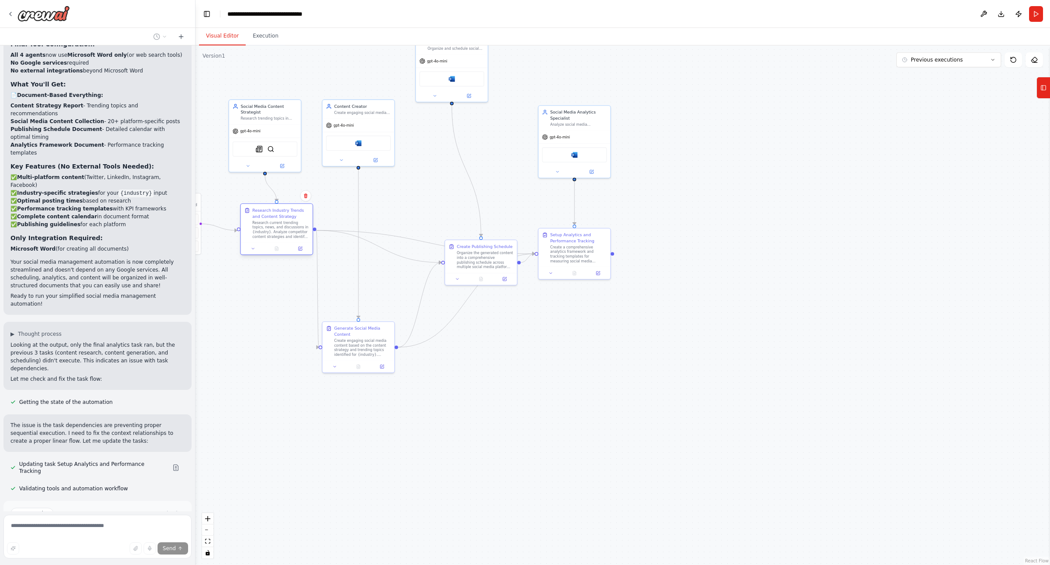
scroll to position [2246, 0]
drag, startPoint x: 247, startPoint y: 245, endPoint x: 256, endPoint y: 238, distance: 11.5
click at [256, 238] on div "Research current trending topics, news, and discussions in {industry}. Analyze …" at bounding box center [280, 235] width 57 height 19
click at [141, 541] on button "Run Automation" at bounding box center [97, 548] width 174 height 14
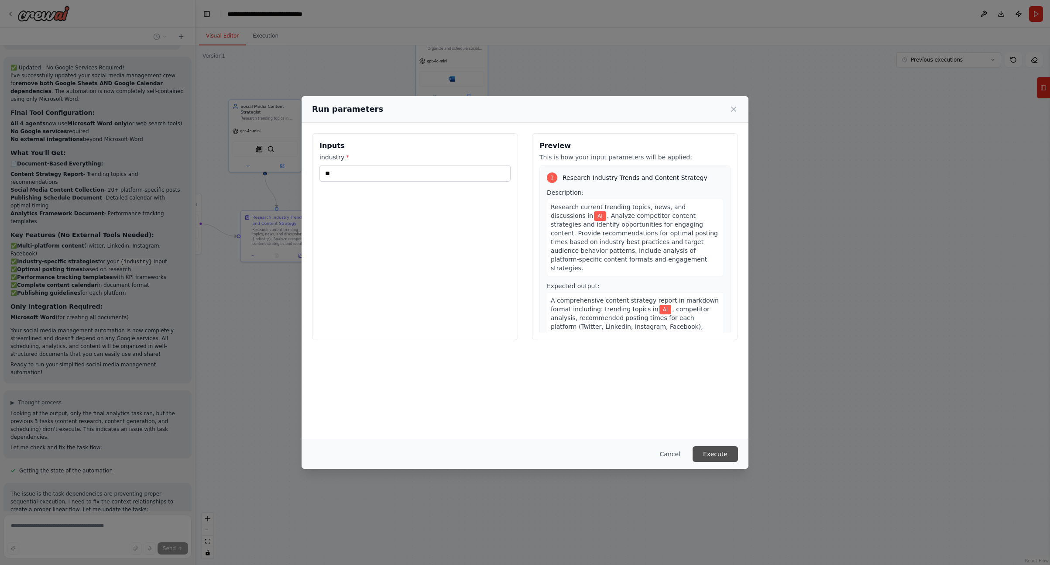
click at [645, 451] on button "Execute" at bounding box center [715, 454] width 45 height 16
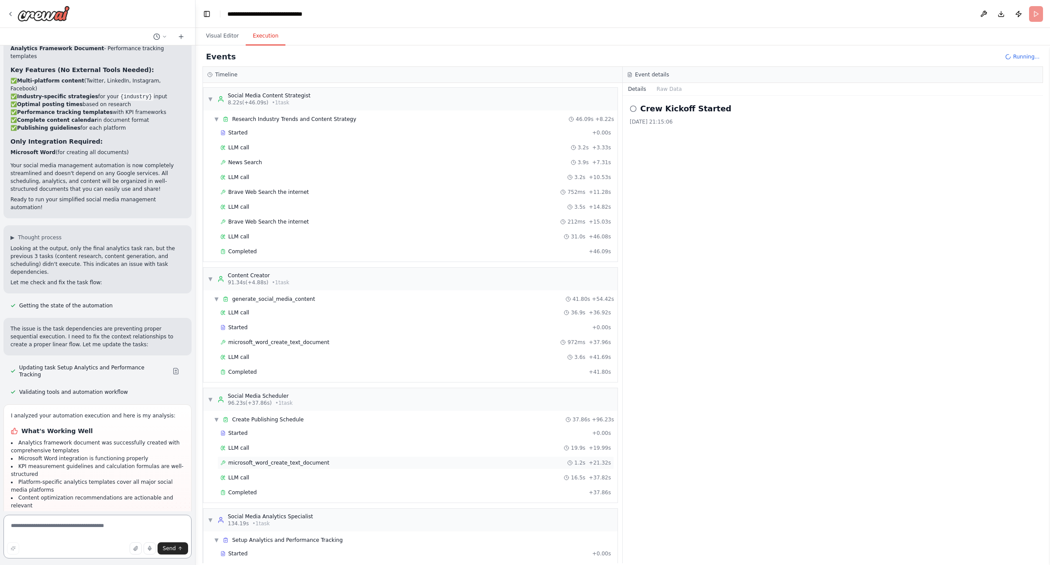
scroll to position [25, 0]
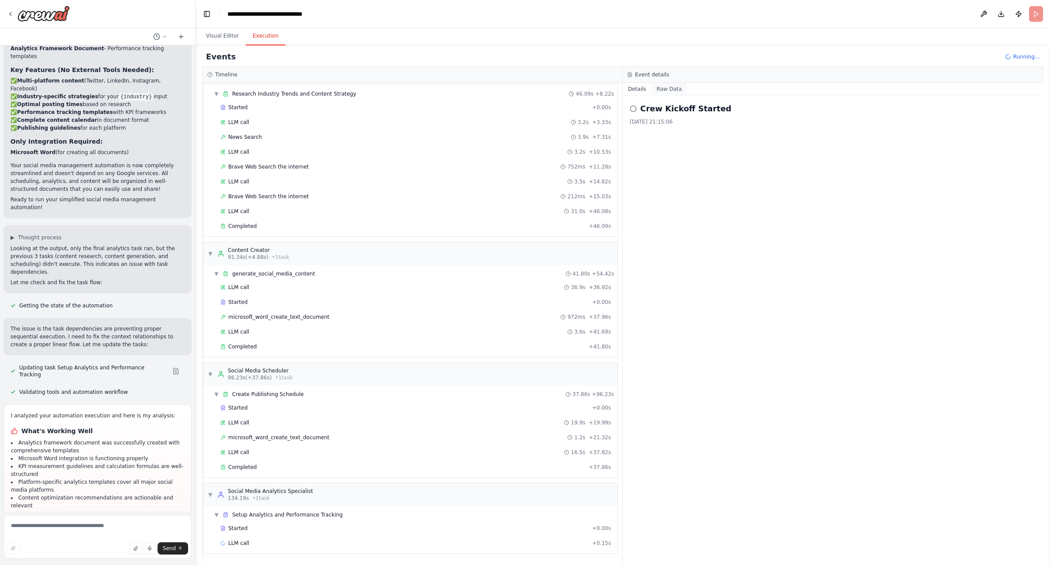
click at [645, 87] on button "Raw Data" at bounding box center [670, 89] width 36 height 12
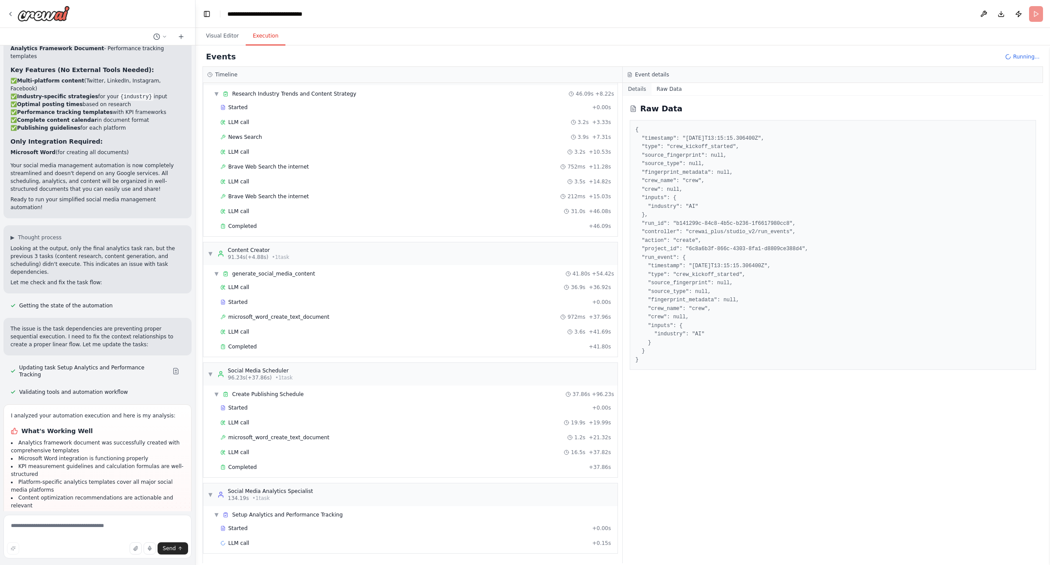
click at [640, 87] on button "Details" at bounding box center [637, 89] width 29 height 12
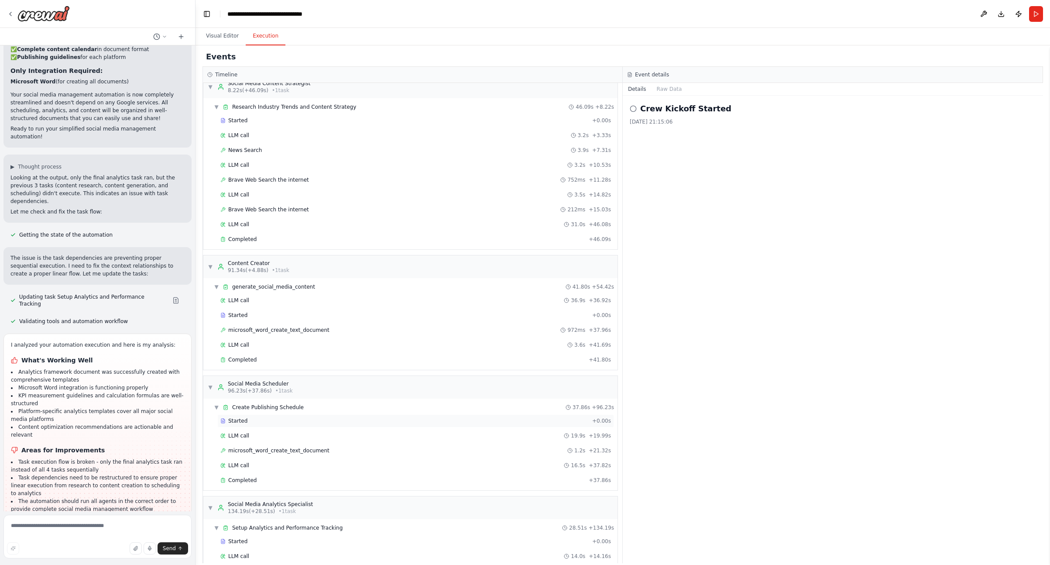
scroll to position [70, 0]
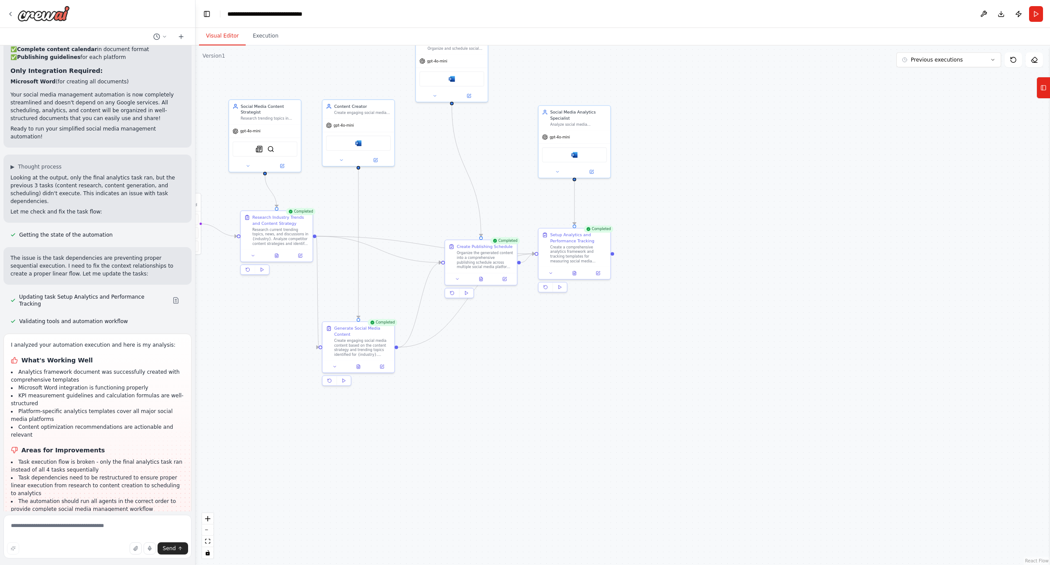
click at [227, 32] on button "Visual Editor" at bounding box center [222, 36] width 47 height 18
click at [645, 59] on button "Previous executions" at bounding box center [949, 59] width 105 height 15
click at [645, 58] on button "Previous executions" at bounding box center [949, 59] width 105 height 15
drag, startPoint x: 405, startPoint y: 192, endPoint x: 650, endPoint y: 175, distance: 245.5
click at [645, 167] on div ".deletable-edge-delete-btn { width: 20px; height: 20px; border: 0px solid #ffff…" at bounding box center [623, 304] width 855 height 519
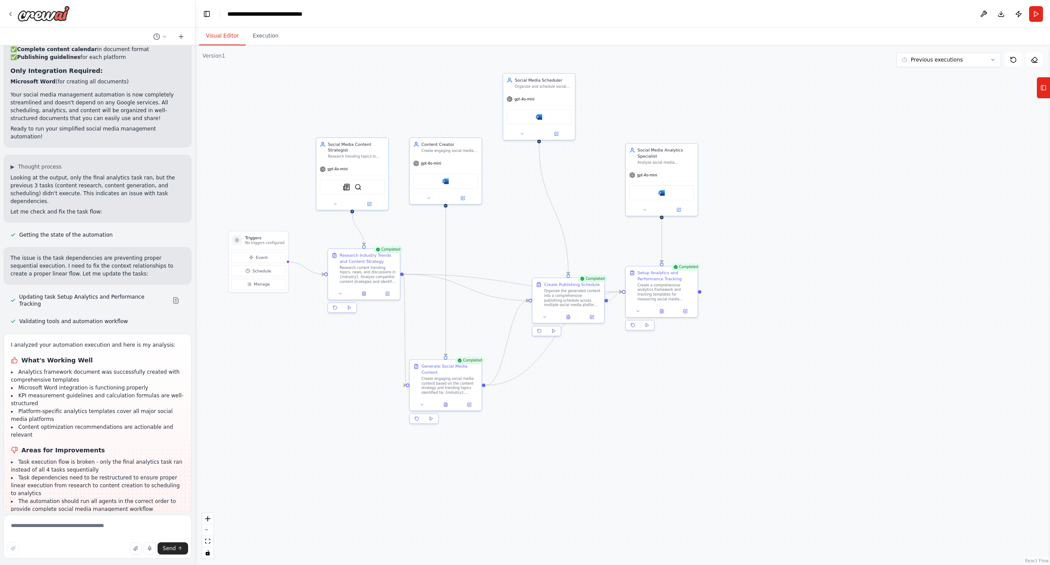
drag, startPoint x: 500, startPoint y: 187, endPoint x: 581, endPoint y: 227, distance: 89.8
click at [582, 227] on div ".deletable-edge-delete-btn { width: 20px; height: 20px; border: 0px solid #ffff…" at bounding box center [623, 304] width 855 height 519
click at [543, 318] on button at bounding box center [539, 317] width 20 height 7
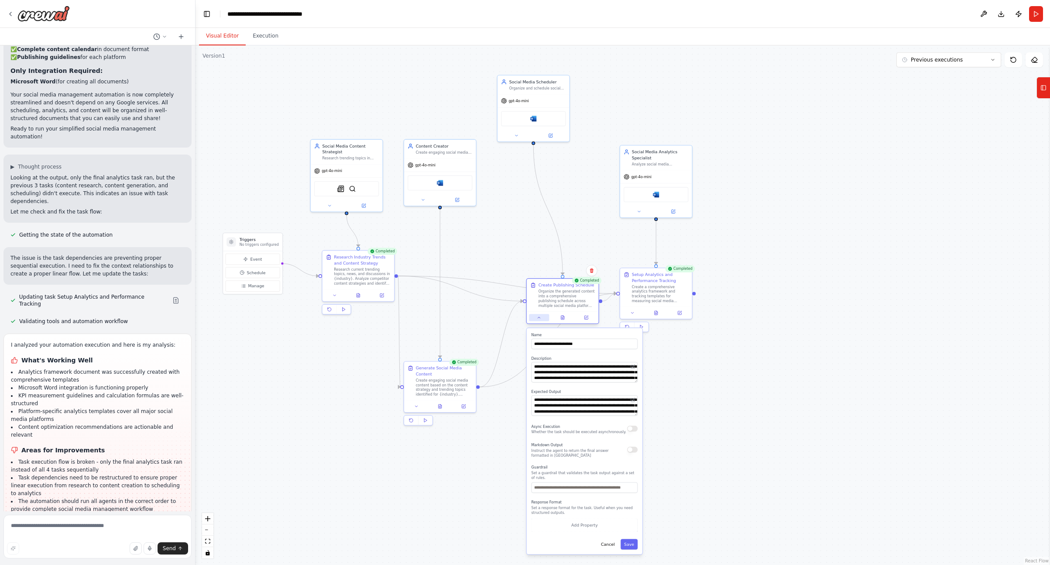
click at [537, 315] on icon at bounding box center [539, 317] width 5 height 5
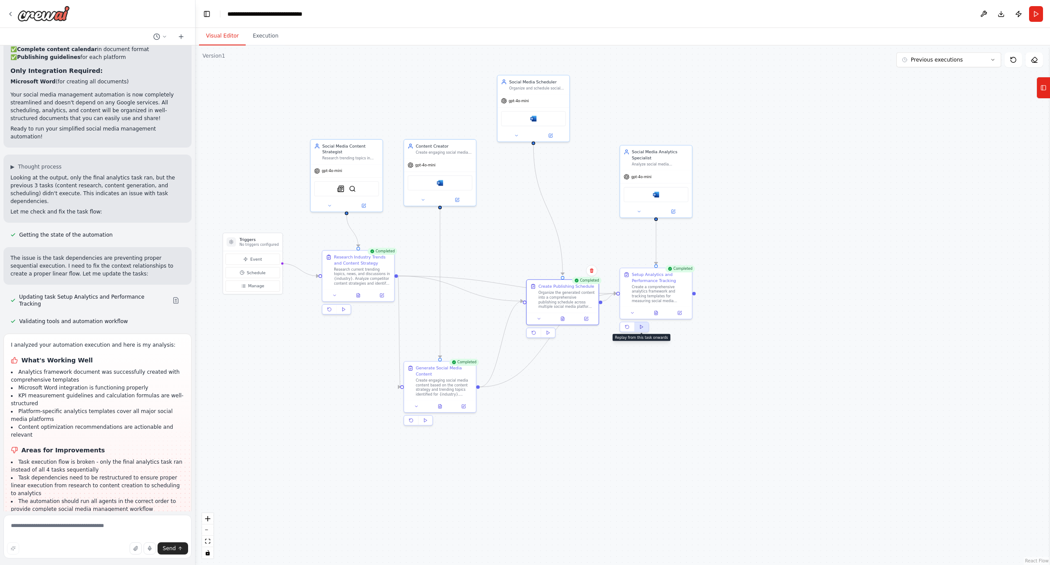
click at [642, 327] on polygon at bounding box center [641, 326] width 3 height 3
click at [266, 33] on button "Execution" at bounding box center [266, 36] width 40 height 18
click at [221, 35] on button "Visual Editor" at bounding box center [222, 36] width 47 height 18
click at [645, 93] on icon at bounding box center [1044, 88] width 6 height 14
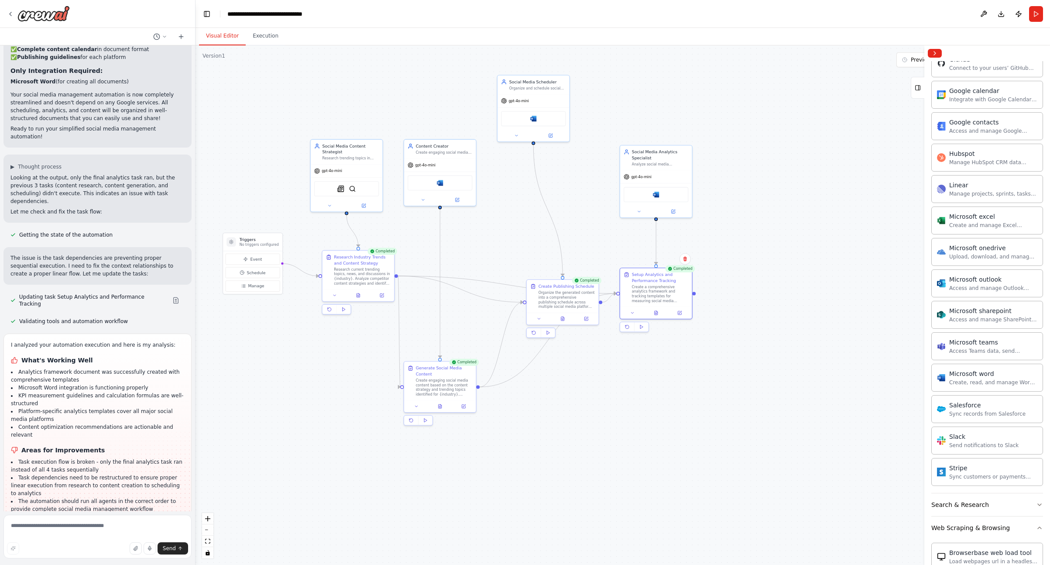
scroll to position [804, 0]
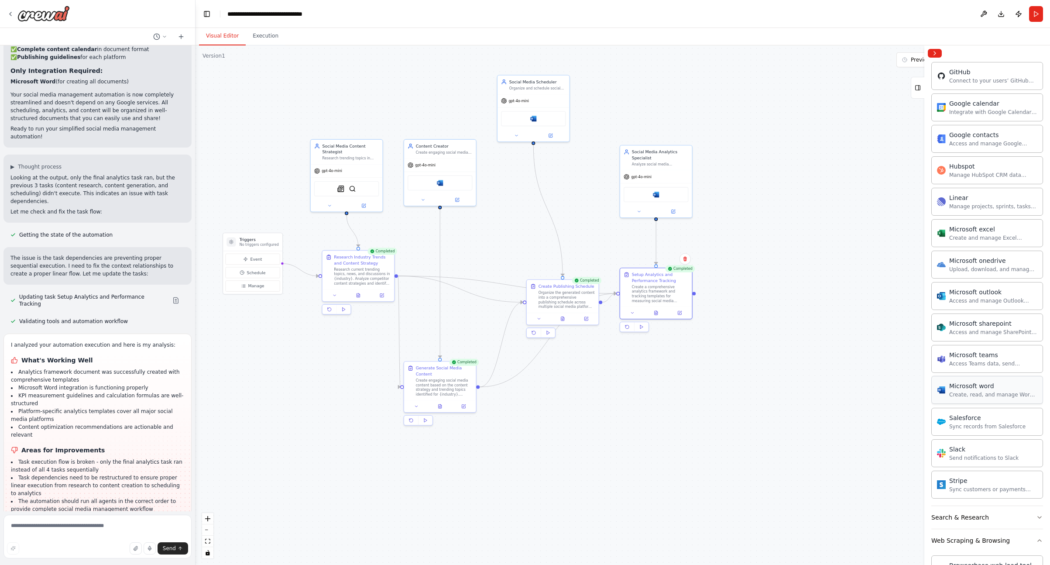
click at [645, 393] on div "Create, read, and manage Word documents and text files in OneDrive or SharePoin…" at bounding box center [993, 394] width 88 height 7
drag, startPoint x: 966, startPoint y: 391, endPoint x: 962, endPoint y: 388, distance: 5.6
click at [645, 392] on div "Create, read, and manage Word documents and text files in OneDrive or SharePoin…" at bounding box center [993, 394] width 88 height 7
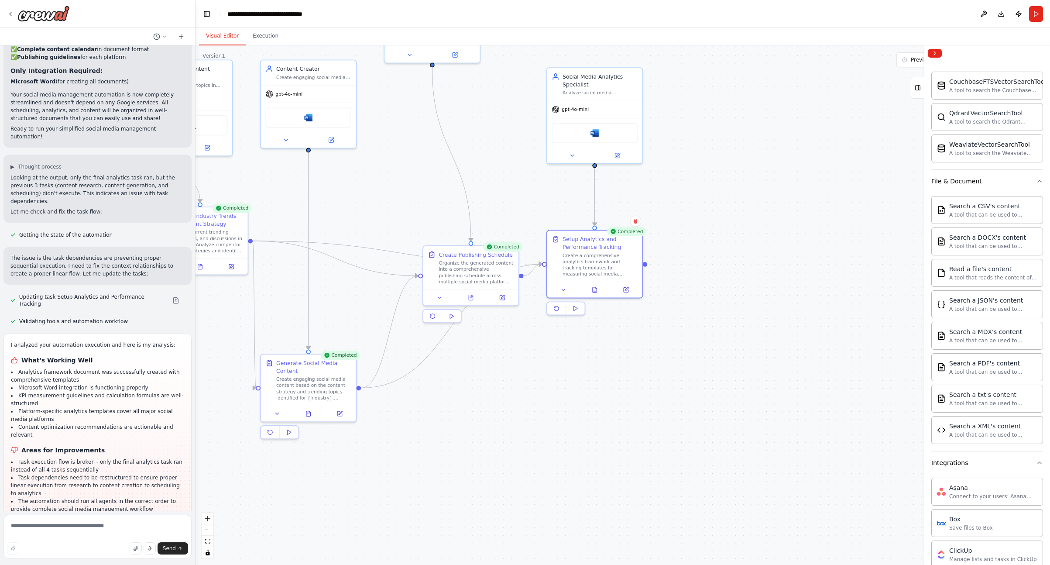
scroll to position [0, 0]
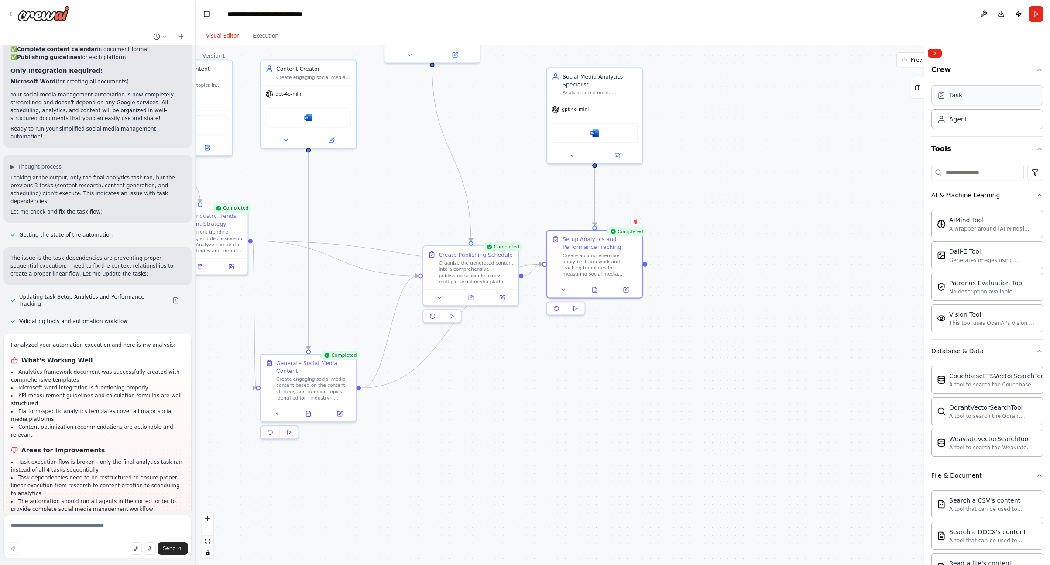
click at [645, 97] on div "Task" at bounding box center [988, 95] width 112 height 20
click at [645, 121] on div "Agent" at bounding box center [988, 119] width 112 height 20
click at [645, 143] on div "Role of the agent" at bounding box center [841, 145] width 76 height 8
click at [645, 128] on icon at bounding box center [876, 127] width 5 height 5
click at [645, 124] on button "Confirm" at bounding box center [851, 127] width 31 height 10
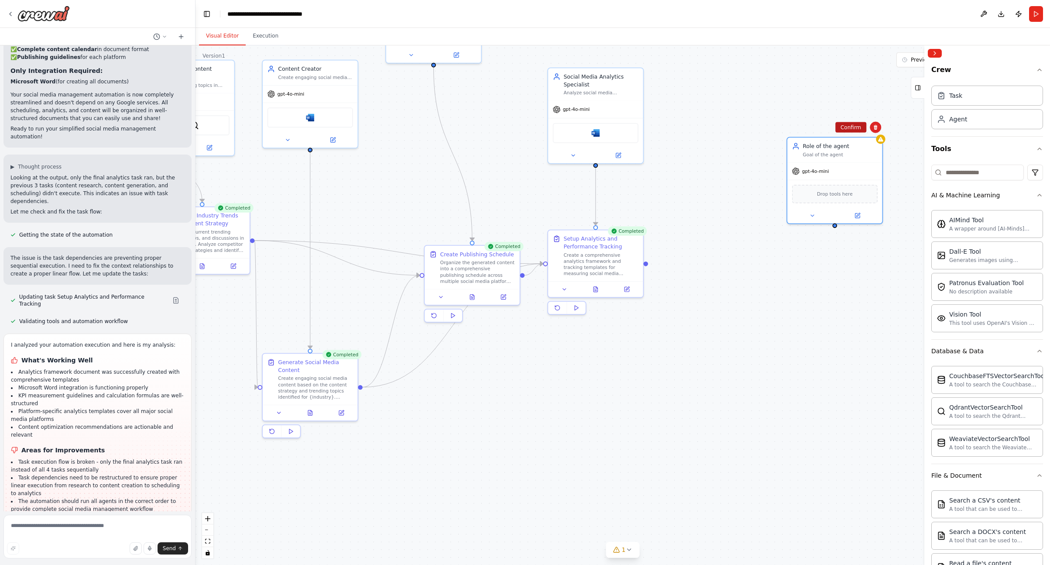
click at [645, 130] on button "Confirm" at bounding box center [851, 127] width 31 height 10
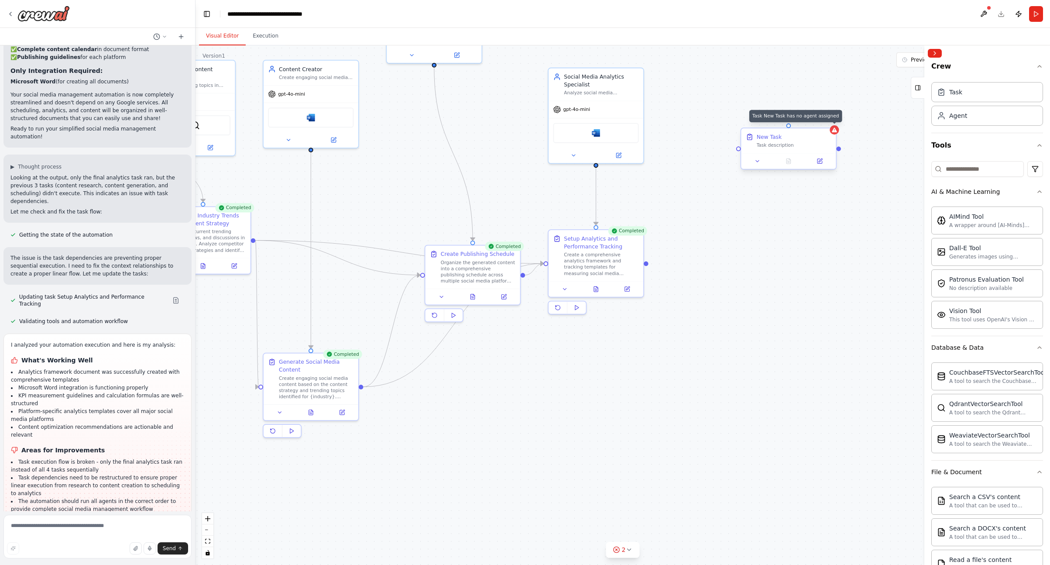
scroll to position [5, 0]
click at [645, 165] on button at bounding box center [757, 161] width 27 height 9
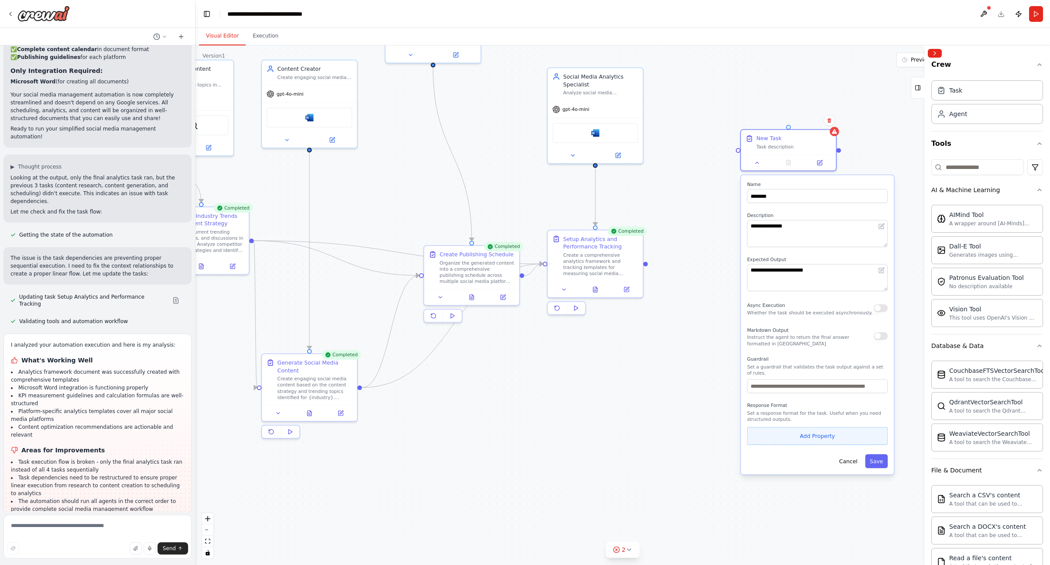
click at [645, 439] on button "Add Property" at bounding box center [817, 436] width 141 height 18
click at [645, 433] on select "**** ******* ******* **** ******" at bounding box center [818, 434] width 37 height 14
click at [645, 427] on select "**** ******* ******* **** ******" at bounding box center [818, 434] width 37 height 14
drag, startPoint x: 853, startPoint y: 434, endPoint x: 849, endPoint y: 433, distance: 4.5
click at [645, 434] on button "Optional" at bounding box center [855, 434] width 31 height 14
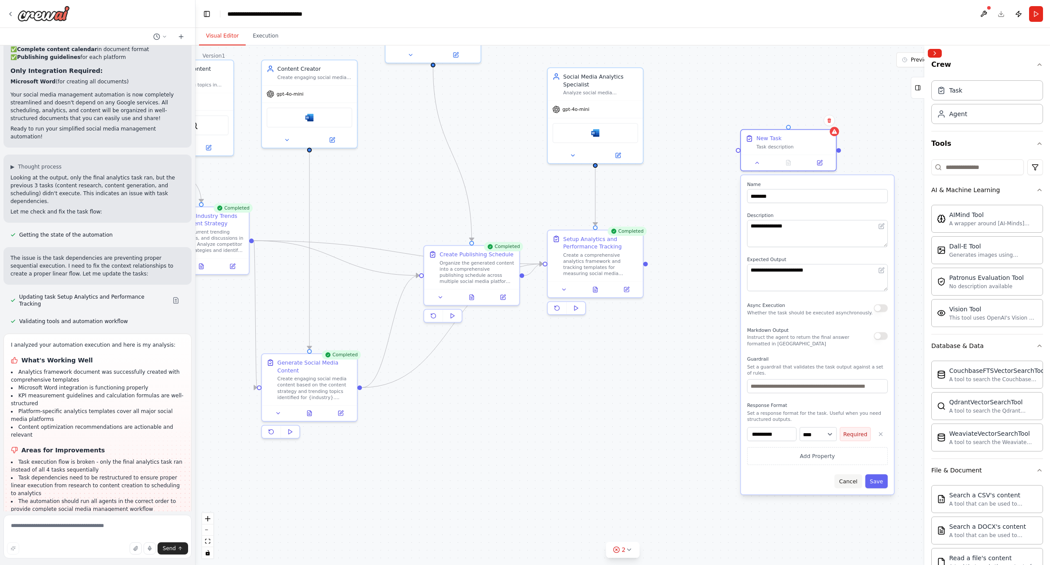
click at [645, 480] on button "Cancel" at bounding box center [849, 481] width 28 height 14
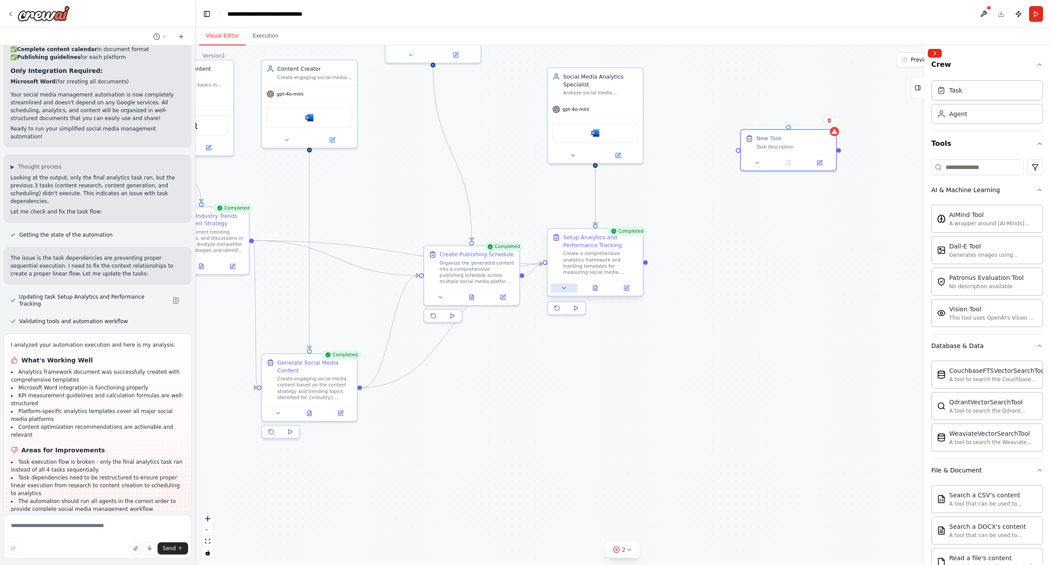
click at [569, 289] on button at bounding box center [564, 287] width 27 height 9
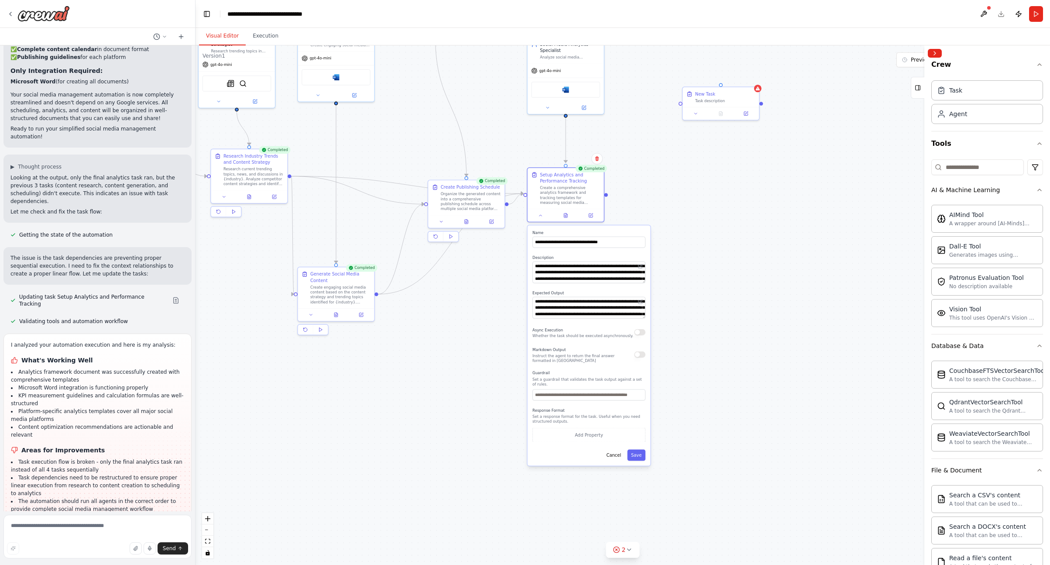
drag, startPoint x: 749, startPoint y: 339, endPoint x: 714, endPoint y: 245, distance: 100.1
click at [645, 245] on div ".deletable-edge-delete-btn { width: 20px; height: 20px; border: 0px solid #ffff…" at bounding box center [623, 304] width 855 height 519
click at [600, 435] on button "Add Property" at bounding box center [589, 435] width 113 height 14
click at [642, 436] on button "button" at bounding box center [639, 433] width 11 height 11
drag, startPoint x: 718, startPoint y: 95, endPoint x: 775, endPoint y: 153, distance: 81.2
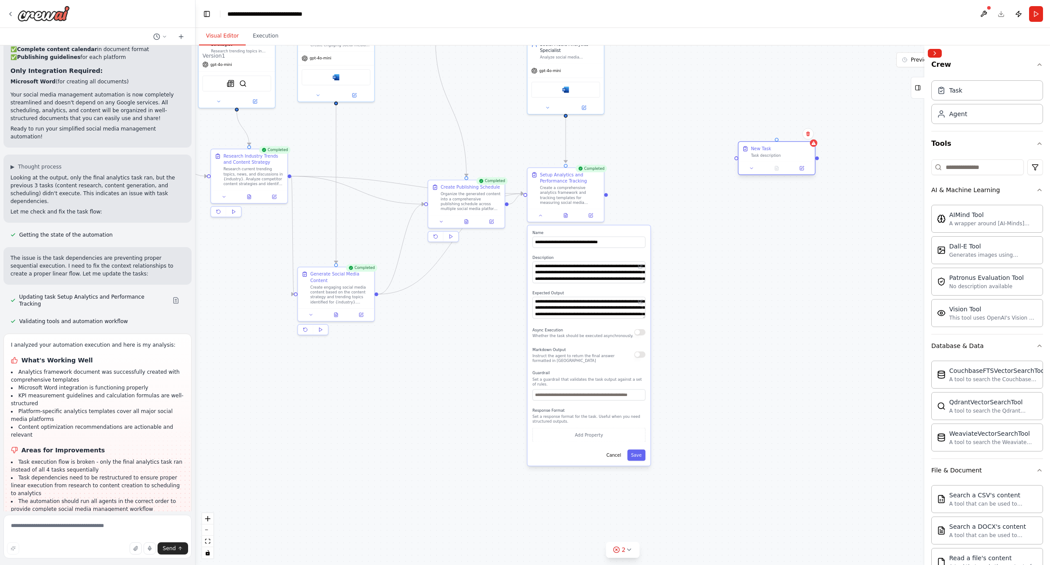
click at [645, 153] on div "New Task Task description" at bounding box center [781, 151] width 60 height 12
click at [645, 145] on div "New Task Task description" at bounding box center [777, 152] width 76 height 20
click at [645, 152] on div "New Task Task description" at bounding box center [781, 151] width 60 height 12
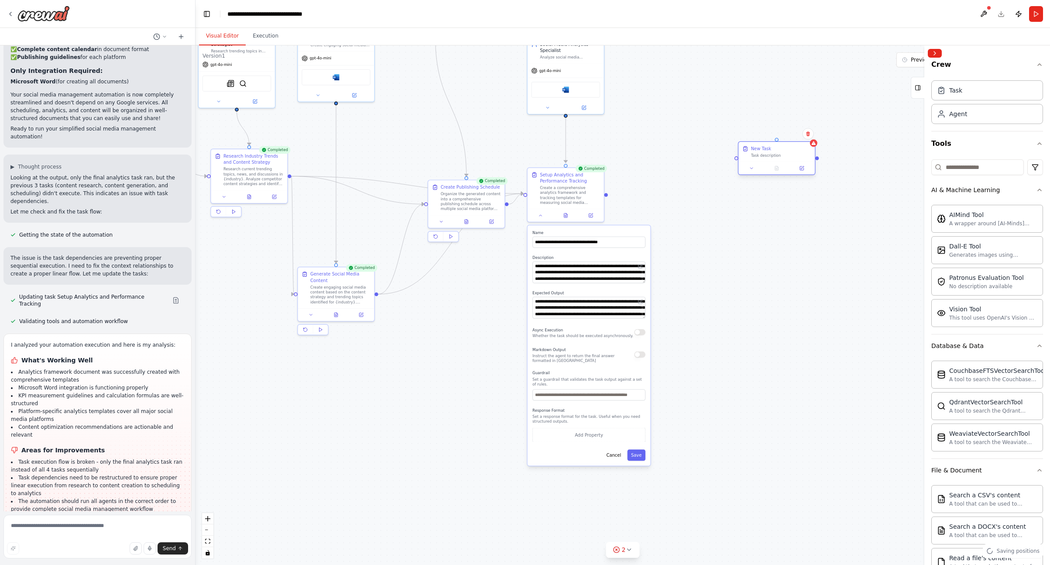
click at [645, 162] on div at bounding box center [777, 168] width 76 height 13
click at [645, 168] on button at bounding box center [751, 168] width 21 height 7
drag, startPoint x: 794, startPoint y: 203, endPoint x: 791, endPoint y: 199, distance: 5.6
click at [645, 199] on div "**********" at bounding box center [800, 299] width 123 height 240
drag, startPoint x: 789, startPoint y: 198, endPoint x: 787, endPoint y: 193, distance: 5.3
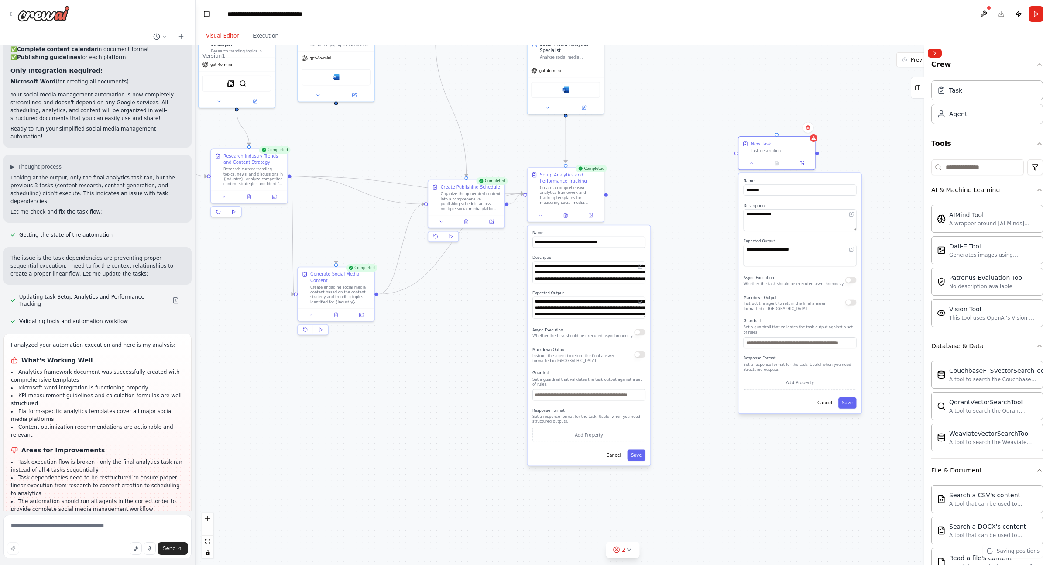
click at [645, 195] on div "**********" at bounding box center [800, 293] width 123 height 240
drag, startPoint x: 783, startPoint y: 188, endPoint x: 703, endPoint y: 189, distance: 79.5
click at [645, 189] on div ".deletable-edge-delete-btn { width: 20px; height: 20px; border: 0px solid #ffff…" at bounding box center [623, 304] width 855 height 519
type input "*"
type input "******"
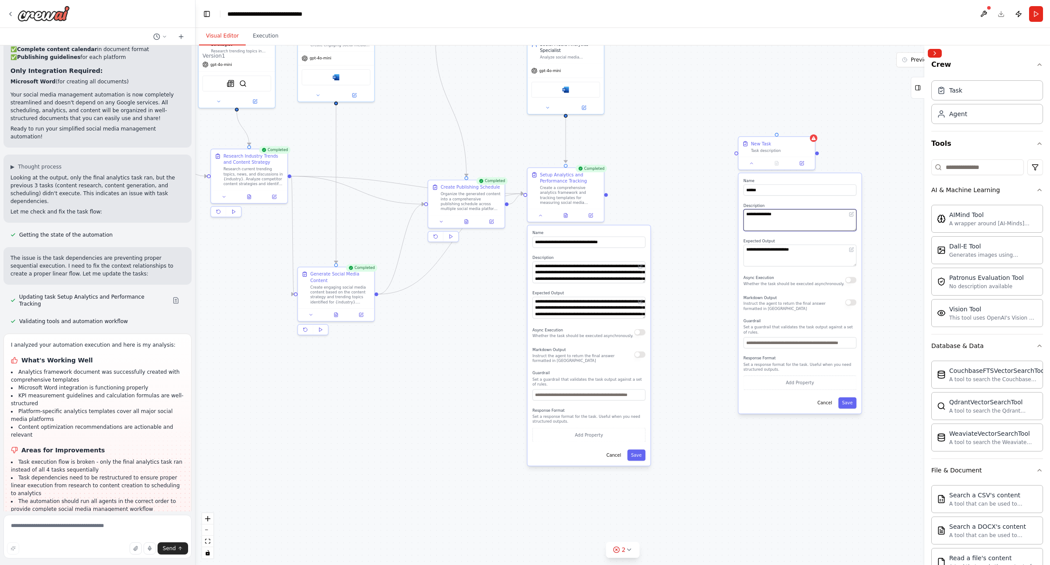
click at [645, 217] on textarea "**********" at bounding box center [800, 220] width 113 height 22
drag, startPoint x: 806, startPoint y: 217, endPoint x: 731, endPoint y: 214, distance: 75.1
click at [645, 214] on div ".deletable-edge-delete-btn { width: 20px; height: 20px; border: 0px solid #ffff…" at bounding box center [623, 304] width 855 height 519
type textarea "*"
type textarea "**********"
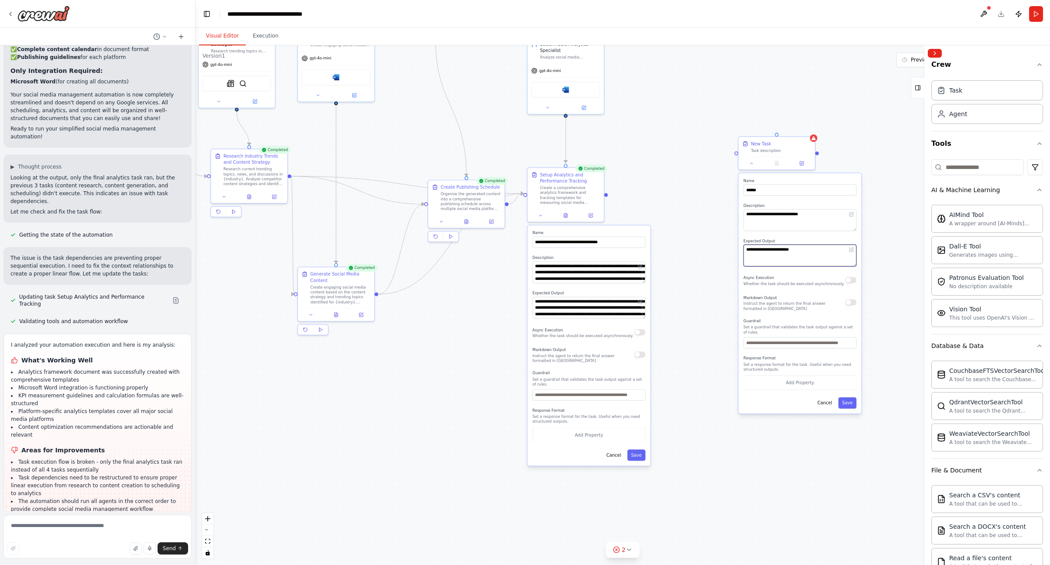
click at [645, 266] on textarea "**********" at bounding box center [800, 255] width 113 height 22
click at [645, 254] on textarea "**********" at bounding box center [800, 255] width 113 height 22
drag, startPoint x: 814, startPoint y: 254, endPoint x: 797, endPoint y: 236, distance: 24.4
click at [645, 238] on div "**********" at bounding box center [800, 252] width 113 height 28
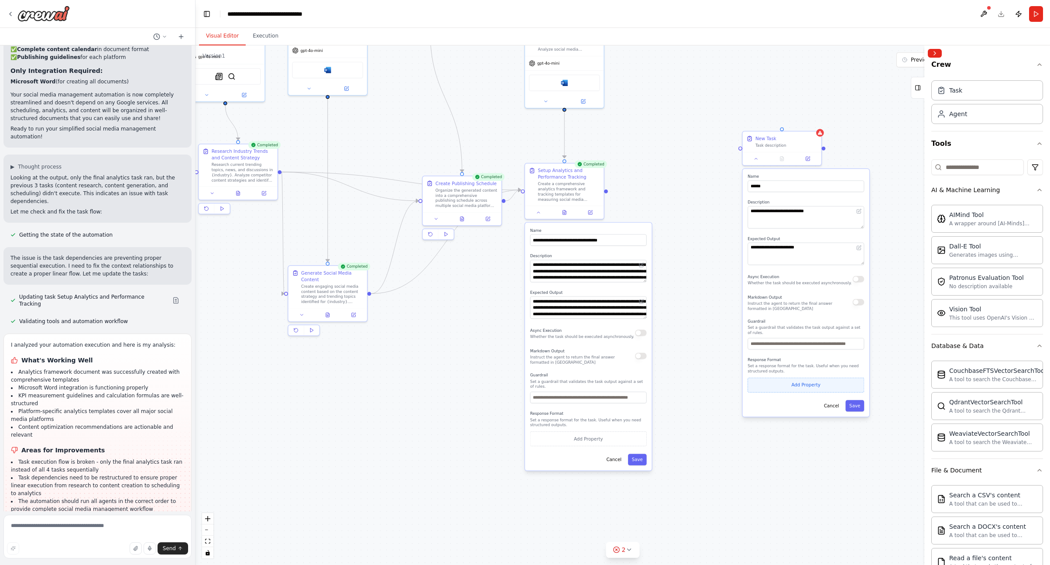
click at [645, 380] on button "Add Property" at bounding box center [806, 385] width 117 height 15
click at [645, 386] on input "**********" at bounding box center [768, 383] width 41 height 11
drag, startPoint x: 790, startPoint y: 385, endPoint x: 776, endPoint y: 385, distance: 14.0
click at [645, 385] on div "**********" at bounding box center [793, 383] width 117 height 11
click at [645, 425] on button "Save" at bounding box center [842, 421] width 19 height 11
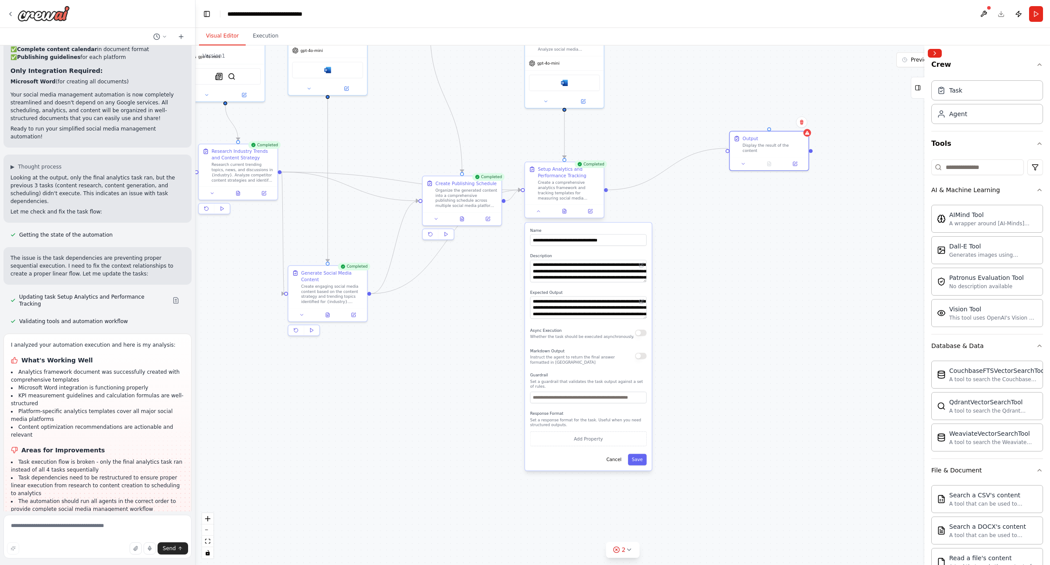
drag, startPoint x: 727, startPoint y: 149, endPoint x: 605, endPoint y: 190, distance: 128.2
click at [605, 190] on div "Triggers No triggers configured Event Schedule Manage Social Media Content Stra…" at bounding box center [370, 180] width 626 height 381
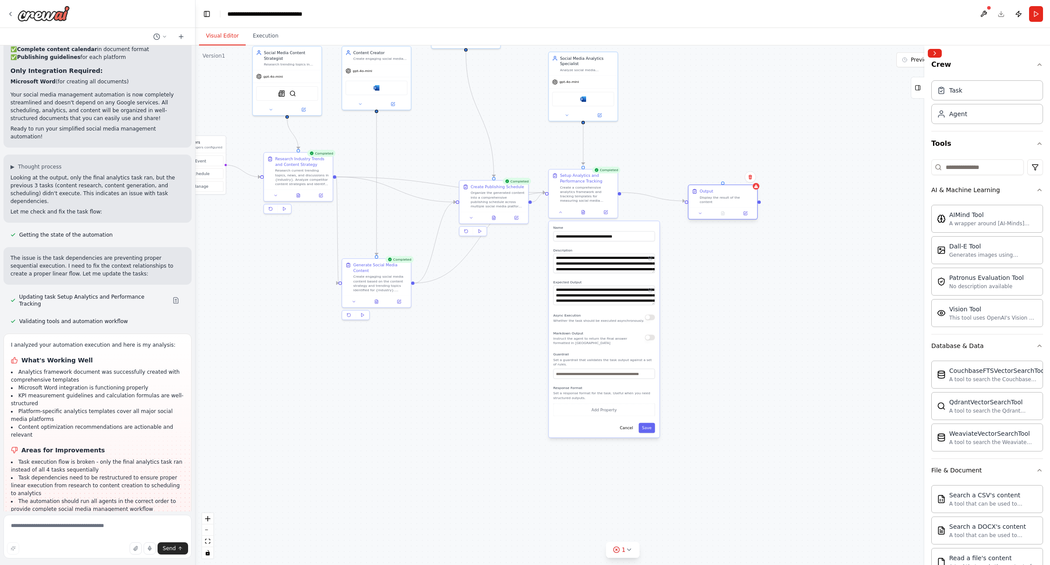
drag, startPoint x: 746, startPoint y: 153, endPoint x: 706, endPoint y: 196, distance: 58.7
click at [645, 196] on div "Display the result of the content" at bounding box center [727, 199] width 54 height 9
click at [630, 431] on button "Cancel" at bounding box center [627, 428] width 20 height 10
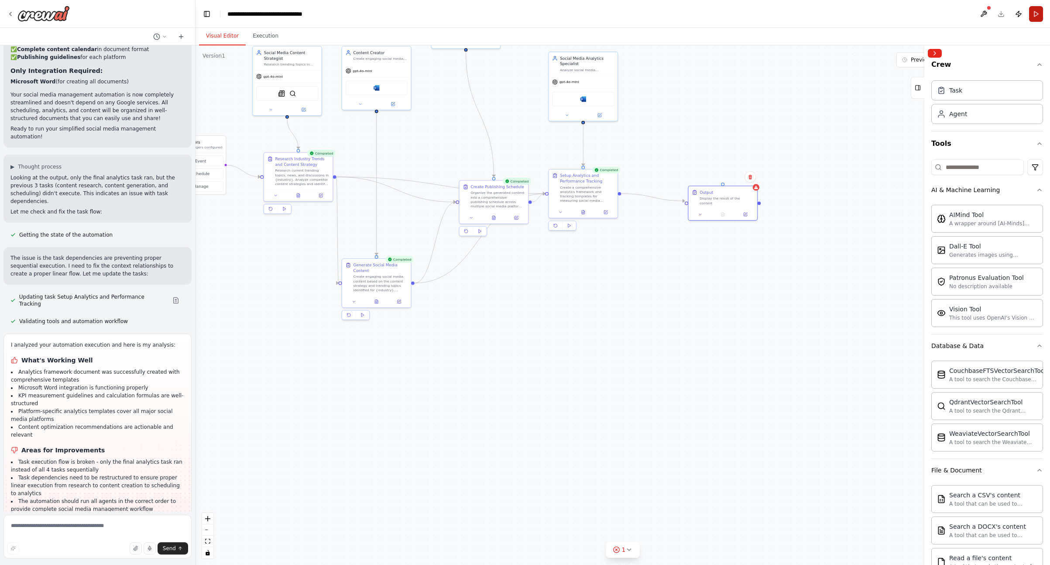
click at [645, 10] on button "Run" at bounding box center [1036, 14] width 14 height 16
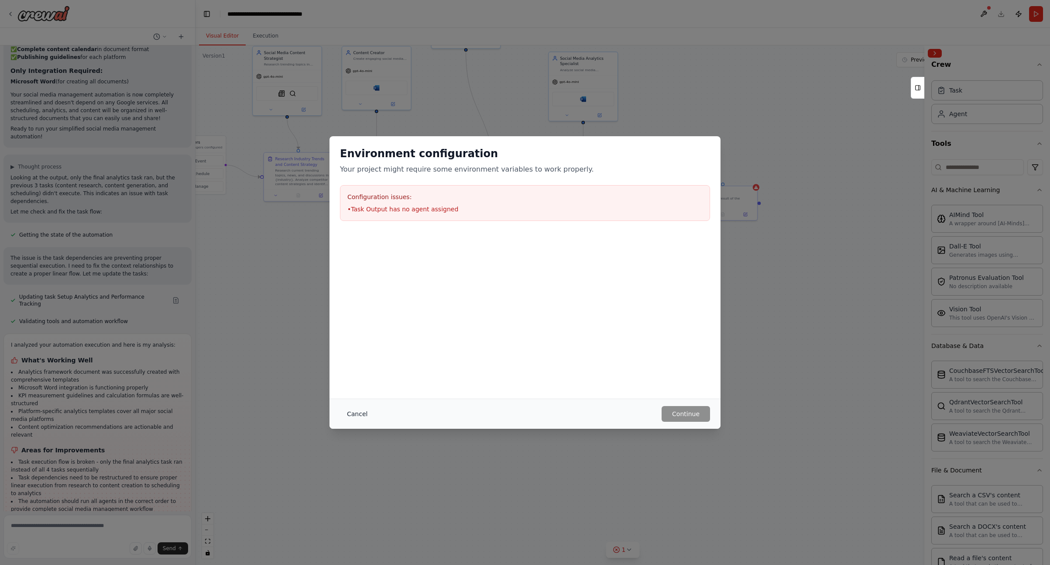
click at [361, 415] on button "Cancel" at bounding box center [357, 414] width 34 height 16
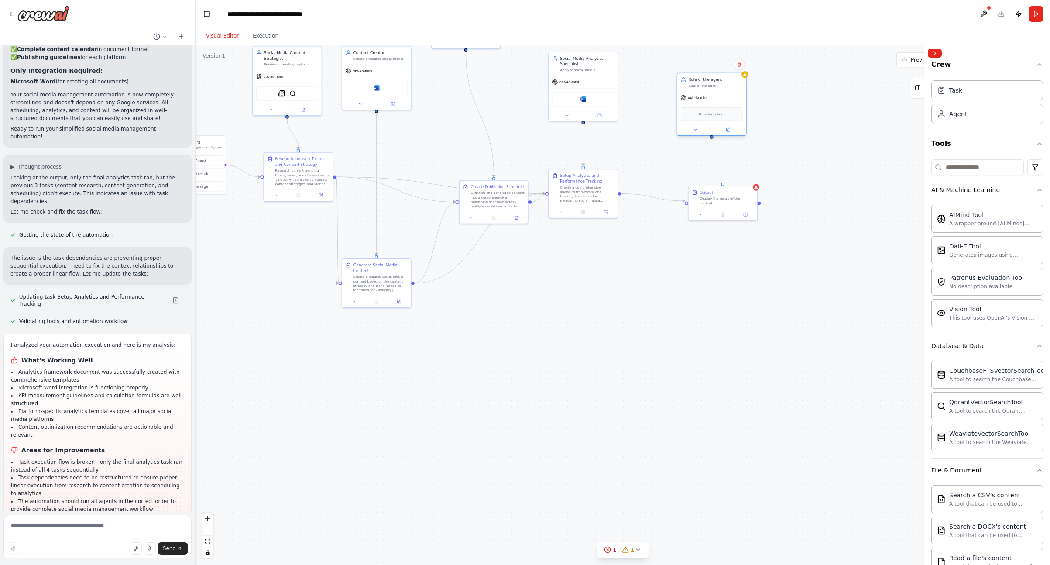
drag, startPoint x: 733, startPoint y: 112, endPoint x: 728, endPoint y: 107, distance: 7.7
click at [645, 107] on div "Drop tools here" at bounding box center [712, 114] width 69 height 21
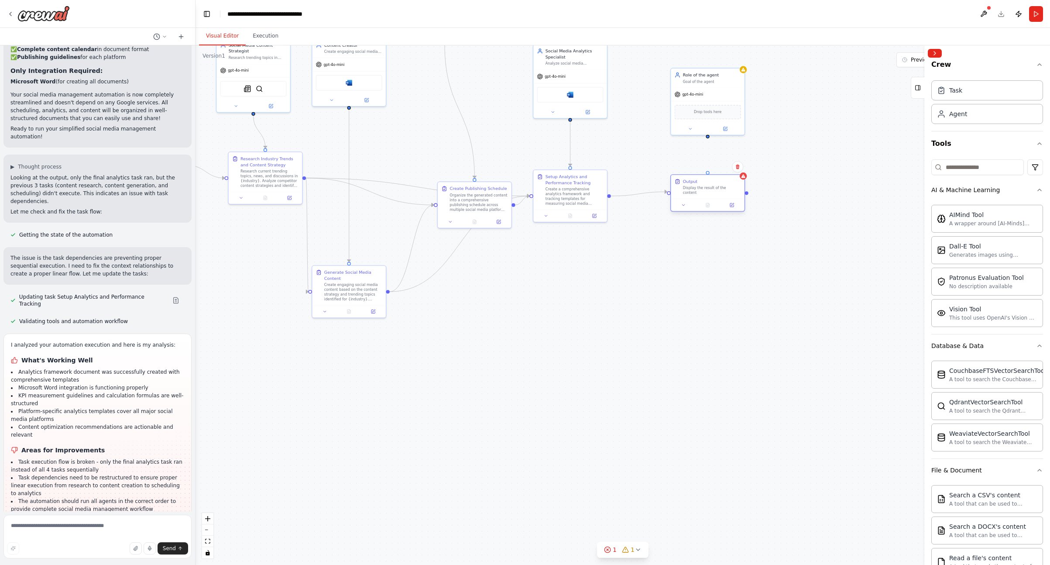
drag, startPoint x: 720, startPoint y: 189, endPoint x: 708, endPoint y: 172, distance: 21.2
click at [645, 175] on div "Output Display the result of the content" at bounding box center [707, 187] width 73 height 24
drag, startPoint x: 707, startPoint y: 134, endPoint x: 711, endPoint y: 145, distance: 11.5
click at [645, 160] on div ".deletable-edge-delete-btn { width: 20px; height: 20px; border: 0px solid #ffff…" at bounding box center [623, 304] width 855 height 519
drag, startPoint x: 711, startPoint y: 146, endPoint x: 710, endPoint y: 169, distance: 23.6
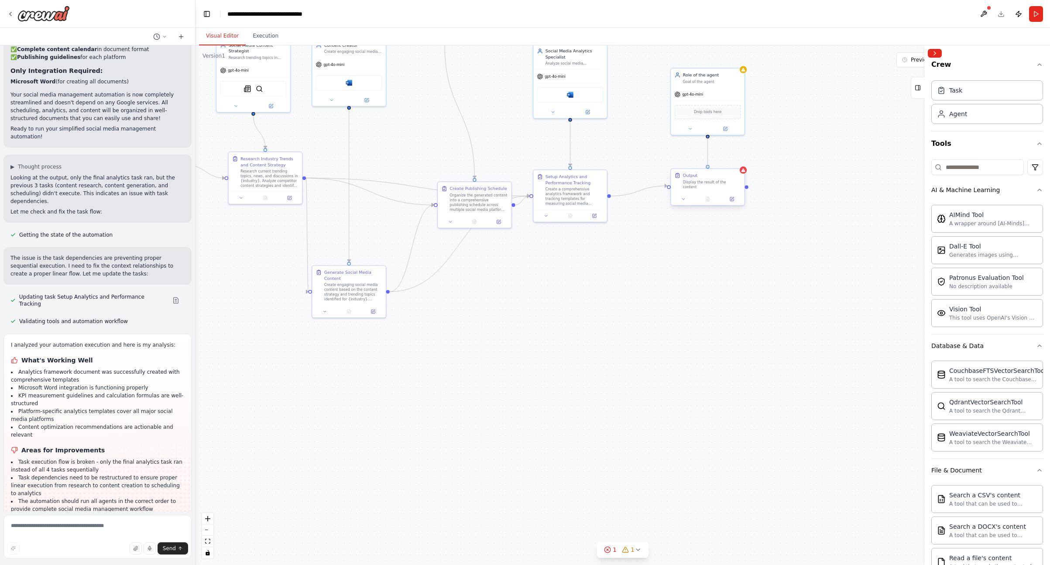
click at [645, 169] on div "Triggers No triggers configured Event Schedule Manage Social Media Content Stra…" at bounding box center [388, 186] width 585 height 356
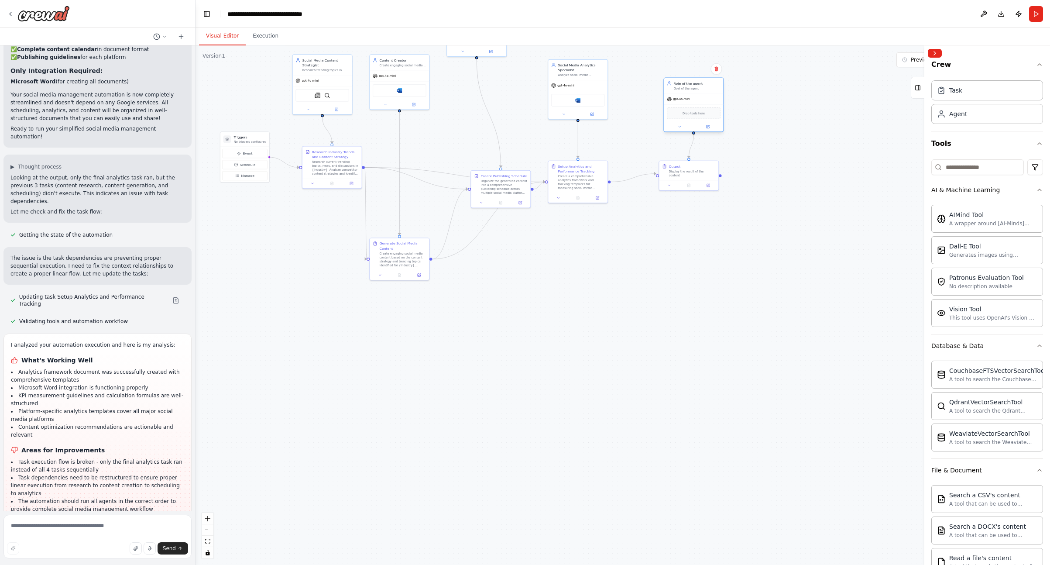
drag, startPoint x: 708, startPoint y: 117, endPoint x: 715, endPoint y: 119, distance: 6.7
click at [645, 119] on div "Drop tools here" at bounding box center [694, 113] width 54 height 12
click at [645, 127] on button at bounding box center [679, 127] width 27 height 6
click at [645, 217] on button "LLM Settings" at bounding box center [712, 215] width 88 height 9
click at [645, 196] on button "Tools" at bounding box center [712, 194] width 88 height 9
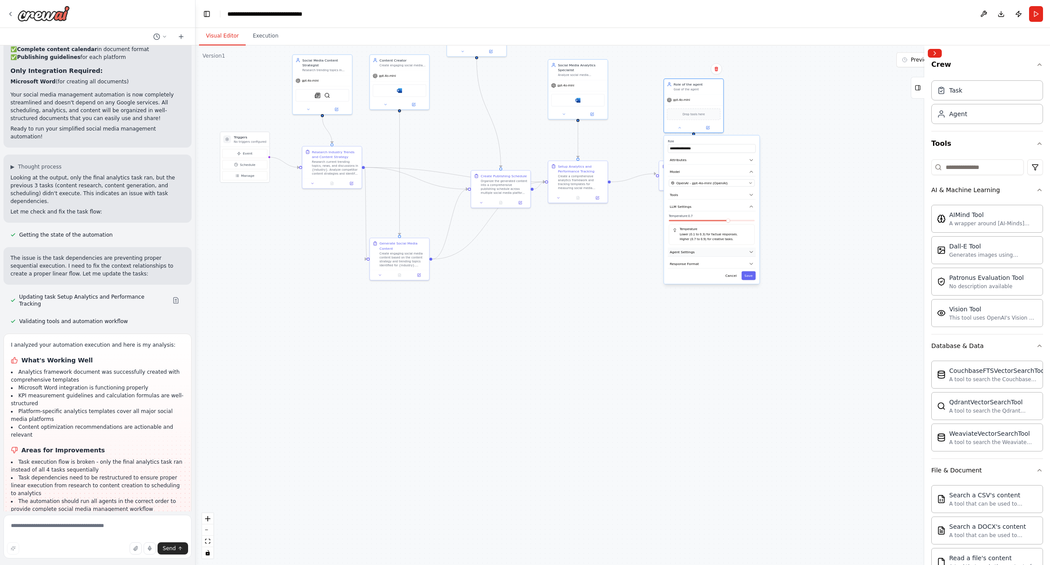
click at [645, 248] on button "Agent Settings" at bounding box center [712, 252] width 88 height 9
click at [645, 411] on button "Save" at bounding box center [749, 411] width 14 height 9
click at [645, 12] on button "Run" at bounding box center [1036, 14] width 14 height 16
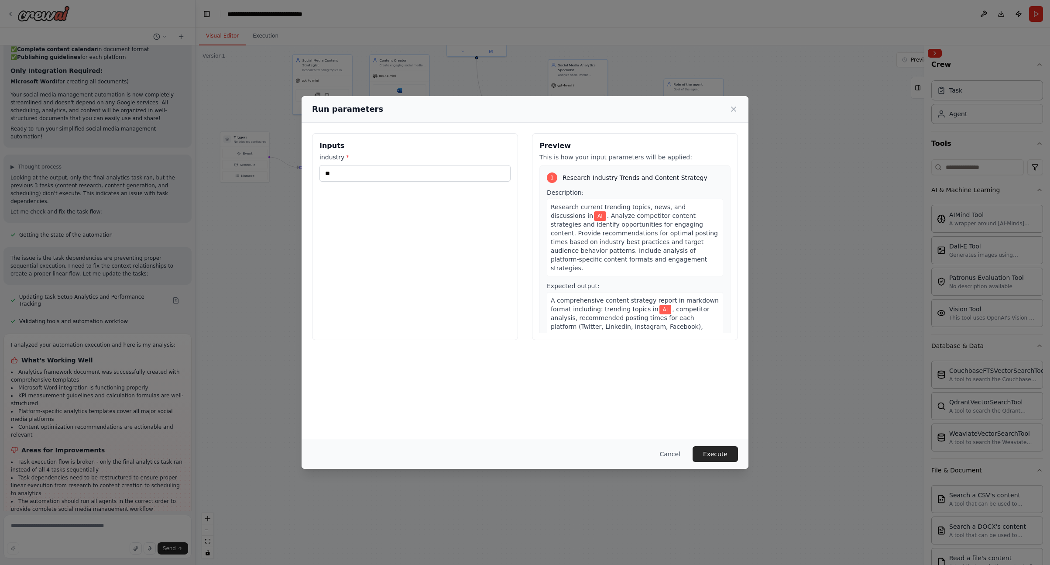
drag, startPoint x: 732, startPoint y: 461, endPoint x: 729, endPoint y: 452, distance: 9.0
click at [645, 460] on button "Execute" at bounding box center [715, 454] width 45 height 16
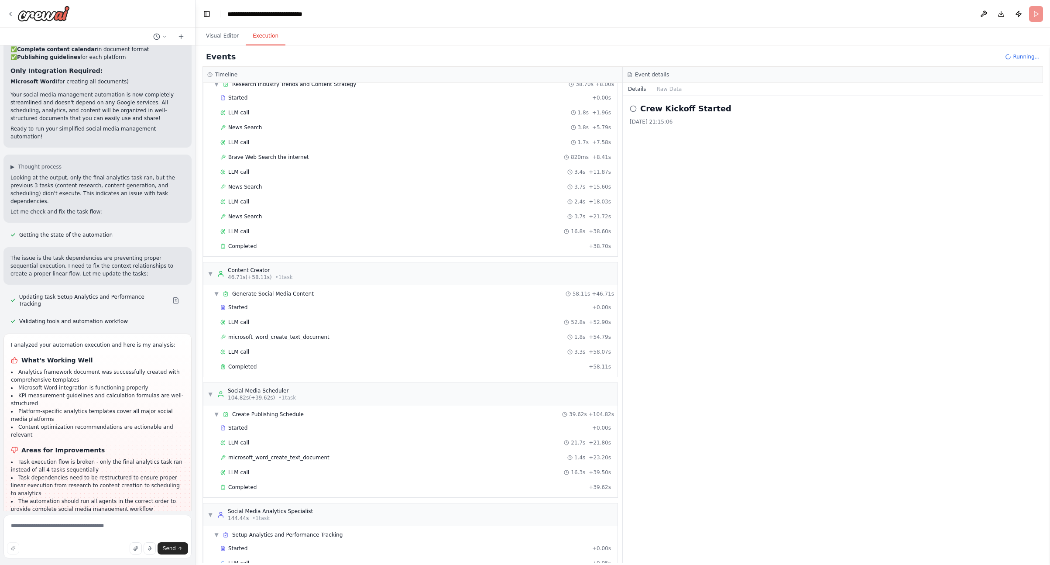
scroll to position [40, 0]
